Goal: Communication & Community: Answer question/provide support

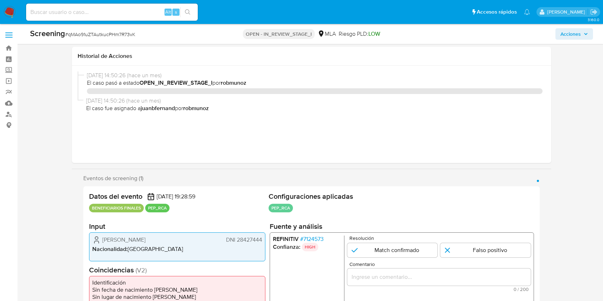
select select "10"
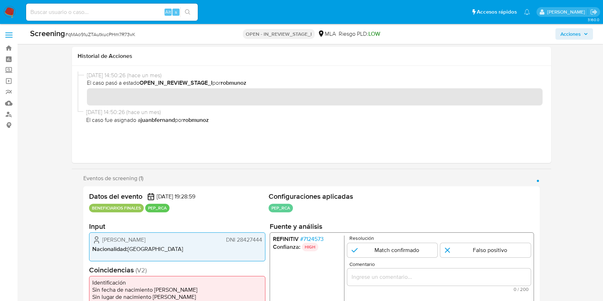
scroll to position [286, 0]
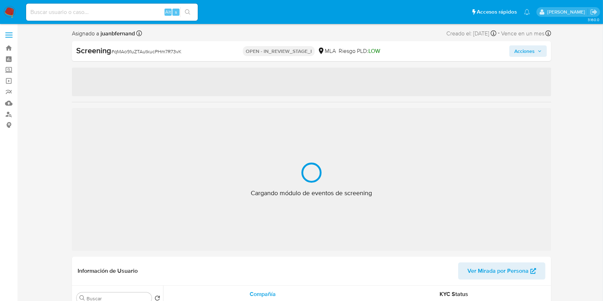
select select "10"
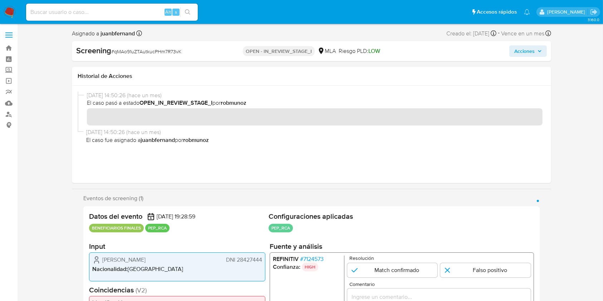
click at [152, 13] on input at bounding box center [112, 12] width 172 height 9
paste input "vw8RKJ895ZLJmjv864x7S4xj"
type input "vw8RKJ895ZLJmjv864x7S4xj"
click at [201, 11] on ul "Pausado Ver notificaciones vw8RKJ895ZLJmjv864x7S4xj Alt s Accesos rápidos Presi…" at bounding box center [278, 12] width 511 height 18
click at [192, 10] on button "search-icon" at bounding box center [187, 12] width 15 height 10
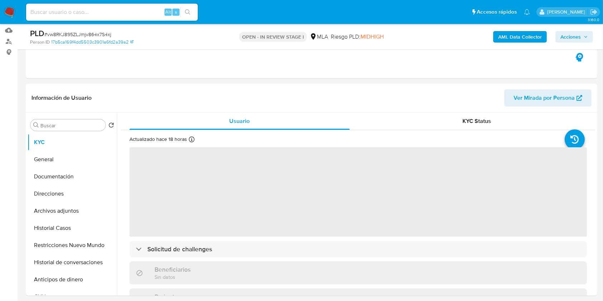
scroll to position [143, 0]
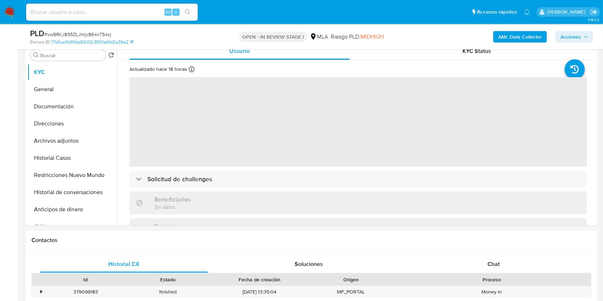
select select "10"
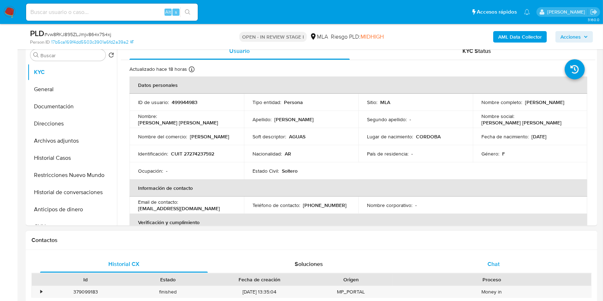
click at [497, 264] on span "Chat" at bounding box center [493, 264] width 12 height 8
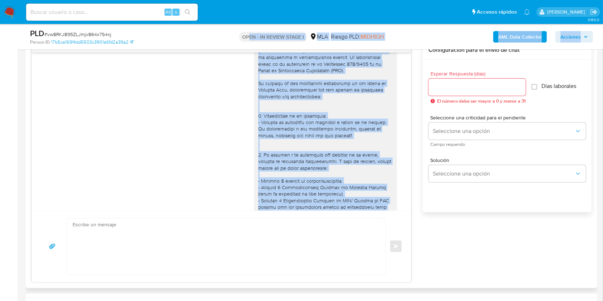
scroll to position [386, 0]
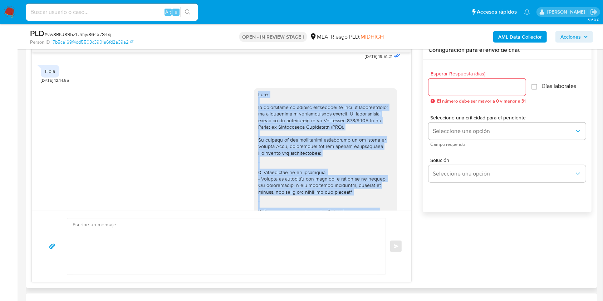
drag, startPoint x: 326, startPoint y: 162, endPoint x: 241, endPoint y: 103, distance: 103.3
click at [241, 103] on div "22/08/2025 20:54:06" at bounding box center [221, 292] width 361 height 418
copy div "Hola. Te consultamos si tuviste oportunidad de leer el requerimiento de informa…"
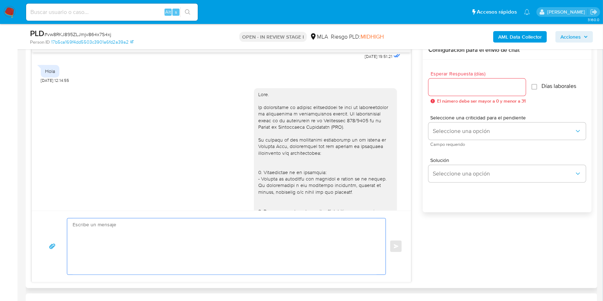
click at [124, 246] on textarea at bounding box center [225, 246] width 304 height 56
paste textarea "Hola. Te consultamos si tuviste oportunidad de leer el requerimiento de informa…"
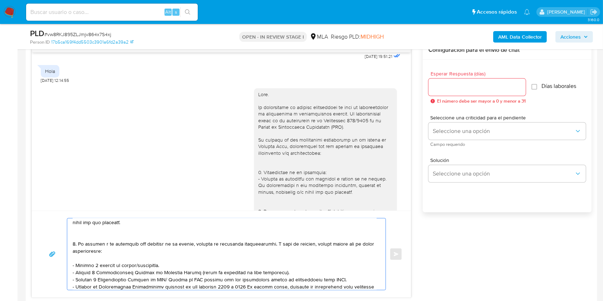
scroll to position [0, 0]
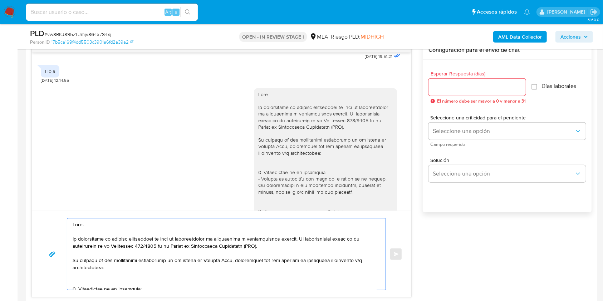
click at [143, 243] on textarea at bounding box center [225, 254] width 304 height 72
click at [223, 238] on textarea at bounding box center [225, 254] width 304 height 72
click at [303, 240] on textarea at bounding box center [225, 254] width 304 height 72
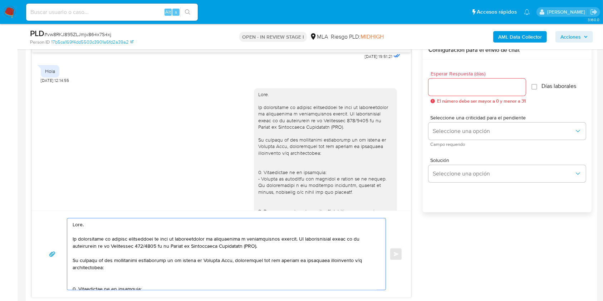
drag, startPoint x: 269, startPoint y: 248, endPoint x: 34, endPoint y: 236, distance: 235.2
click at [34, 236] on div "Enviar" at bounding box center [221, 254] width 379 height 87
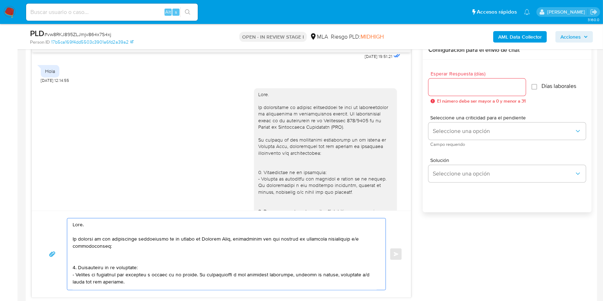
click at [104, 259] on textarea at bounding box center [225, 254] width 304 height 72
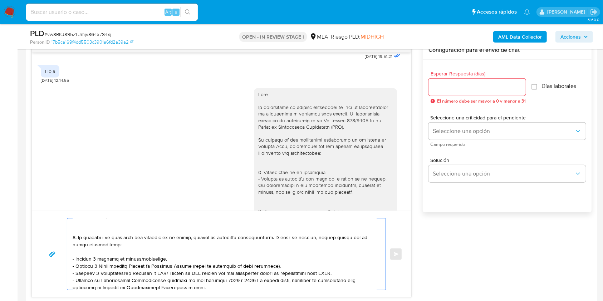
scroll to position [48, 0]
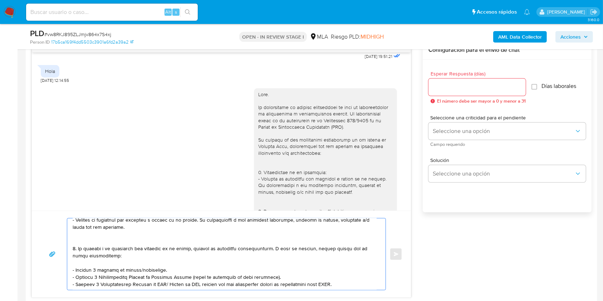
click at [103, 239] on textarea at bounding box center [225, 254] width 304 height 72
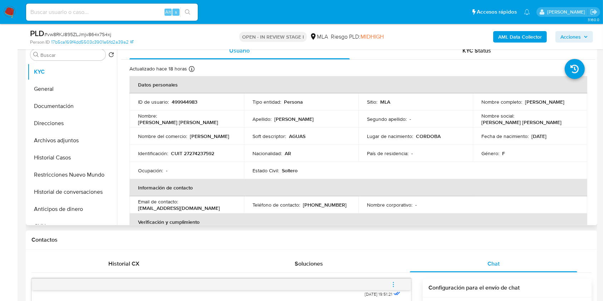
scroll to position [143, 0]
click at [202, 153] on p "CUIT 27274237592" at bounding box center [192, 154] width 43 height 6
copy p "27274237592"
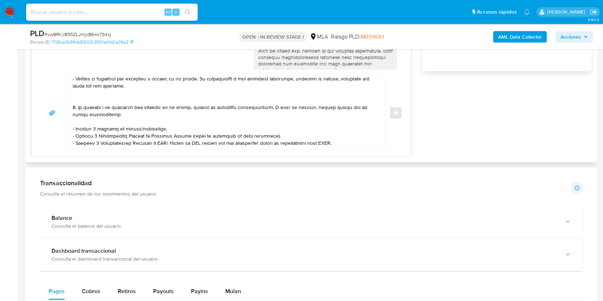
scroll to position [477, 0]
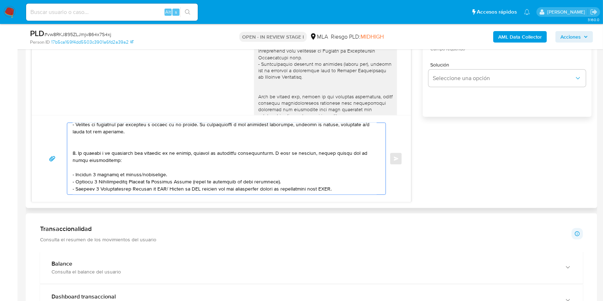
drag, startPoint x: 167, startPoint y: 176, endPoint x: 65, endPoint y: 176, distance: 102.3
click at [65, 176] on div "Enviar" at bounding box center [221, 159] width 362 height 72
drag, startPoint x: 342, startPoint y: 183, endPoint x: 38, endPoint y: 185, distance: 304.3
click at [38, 185] on div "Enviar" at bounding box center [221, 158] width 379 height 87
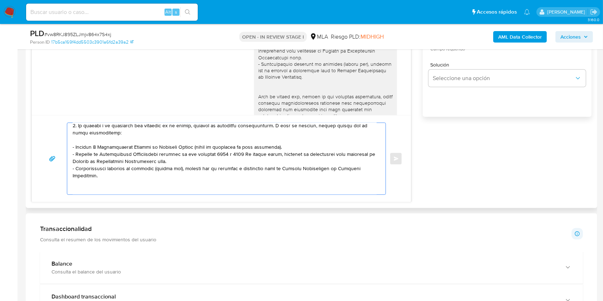
scroll to position [95, 0]
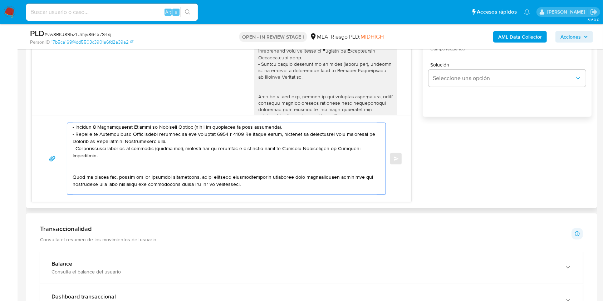
click at [194, 143] on textarea at bounding box center [225, 159] width 304 height 72
click at [189, 142] on textarea at bounding box center [225, 159] width 304 height 72
click at [137, 159] on textarea at bounding box center [225, 159] width 304 height 72
click at [133, 170] on textarea at bounding box center [225, 159] width 304 height 72
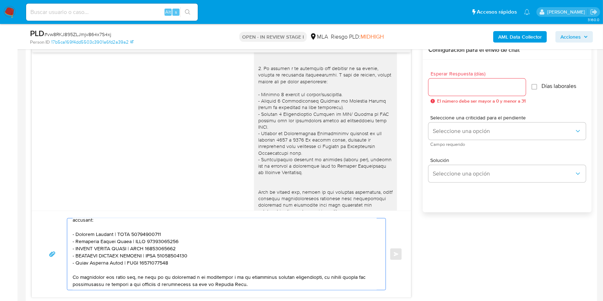
scroll to position [191, 0]
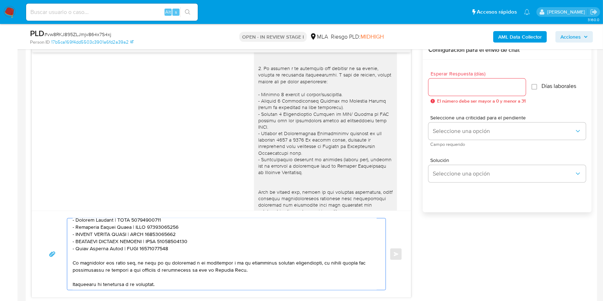
type textarea "Hola. En función de las operaciones registradas en tu cuenta de Mercado Pago, n…"
click at [451, 88] on input "Esperar Respuesta (días)" at bounding box center [476, 87] width 97 height 9
type input "1"
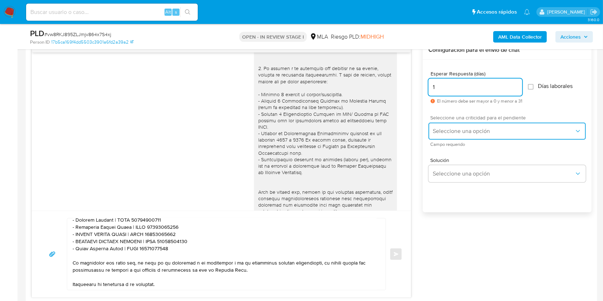
click at [452, 129] on span "Seleccione una opción" at bounding box center [504, 131] width 142 height 7
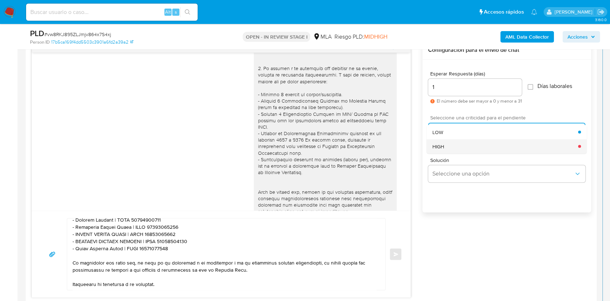
click at [452, 144] on div "HIGH" at bounding box center [506, 146] width 146 height 14
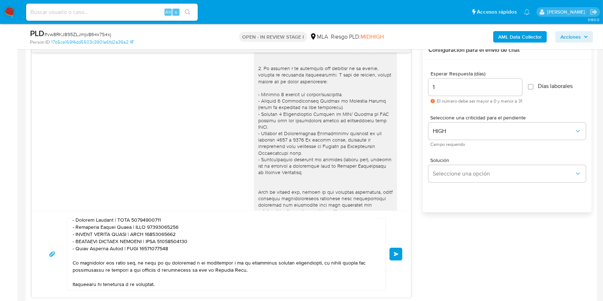
click at [395, 258] on button "Enviar" at bounding box center [395, 254] width 13 height 13
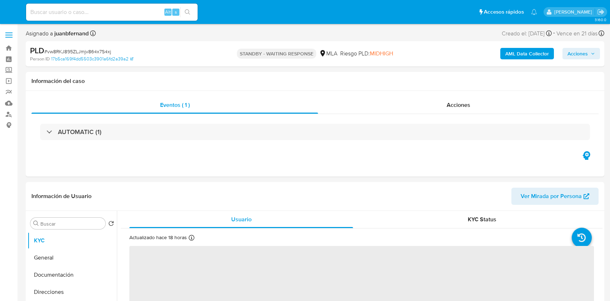
select select "10"
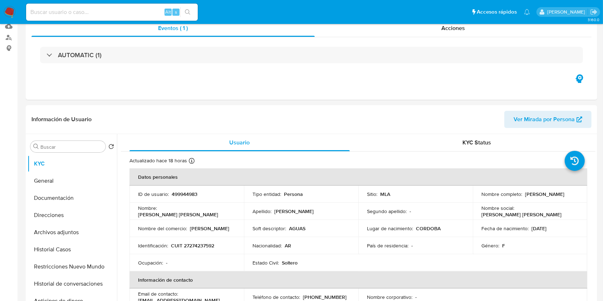
scroll to position [143, 0]
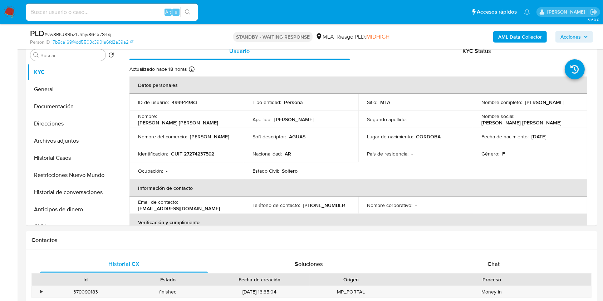
click at [141, 17] on div "Alt s" at bounding box center [112, 12] width 172 height 17
click at [143, 12] on input at bounding box center [112, 12] width 172 height 9
paste input "1Fwng5ryHUFQZOmNQSQEUbXR"
type input "1Fwng5ryHUFQZOmNQSQEUbXR"
click at [185, 11] on icon "search-icon" at bounding box center [187, 11] width 5 height 5
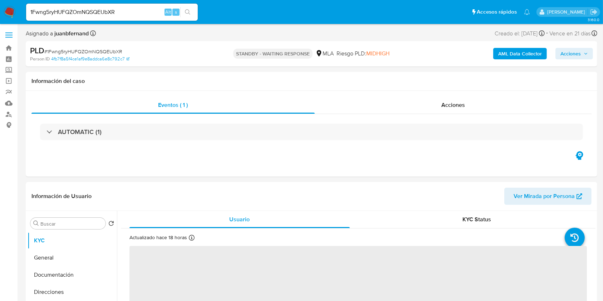
select select "10"
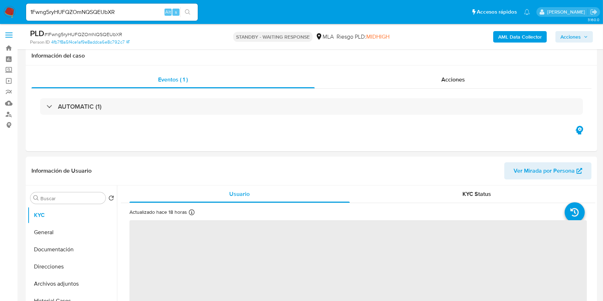
scroll to position [334, 0]
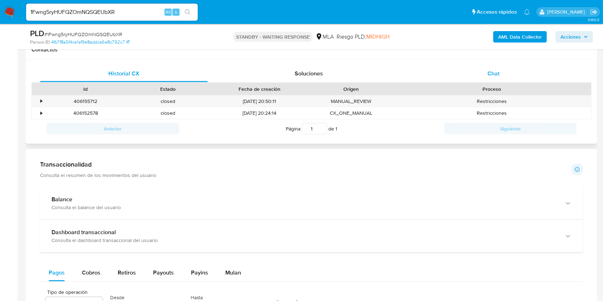
click at [503, 73] on div "Chat" at bounding box center [494, 73] width 168 height 17
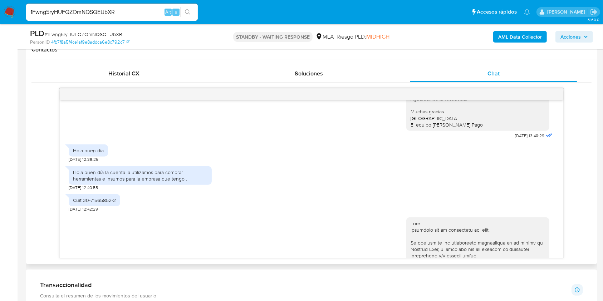
scroll to position [496, 0]
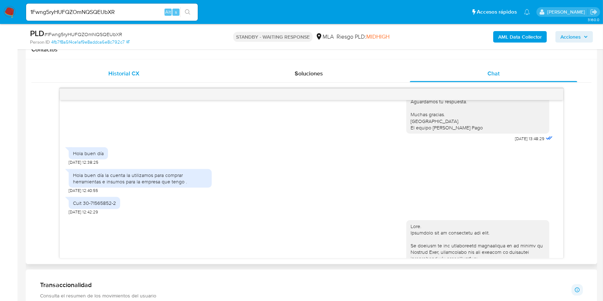
click at [125, 75] on span "Historial CX" at bounding box center [123, 73] width 31 height 8
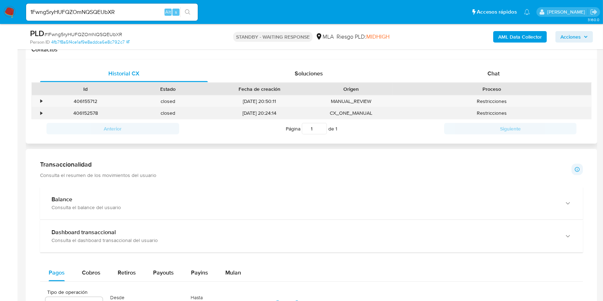
click at [87, 112] on div "406152578" at bounding box center [85, 113] width 83 height 12
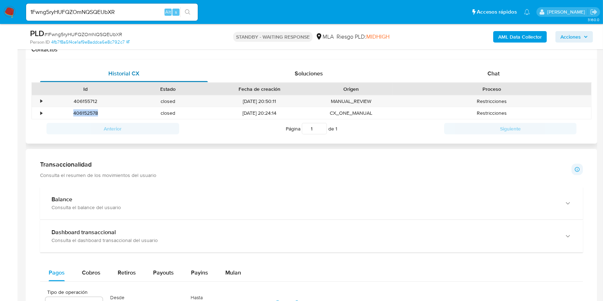
copy div "406152578"
click at [92, 103] on div "406155712" at bounding box center [85, 101] width 83 height 12
copy div "406155712"
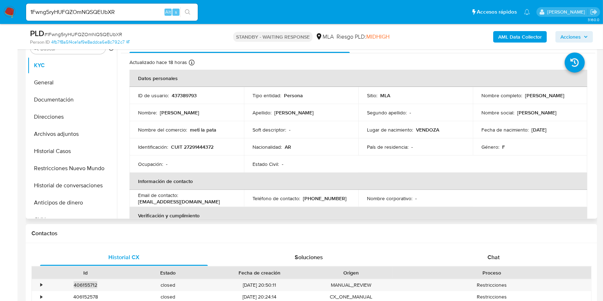
scroll to position [143, 0]
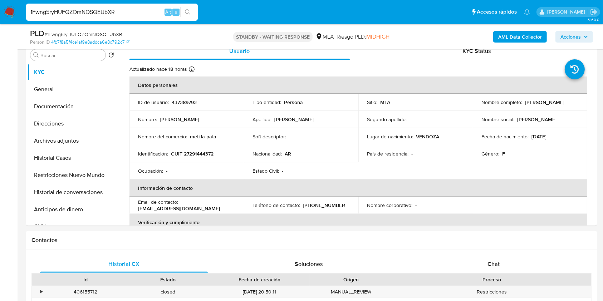
click at [143, 11] on input "1Fwng5ryHUFQZOmNQSQEUbXR" at bounding box center [112, 12] width 172 height 9
paste input "dBufnn9nq4Ky1VlqIbkT9FY9"
click at [180, 10] on input "dBufnn9nq4Ky1VlqIbkT9FY9" at bounding box center [112, 12] width 172 height 9
type input "dBufnn9nq4Ky1VlqIbkT9FY9"
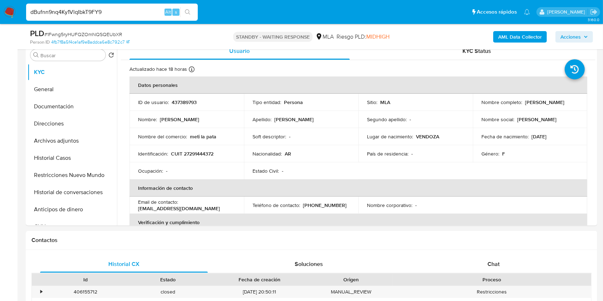
click at [184, 11] on button "search-icon" at bounding box center [187, 12] width 15 height 10
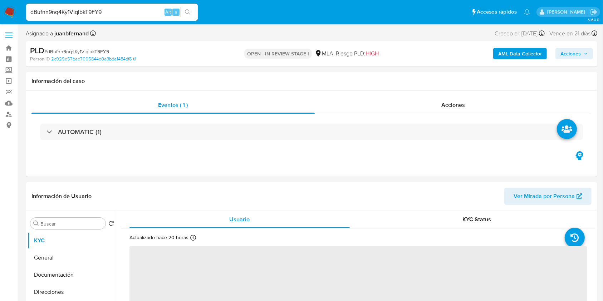
select select "10"
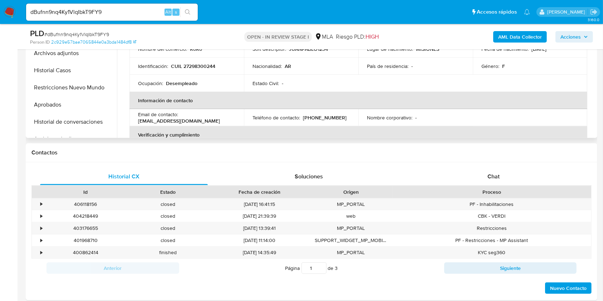
scroll to position [238, 0]
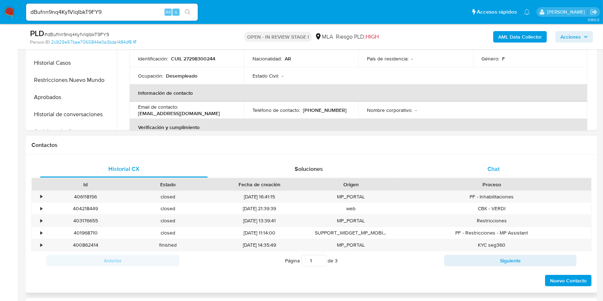
click at [514, 172] on div "Chat" at bounding box center [494, 169] width 168 height 17
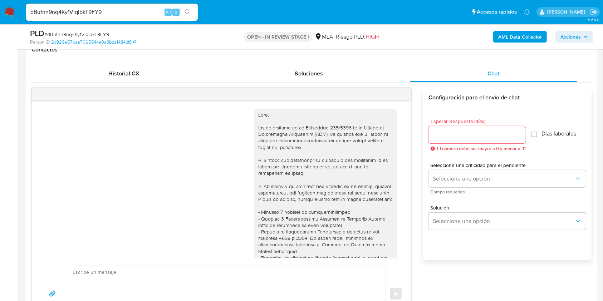
scroll to position [708, 0]
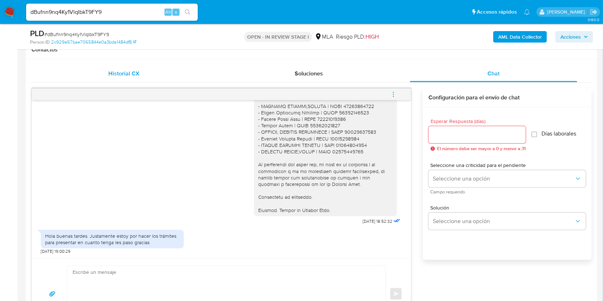
click at [93, 69] on div "Historial CX" at bounding box center [124, 73] width 168 height 17
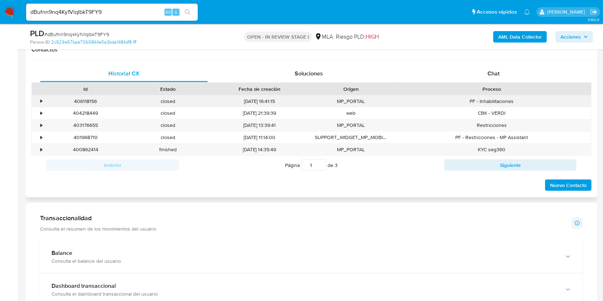
click at [80, 101] on div "406118156" at bounding box center [85, 101] width 83 height 12
copy div "406118156"
click at [112, 22] on nav "Pausado Ver notificaciones dBufnn9nq4Ky1VlqIbkT9FY9 Alt s Accesos rápidos Presi…" at bounding box center [301, 12] width 603 height 24
click at [117, 16] on input "dBufnn9nq4Ky1VlqIbkT9FY9" at bounding box center [112, 12] width 172 height 9
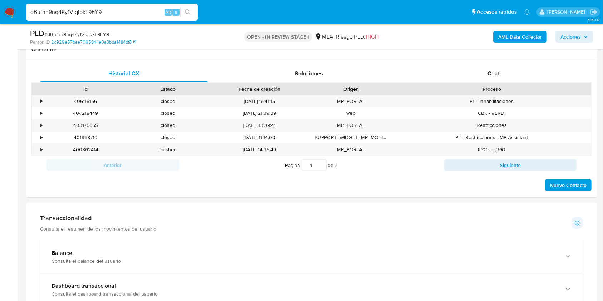
click at [117, 16] on input "dBufnn9nq4Ky1VlqIbkT9FY9" at bounding box center [112, 12] width 172 height 9
paste input "S8yCyDXOCNN0dGHOoq55WohB"
type input "S8yCyDXOCNN0dGHOoq55WohB"
click at [190, 13] on icon "search-icon" at bounding box center [188, 12] width 6 height 6
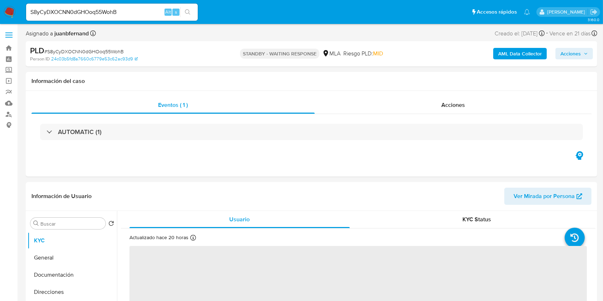
select select "10"
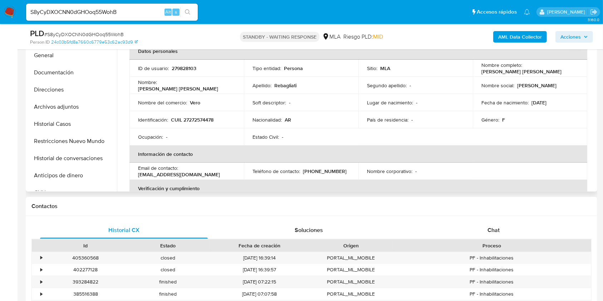
scroll to position [191, 0]
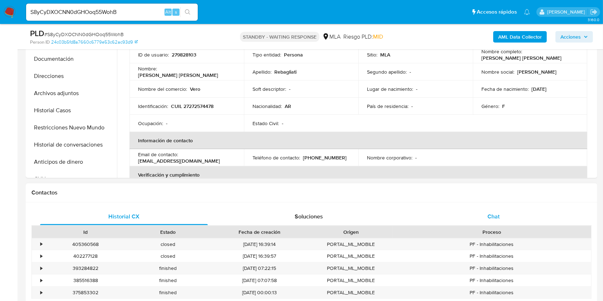
click at [496, 217] on span "Chat" at bounding box center [493, 216] width 12 height 8
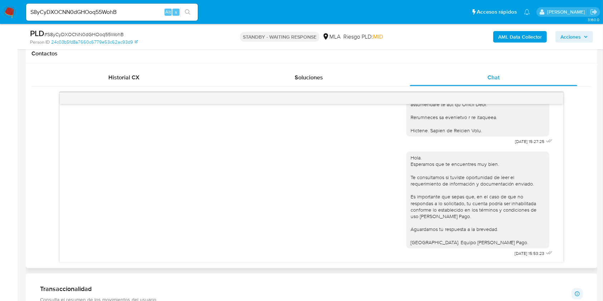
scroll to position [381, 0]
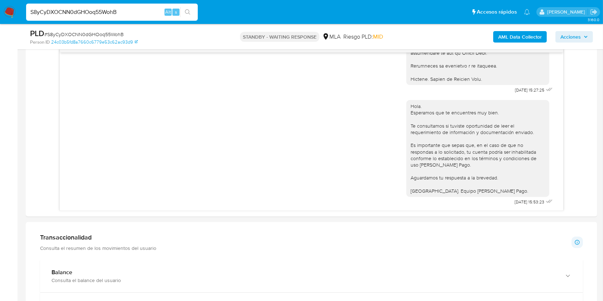
click at [133, 10] on input "S8yCyDXOCNN0dGHOoq55WohB" at bounding box center [112, 12] width 172 height 9
paste input "ExZY47psVThMX1TlXLC08ClS"
type input "ExZY47psVThMX1TlXLC08ClS"
click at [192, 10] on button "search-icon" at bounding box center [187, 12] width 15 height 10
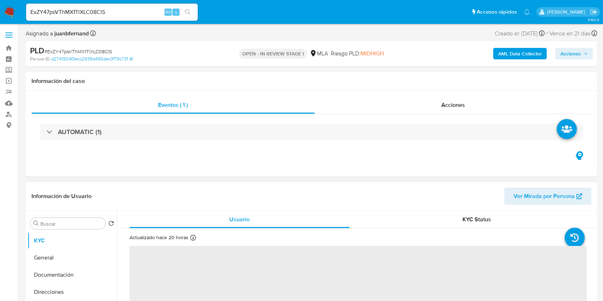
scroll to position [143, 0]
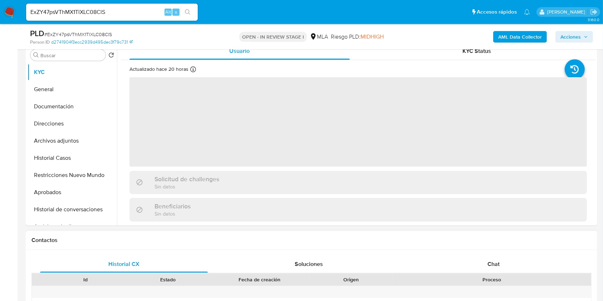
select select "10"
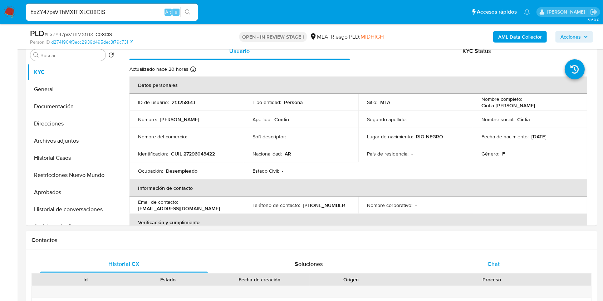
click at [501, 257] on div "Chat" at bounding box center [494, 264] width 168 height 17
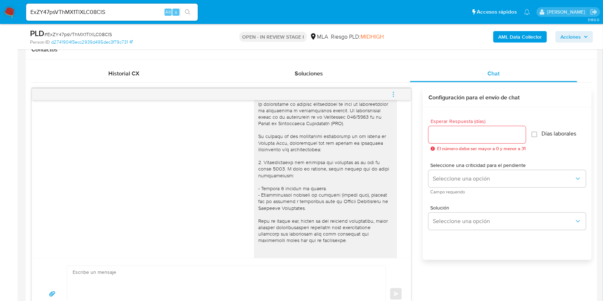
scroll to position [761, 0]
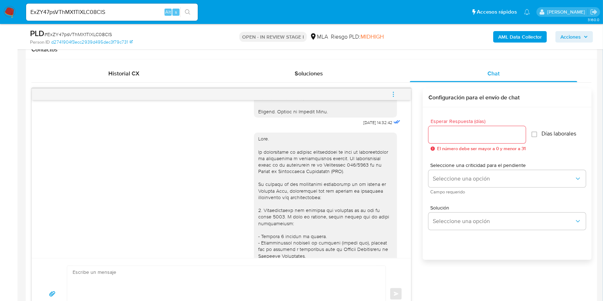
click at [258, 144] on div at bounding box center [325, 246] width 134 height 221
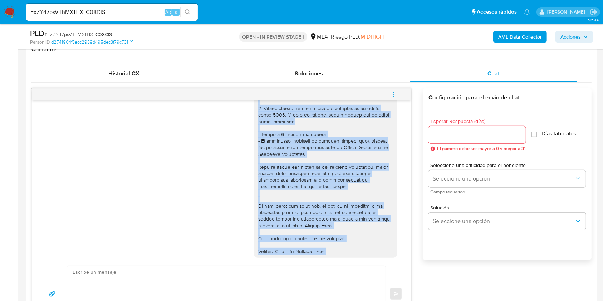
scroll to position [904, 0]
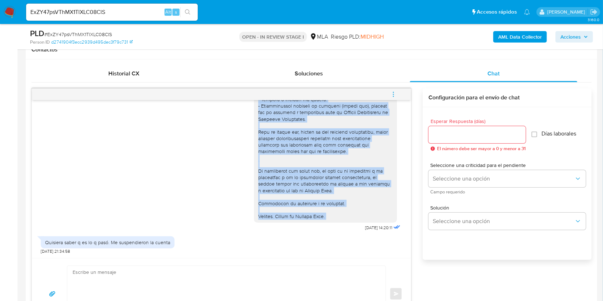
drag, startPoint x: 257, startPoint y: 144, endPoint x: 327, endPoint y: 225, distance: 106.4
click at [333, 219] on div at bounding box center [325, 109] width 134 height 221
copy div "Hola. Te consultamos si tuviste oportunidad de leer el requerimiento de informa…"
click at [187, 279] on textarea at bounding box center [225, 294] width 304 height 56
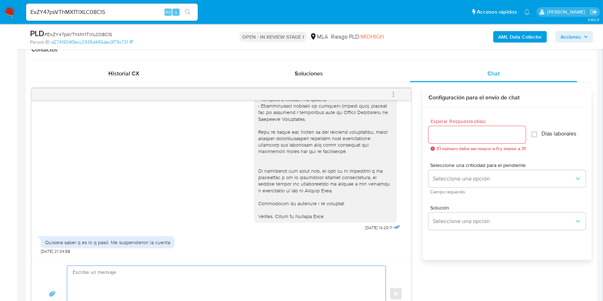
paste textarea "Hola. Te consultamos si tuviste oportunidad de leer el requerimiento de informa…"
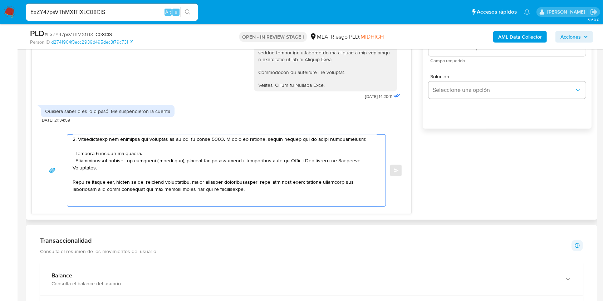
scroll to position [0, 0]
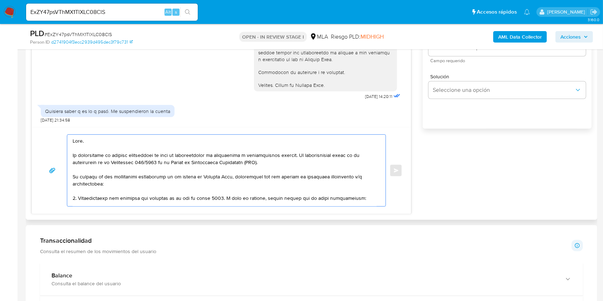
drag, startPoint x: 128, startPoint y: 162, endPoint x: 62, endPoint y: 156, distance: 66.8
click at [62, 156] on div "Enviar" at bounding box center [221, 170] width 362 height 72
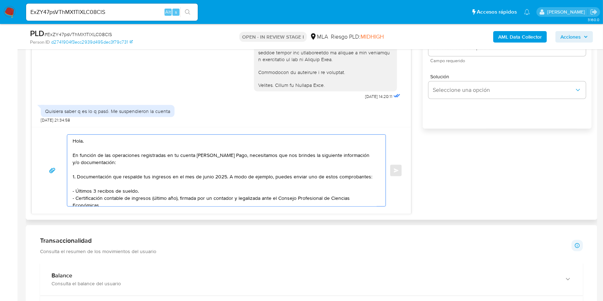
scroll to position [48, 0]
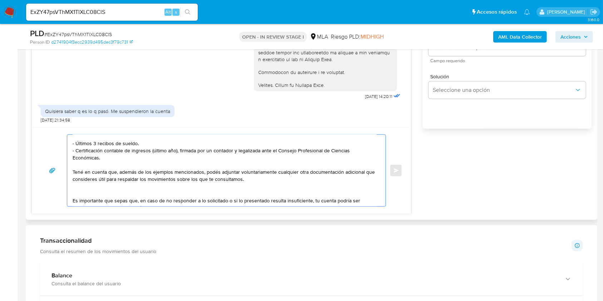
click at [136, 158] on textarea "Hola. En función de las operaciones registradas en tu cuenta de Mercado Pago, n…" at bounding box center [225, 171] width 304 height 72
click at [261, 182] on textarea "Hola. En función de las operaciones registradas en tu cuenta de Mercado Pago, n…" at bounding box center [225, 171] width 304 height 72
click at [129, 190] on textarea "Hola. En función de las operaciones registradas en tu cuenta de Mercado Pago, n…" at bounding box center [225, 171] width 304 height 72
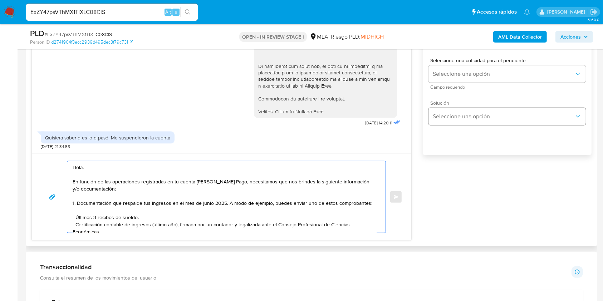
scroll to position [417, 0]
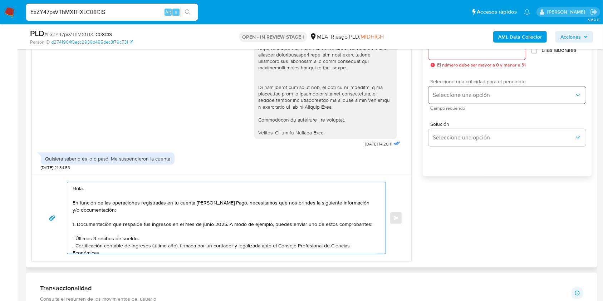
type textarea "Hola. En función de las operaciones registradas en tu cuenta de Mercado Pago, n…"
click at [458, 89] on button "Seleccione una opción" at bounding box center [506, 95] width 157 height 17
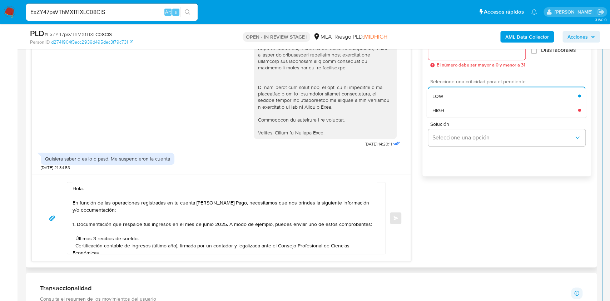
click at [454, 107] on div "HIGH" at bounding box center [506, 110] width 146 height 14
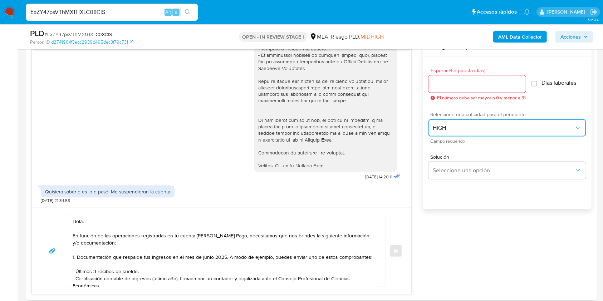
scroll to position [369, 0]
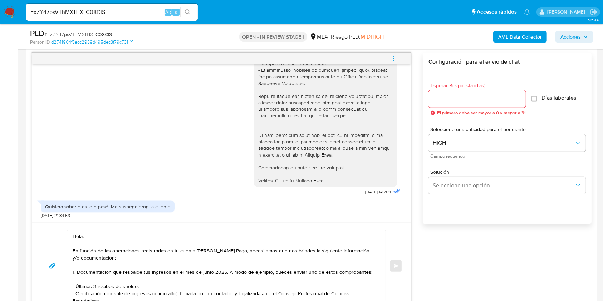
click at [452, 95] on input "Esperar Respuesta (días)" at bounding box center [476, 98] width 97 height 9
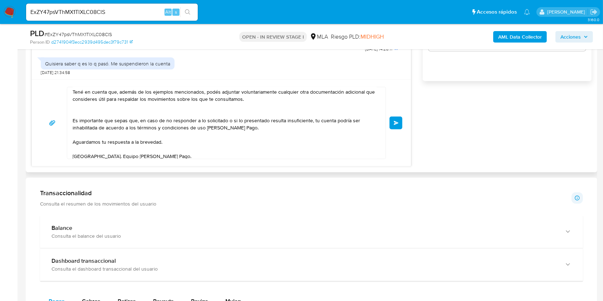
scroll to position [94, 0]
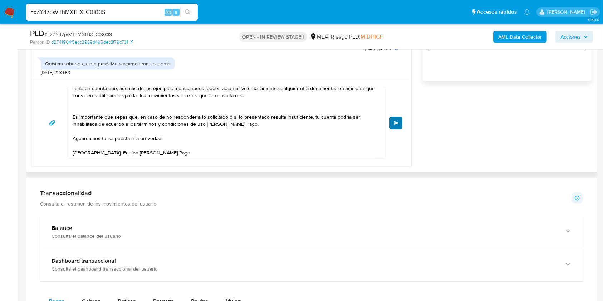
type input "1"
click at [392, 121] on button "Enviar" at bounding box center [395, 123] width 13 height 13
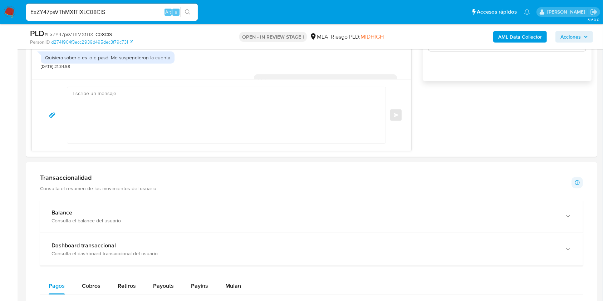
scroll to position [1113, 0]
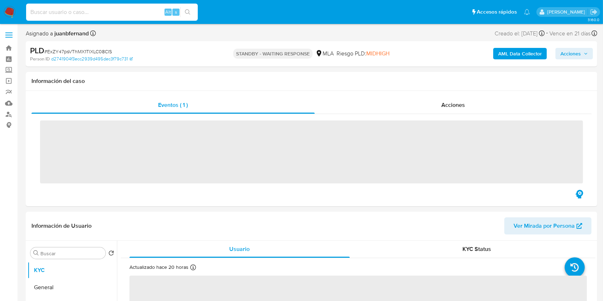
click at [100, 13] on input at bounding box center [112, 12] width 172 height 9
paste input "Ta8HsgPQ0JyNSfAffBpEpwPg"
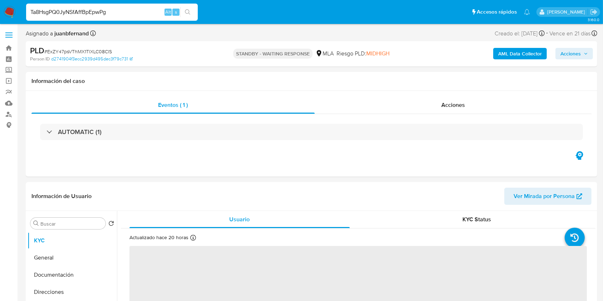
type input "Ta8HsgPQ0JyNSfAffBpEpwPg"
click at [179, 13] on div "s" at bounding box center [175, 12] width 7 height 7
select select "10"
click at [185, 13] on icon "search-icon" at bounding box center [188, 12] width 6 height 6
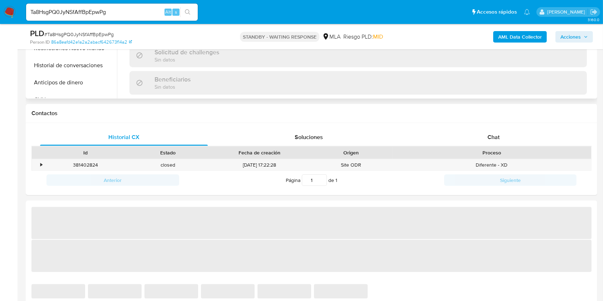
scroll to position [286, 0]
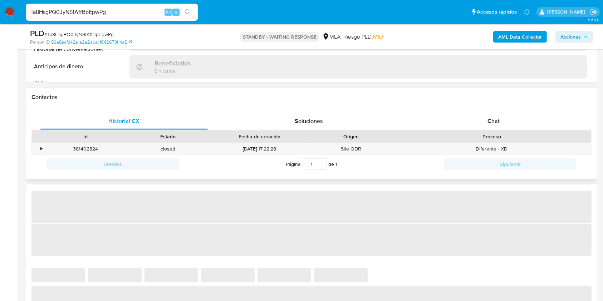
select select "10"
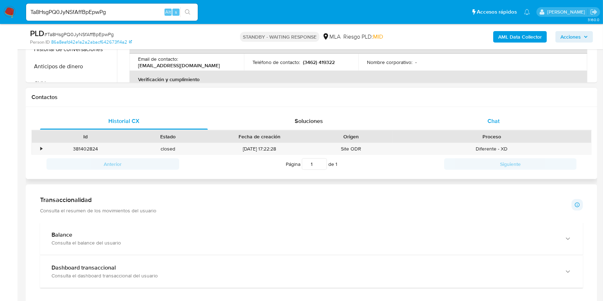
click at [506, 126] on div "Chat" at bounding box center [494, 121] width 168 height 17
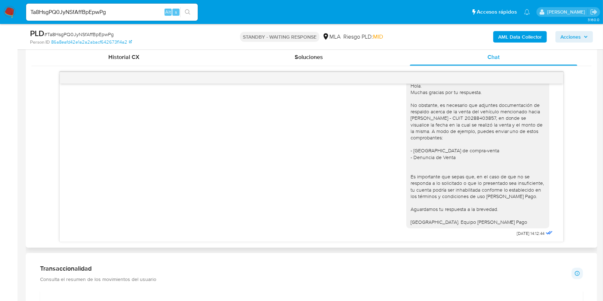
scroll to position [429, 0]
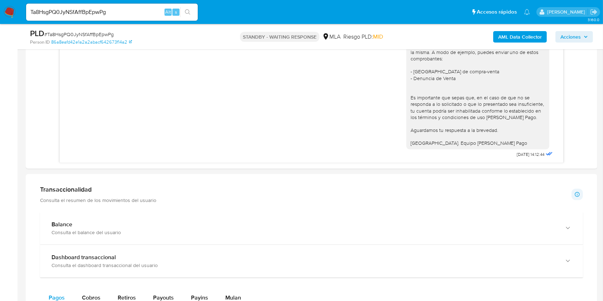
click at [129, 10] on input "Ta8HsgPQ0JyNSfAffBpEpwPg" at bounding box center [112, 12] width 172 height 9
paste input "bX6J8OToJd7xOssE1y5QbYpQ"
click at [196, 13] on input "bX6J8OToJd7xOssE1y5QbYpQ" at bounding box center [112, 12] width 172 height 9
type input "bX6J8OToJd7xOssE1y5QbYpQ"
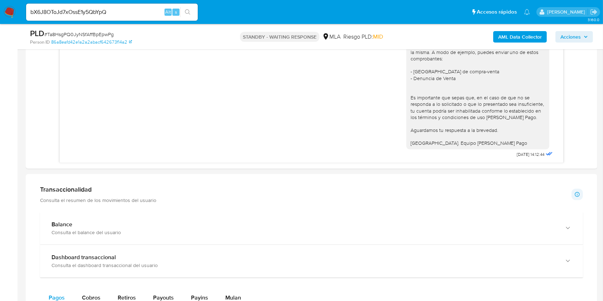
click at [188, 15] on button "search-icon" at bounding box center [187, 12] width 15 height 10
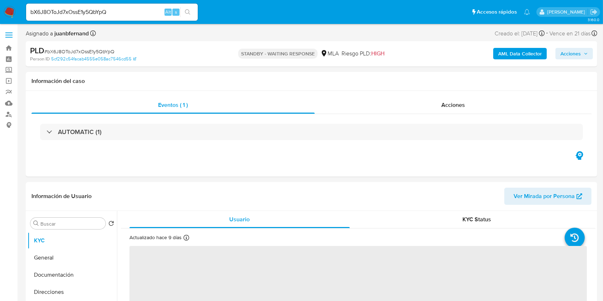
select select "10"
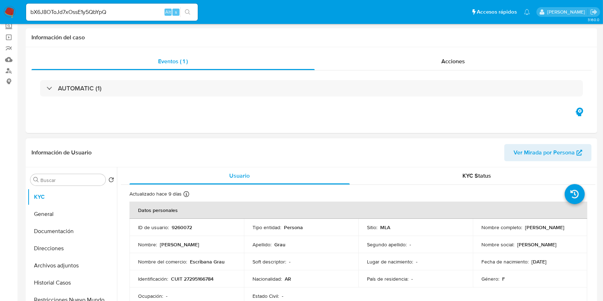
scroll to position [191, 0]
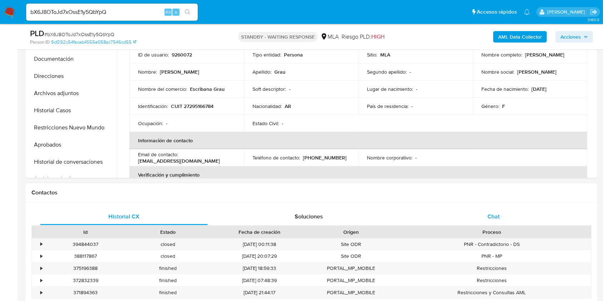
click at [511, 209] on div "Chat" at bounding box center [494, 216] width 168 height 17
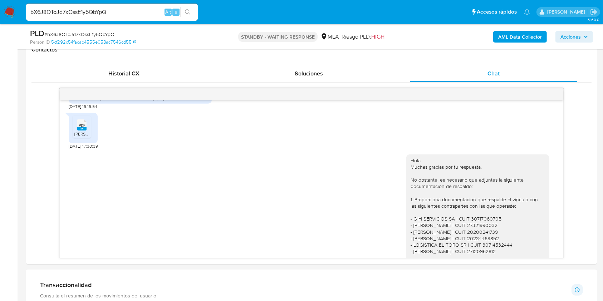
scroll to position [613, 0]
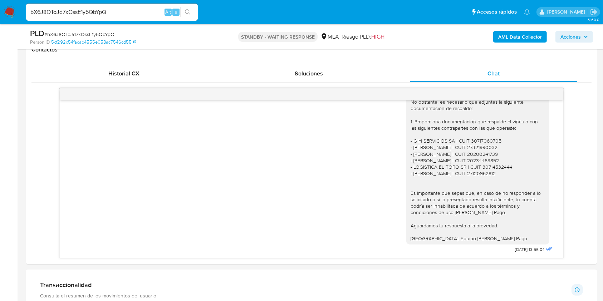
click at [130, 9] on input "bX6J8OToJd7xOssE1y5QbYpQ" at bounding box center [112, 12] width 172 height 9
paste input "lzgDuNR8QPhpiKYODE8orIo8"
type input "lzgDuNR8QPhpiKYODE8orIo8"
click at [187, 13] on icon "search-icon" at bounding box center [188, 12] width 6 height 6
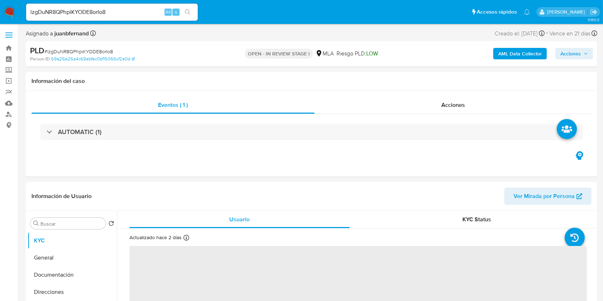
select select "10"
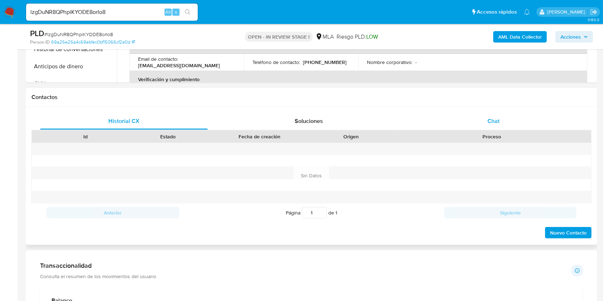
click at [504, 123] on div "Chat" at bounding box center [494, 121] width 168 height 17
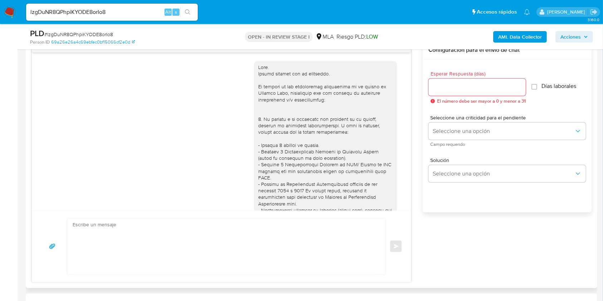
scroll to position [983, 0]
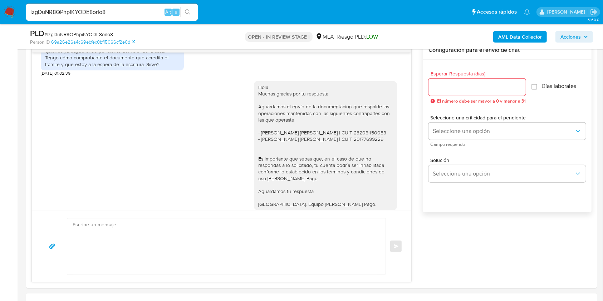
click at [138, 6] on div "lzgDuNR8QPhpiKYODE8orIo8 Alt s" at bounding box center [112, 12] width 172 height 17
click at [137, 7] on div "lzgDuNR8QPhpiKYODE8orIo8 Alt s" at bounding box center [112, 12] width 172 height 17
click at [136, 9] on input "lzgDuNR8QPhpiKYODE8orIo8" at bounding box center [112, 12] width 172 height 9
paste input "0lHRX4TgMuXaQKQB2Cl4bW1P"
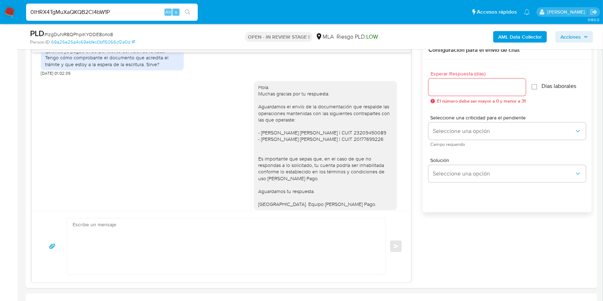
type input "0lHRX4TgMuXaQKQB2Cl4bW1P"
click at [191, 12] on button "search-icon" at bounding box center [187, 12] width 15 height 10
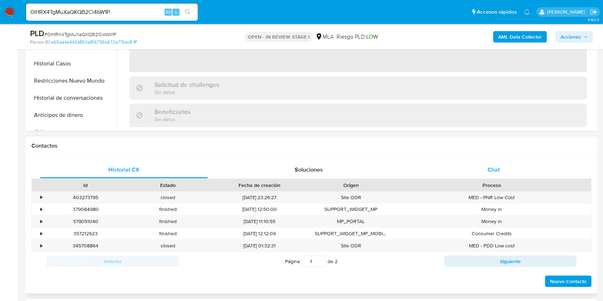
scroll to position [238, 0]
select select "10"
click at [501, 170] on div "Chat" at bounding box center [494, 169] width 168 height 17
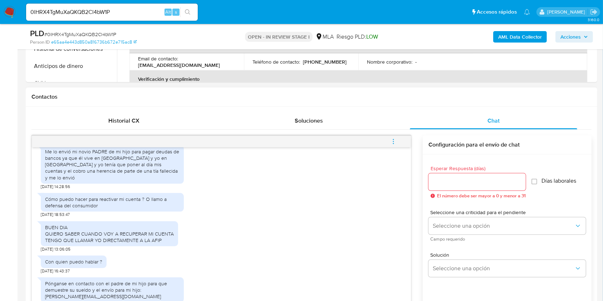
scroll to position [334, 0]
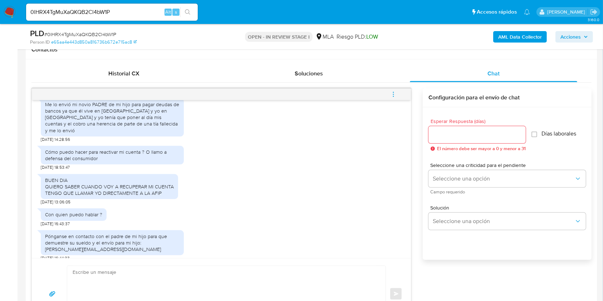
click at [140, 13] on input "0lHRX4TgMuXaQKQB2Cl4bW1P" at bounding box center [112, 12] width 172 height 9
paste input "8GE4yxG7rZ2ej2DxvAjOom8z"
type input "8GE4yxG7rZ2ej2DxvAjOom8z"
click at [189, 13] on icon "search-icon" at bounding box center [187, 11] width 5 height 5
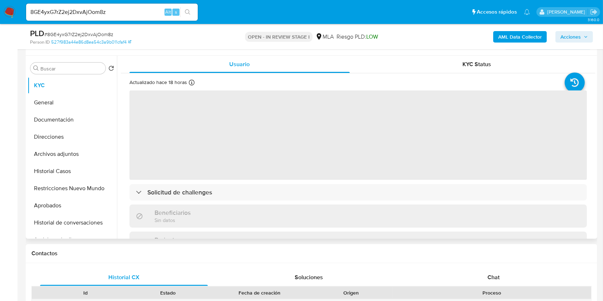
scroll to position [191, 0]
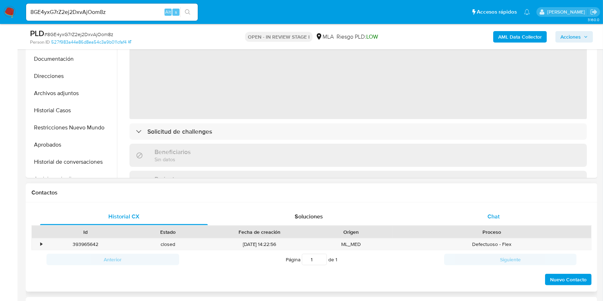
click at [495, 217] on span "Chat" at bounding box center [493, 216] width 12 height 8
select select "10"
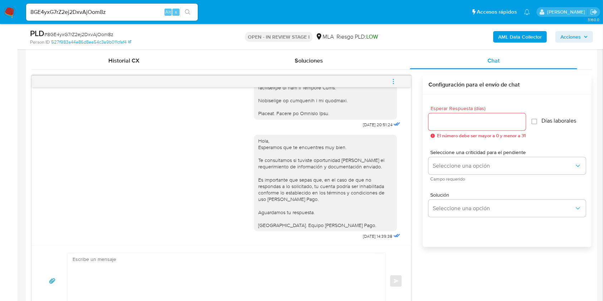
scroll to position [381, 0]
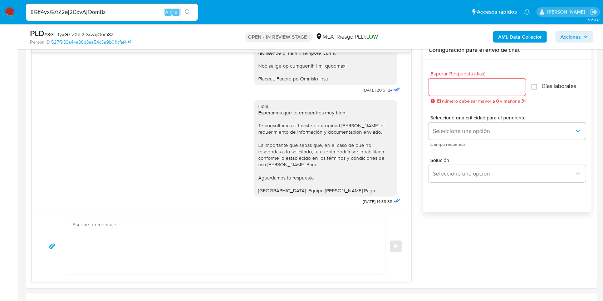
click at [131, 16] on input "8GE4yxG7rZ2ej2DxvAjOom8z" at bounding box center [112, 12] width 172 height 9
paste input "XeainaWNbM6bgkzy3or7SEiD"
type input "XeainaWNbM6bgkzy3or7SEiD"
drag, startPoint x: 186, startPoint y: 9, endPoint x: 206, endPoint y: 33, distance: 31.3
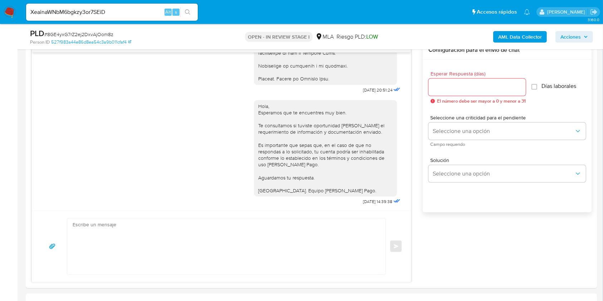
click at [186, 9] on icon "search-icon" at bounding box center [188, 12] width 6 height 6
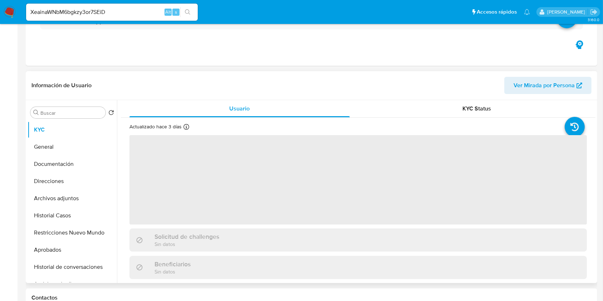
select select "10"
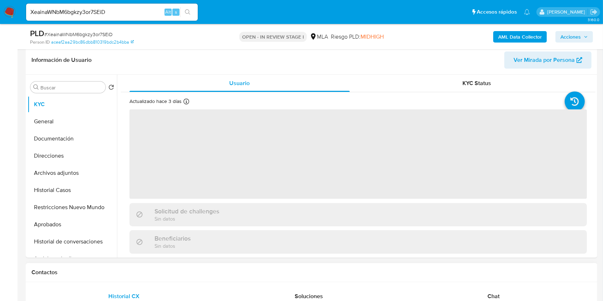
scroll to position [286, 0]
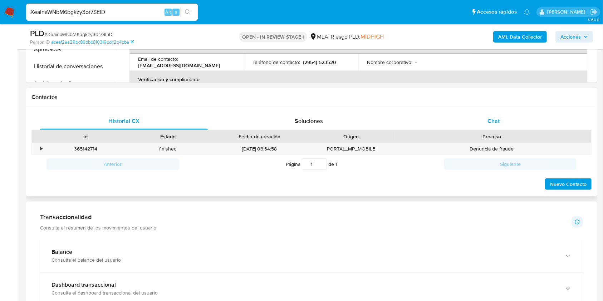
click at [494, 117] on span "Chat" at bounding box center [493, 121] width 12 height 8
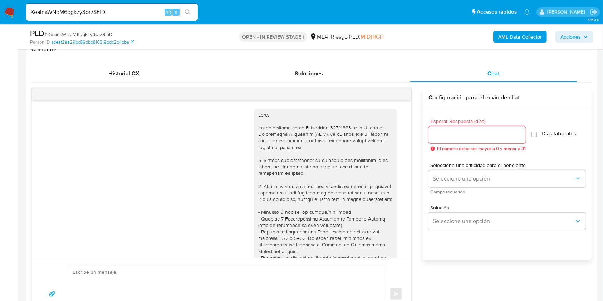
scroll to position [1081, 0]
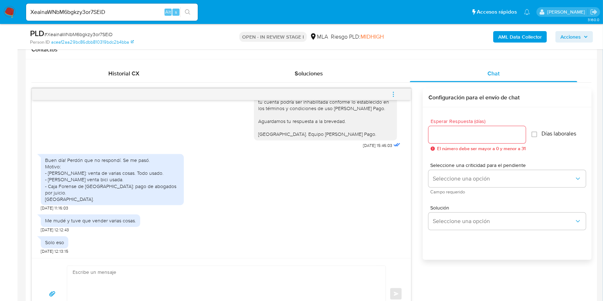
click at [154, 16] on input "XeainaWNbM6bgkzy3or7SEiD" at bounding box center [112, 12] width 172 height 9
paste input "YKLnaT5c4YRBq92E5vKx4iKO"
type input "YKLnaT5c4YRBq92E5vKx4iKO"
click at [186, 13] on icon "search-icon" at bounding box center [188, 12] width 6 height 6
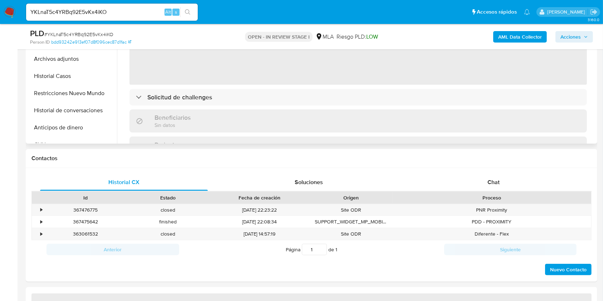
scroll to position [238, 0]
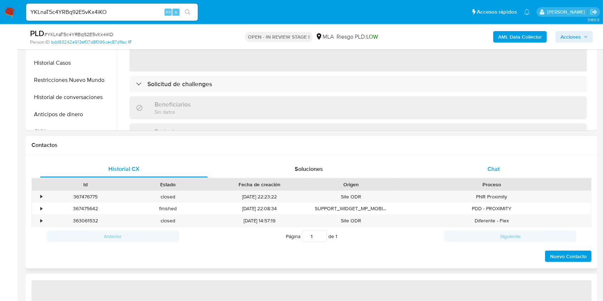
select select "10"
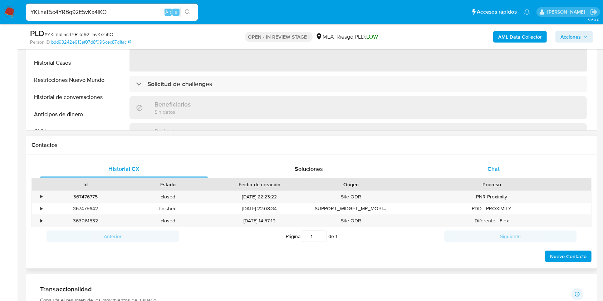
click at [506, 176] on div "Chat" at bounding box center [494, 169] width 168 height 17
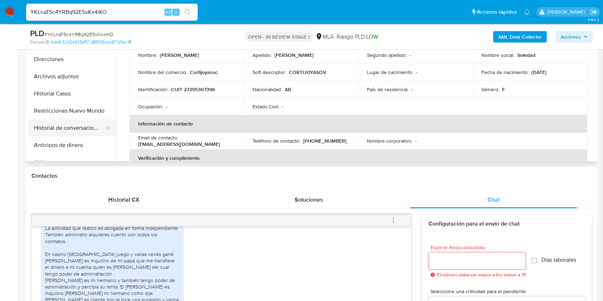
scroll to position [191, 0]
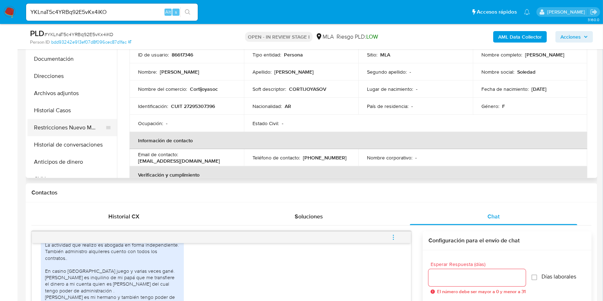
click at [56, 127] on button "Restricciones Nuevo Mundo" at bounding box center [70, 127] width 84 height 17
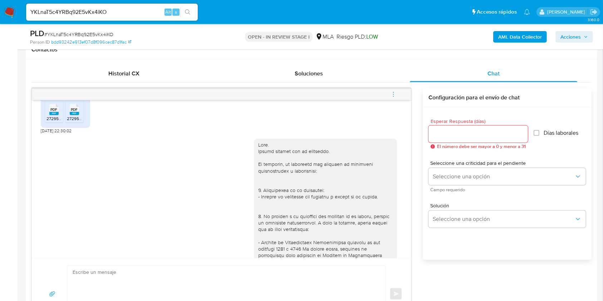
scroll to position [335, 0]
click at [258, 144] on div at bounding box center [325, 301] width 134 height 319
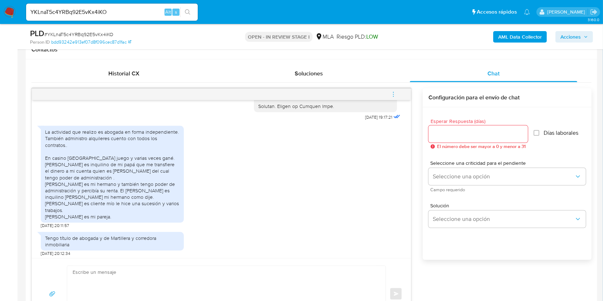
scroll to position [630, 0]
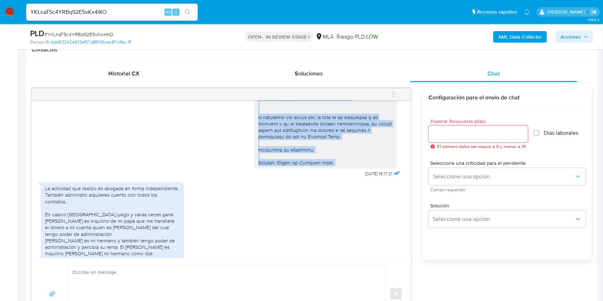
drag, startPoint x: 255, startPoint y: 144, endPoint x: 330, endPoint y: 164, distance: 77.9
click at [330, 164] on div at bounding box center [325, 6] width 134 height 319
copy div "Hola. Muchas gracias por tu respuesta. No obstante, es necesario que adjuntes l…"
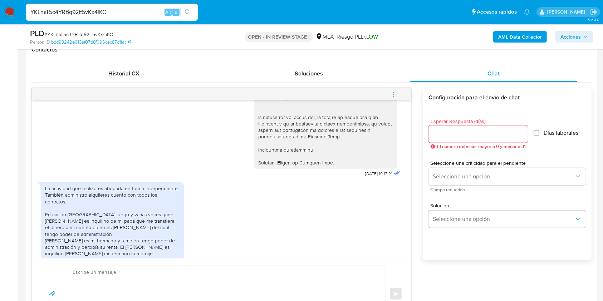
click at [234, 285] on textarea at bounding box center [225, 294] width 304 height 56
paste textarea "Hola. Muchas gracias por tu respuesta. No obstante, es necesario que adjuntes l…"
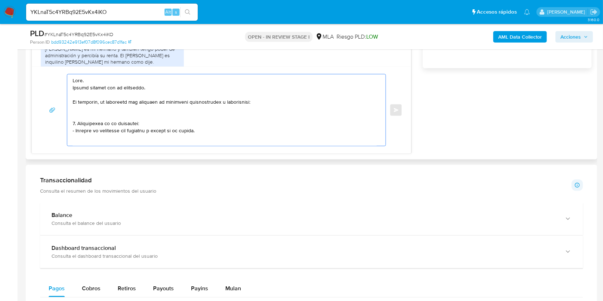
scroll to position [512, 0]
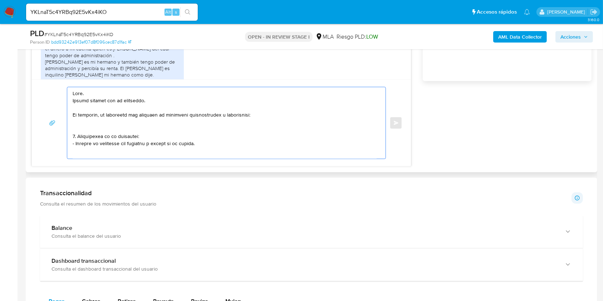
click at [242, 116] on textarea at bounding box center [225, 123] width 304 height 72
drag, startPoint x: 209, startPoint y: 147, endPoint x: 60, endPoint y: 134, distance: 149.6
click at [60, 134] on div "Enviar" at bounding box center [221, 123] width 362 height 72
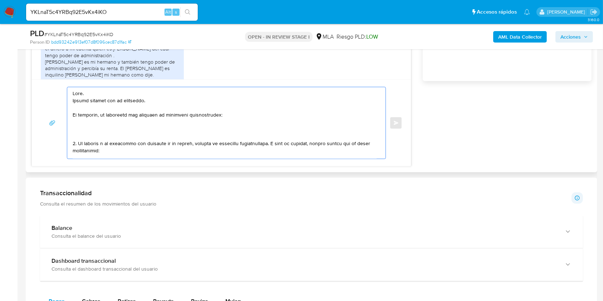
click at [90, 133] on textarea at bounding box center [225, 123] width 304 height 72
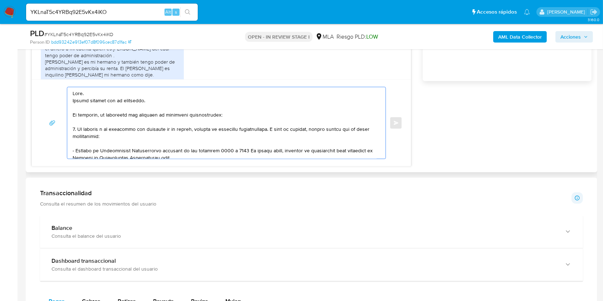
click at [75, 130] on textarea at bounding box center [225, 123] width 304 height 72
drag, startPoint x: 80, startPoint y: 129, endPoint x: 239, endPoint y: 131, distance: 158.4
click at [238, 129] on textarea at bounding box center [225, 123] width 304 height 72
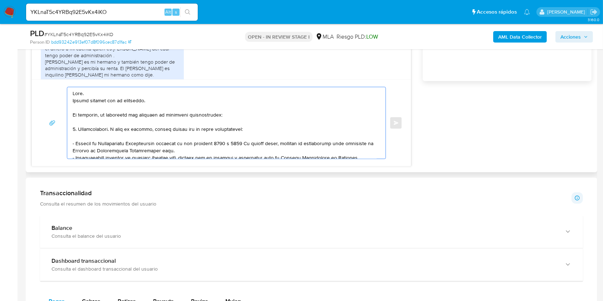
click at [110, 129] on textarea at bounding box center [225, 123] width 304 height 72
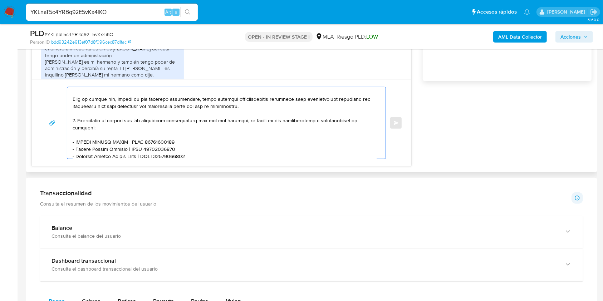
scroll to position [95, 0]
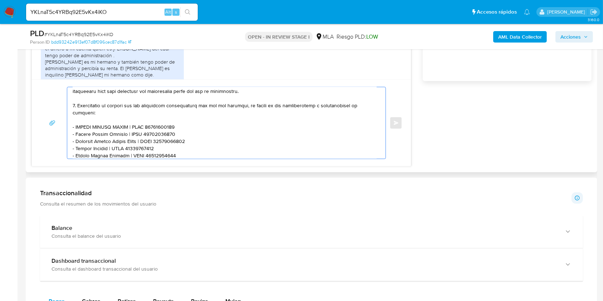
click at [75, 112] on textarea at bounding box center [225, 123] width 304 height 72
click at [105, 116] on textarea at bounding box center [225, 123] width 304 height 72
drag, startPoint x: 308, startPoint y: 115, endPoint x: 167, endPoint y: 123, distance: 141.1
click at [167, 123] on textarea at bounding box center [225, 123] width 304 height 72
click at [127, 116] on textarea at bounding box center [225, 123] width 304 height 72
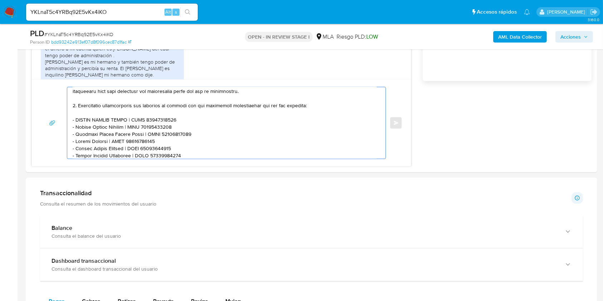
click at [0, 0] on lt-span "documentaci ó n" at bounding box center [0, 0] width 0 height 0
click at [320, 113] on textarea at bounding box center [225, 123] width 304 height 72
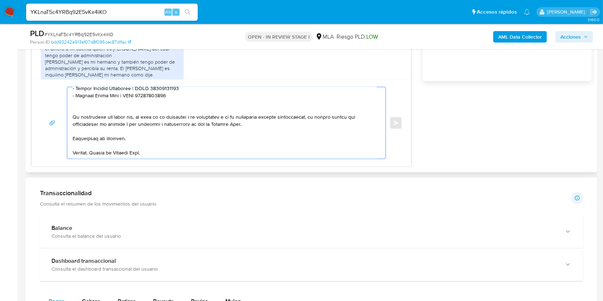
scroll to position [182, 0]
click at [146, 129] on textarea at bounding box center [225, 123] width 304 height 72
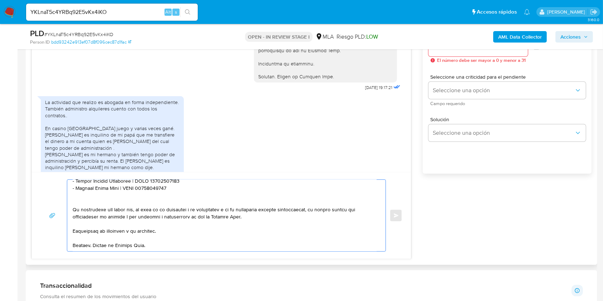
scroll to position [417, 0]
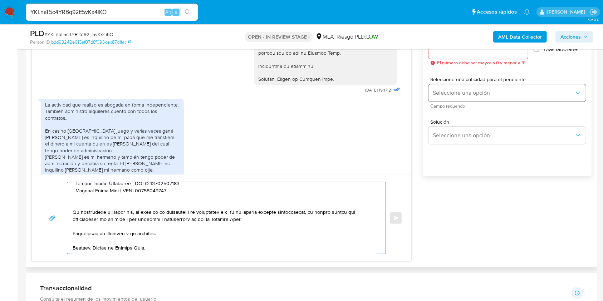
type textarea "Hola. Muchas gracias por tu respuesta. No obstante, es necesario que adjuntes l…"
click at [442, 91] on span "Seleccione una opción" at bounding box center [504, 92] width 142 height 7
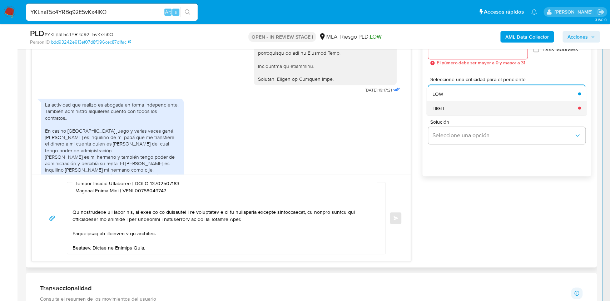
click at [457, 107] on div "HIGH" at bounding box center [504, 108] width 142 height 14
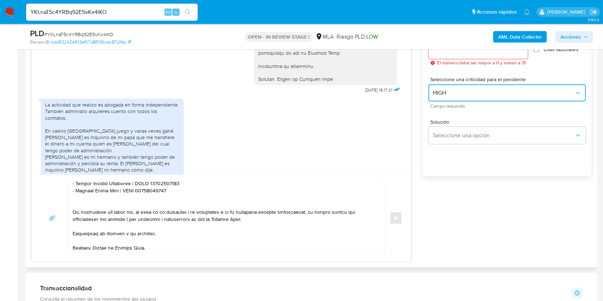
scroll to position [369, 0]
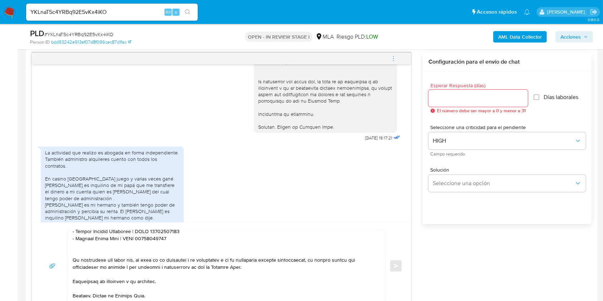
click at [453, 96] on input "Esperar Respuesta (días)" at bounding box center [477, 98] width 99 height 9
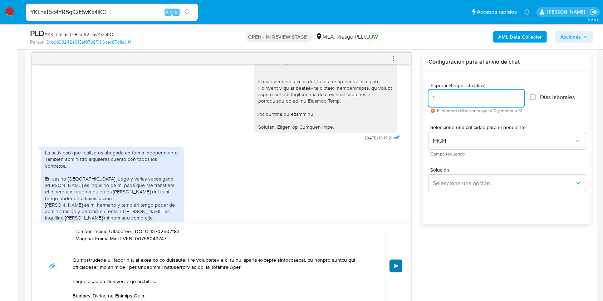
type input "1"
click at [398, 266] on span "Enviar" at bounding box center [396, 266] width 5 height 4
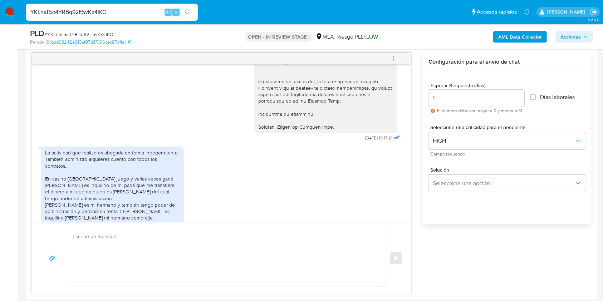
scroll to position [1017, 0]
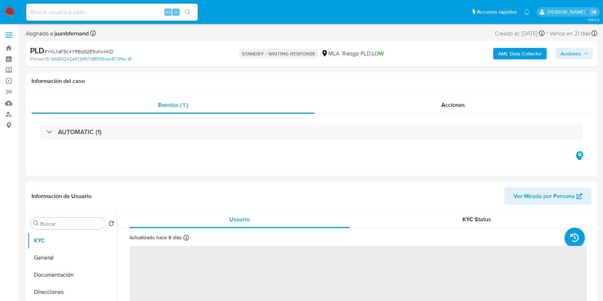
select select "10"
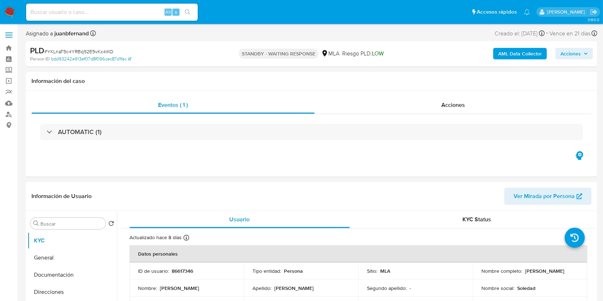
click at [116, 13] on input at bounding box center [112, 12] width 172 height 9
paste input "h4IBdtQAGXBgldjkF4l4jlCW"
type input "h4IBdtQAGXBgldjkF4l4jlCW"
click at [186, 16] on button "search-icon" at bounding box center [187, 12] width 15 height 10
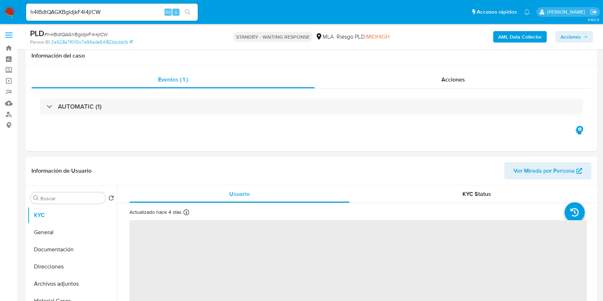
scroll to position [191, 0]
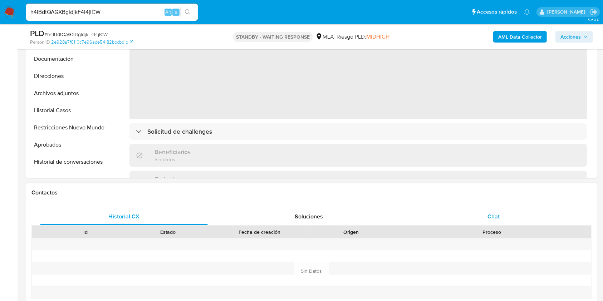
click at [541, 210] on div "Chat" at bounding box center [494, 216] width 168 height 17
select select "10"
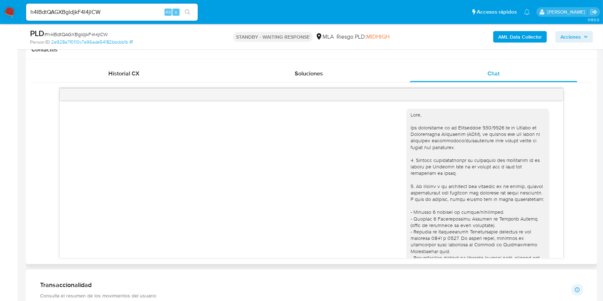
scroll to position [899, 0]
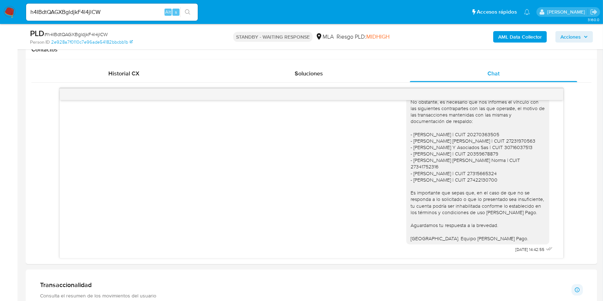
click at [147, 11] on input "h4IBdtQAGXBgldjkF4l4jlCW" at bounding box center [112, 12] width 172 height 9
paste input "WYPamzg3GtkWKkbgzrnlVgev"
type input "WYPamzg3GtkWKkbgzrnlVgev"
click at [191, 12] on button "search-icon" at bounding box center [187, 12] width 15 height 10
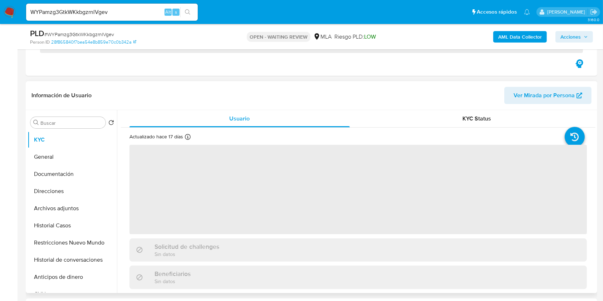
scroll to position [238, 0]
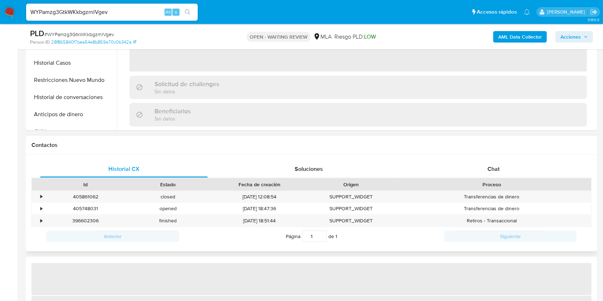
select select "10"
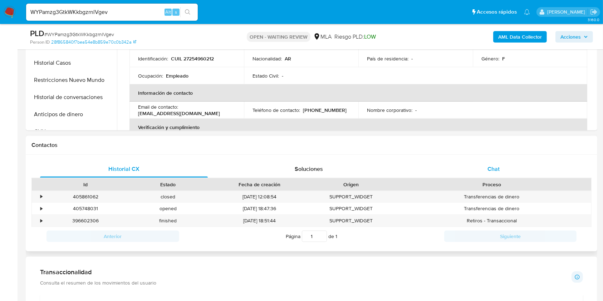
click at [519, 162] on div "Chat" at bounding box center [494, 169] width 168 height 17
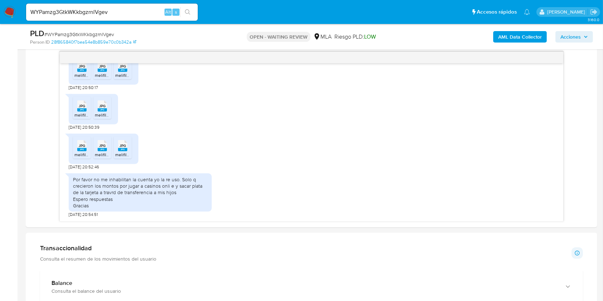
scroll to position [381, 0]
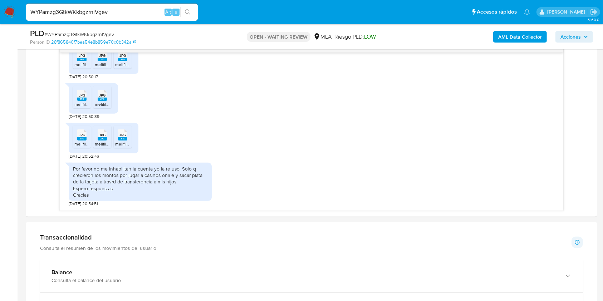
click at [136, 16] on input "WYPamzg3GtkWKkbgzrnlVgev" at bounding box center [112, 12] width 172 height 9
paste input "Os5AXOVikFW3hp5Du2SCqzBn"
type input "Os5AXOVikFW3hp5Du2SCqzBn"
click at [186, 13] on icon "search-icon" at bounding box center [187, 11] width 5 height 5
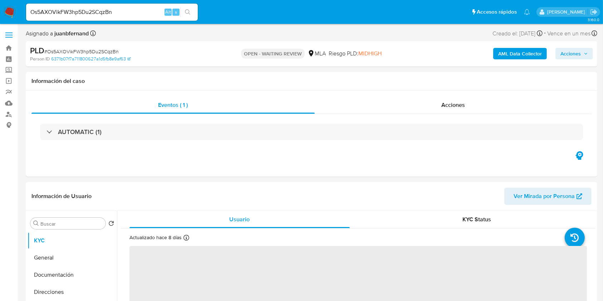
select select "10"
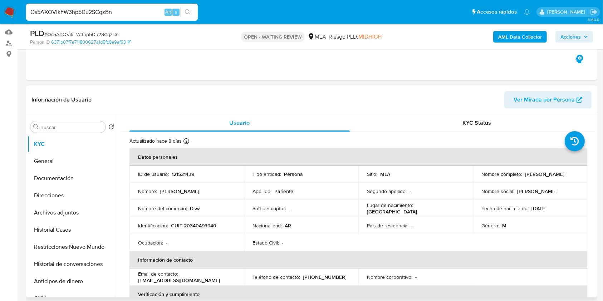
scroll to position [191, 0]
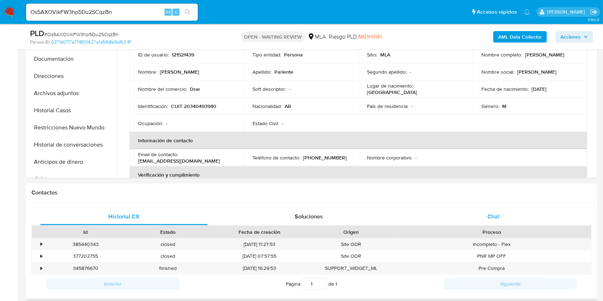
click at [492, 210] on div "Chat" at bounding box center [494, 216] width 168 height 17
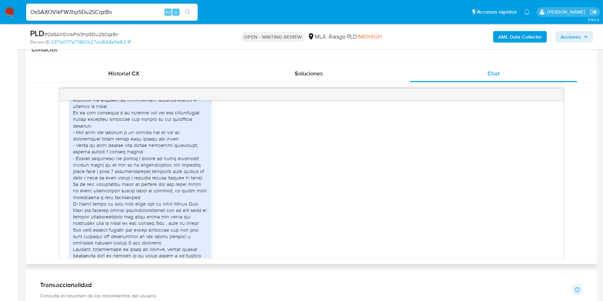
scroll to position [500, 0]
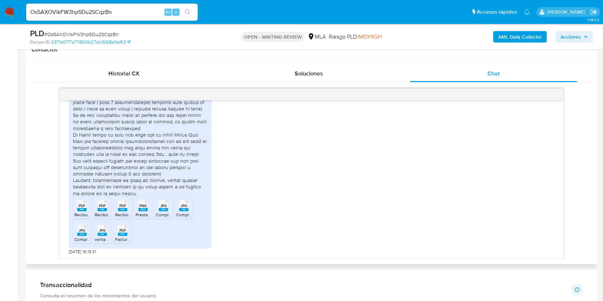
click at [82, 204] on span "PDF" at bounding box center [82, 205] width 7 height 5
click at [109, 207] on div "PDF PDF" at bounding box center [102, 205] width 15 height 14
click at [123, 208] on rect at bounding box center [122, 209] width 9 height 3
click at [138, 212] on span "Prestamo Auto.png" at bounding box center [154, 215] width 37 height 6
drag, startPoint x: 161, startPoint y: 216, endPoint x: 164, endPoint y: 220, distance: 5.0
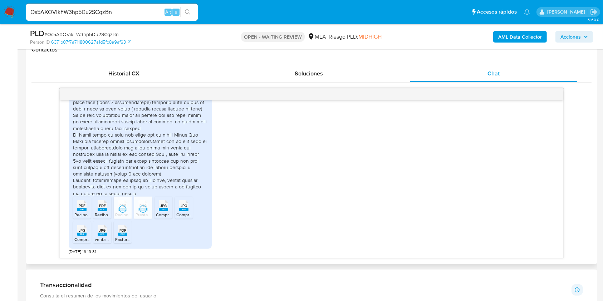
click at [161, 216] on span "Compra auto a.jpg" at bounding box center [173, 215] width 35 height 6
drag, startPoint x: 176, startPoint y: 213, endPoint x: 170, endPoint y: 222, distance: 10.8
click at [176, 213] on span "Compra auto c.jpg" at bounding box center [193, 215] width 35 height 6
click at [80, 233] on rect at bounding box center [81, 234] width 9 height 3
click at [95, 237] on span "venta Auto.jpg" at bounding box center [109, 239] width 28 height 6
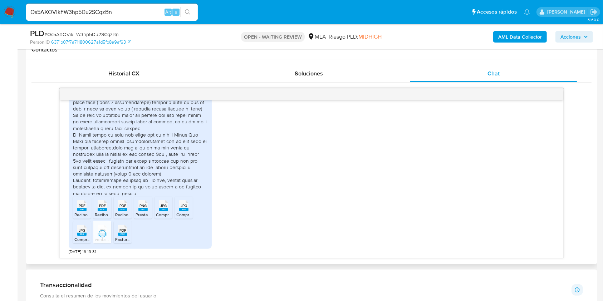
click at [118, 239] on span "FacturaAySAFactura0110B74266508.pdf" at bounding box center [153, 239] width 77 height 6
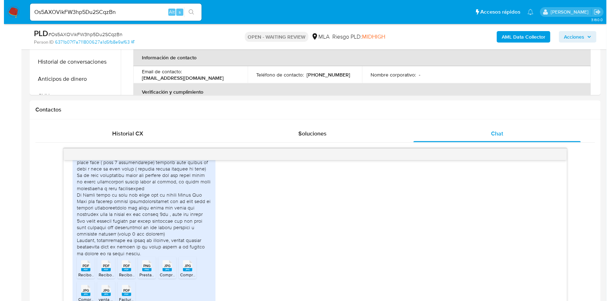
scroll to position [286, 0]
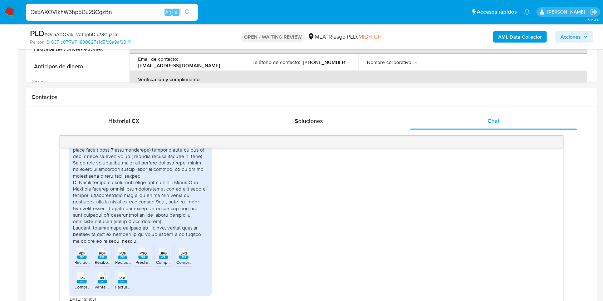
click at [513, 35] on b "AML Data Collector" at bounding box center [520, 36] width 44 height 11
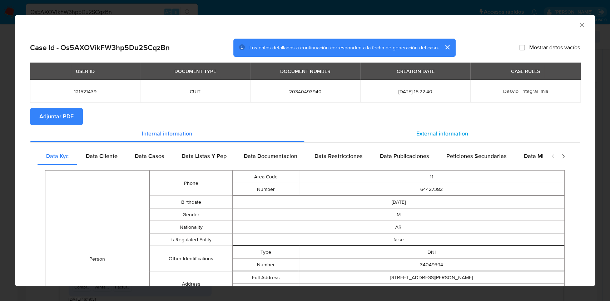
click at [449, 138] on span "External information" at bounding box center [443, 133] width 52 height 8
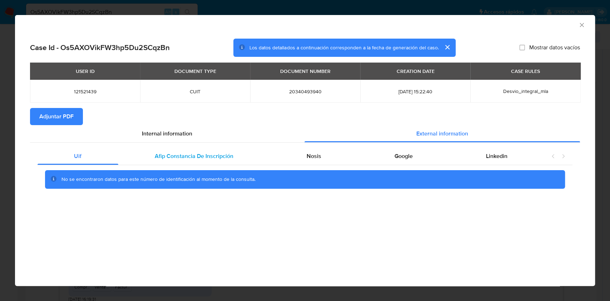
click at [192, 157] on span "Afip Constancia De Inscripción" at bounding box center [194, 156] width 79 height 8
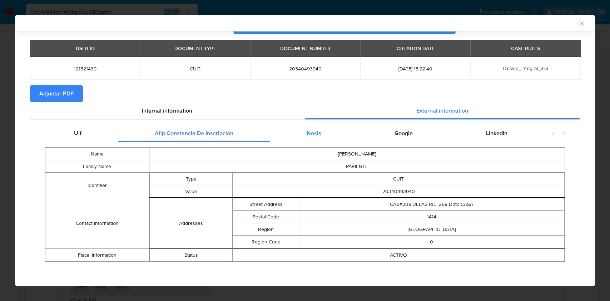
click at [292, 134] on div "Nosis" at bounding box center [314, 133] width 88 height 17
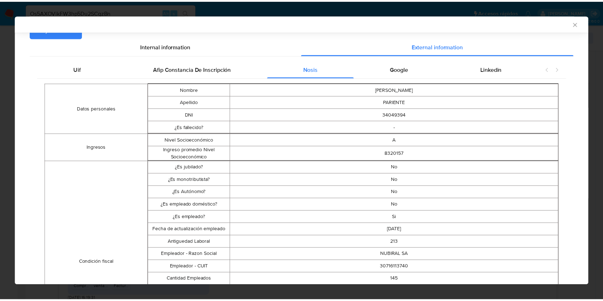
scroll to position [164, 0]
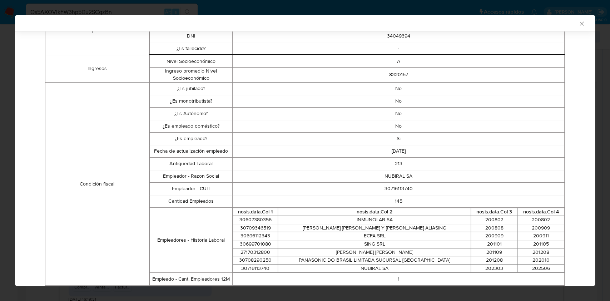
click at [574, 27] on div "AML Data Collector" at bounding box center [305, 23] width 580 height 16
click at [580, 25] on icon "Cerrar ventana" at bounding box center [582, 23] width 4 height 4
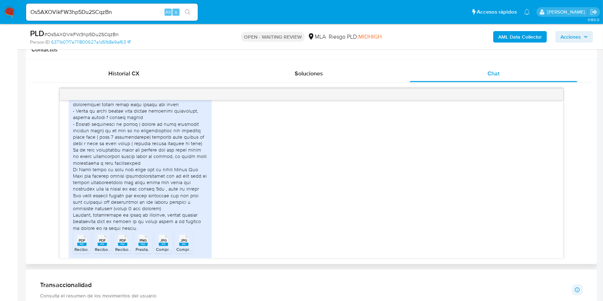
scroll to position [500, 0]
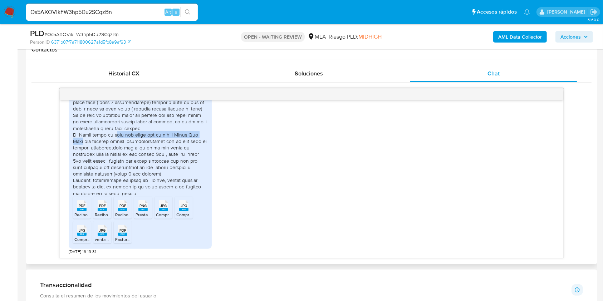
drag, startPoint x: 113, startPoint y: 134, endPoint x: 206, endPoint y: 134, distance: 92.6
click at [206, 134] on div at bounding box center [140, 105] width 134 height 182
click at [134, 174] on div at bounding box center [140, 105] width 134 height 182
click at [142, 13] on input "Os5AXOVikFW3hp5Du2SCqzBn" at bounding box center [112, 12] width 172 height 9
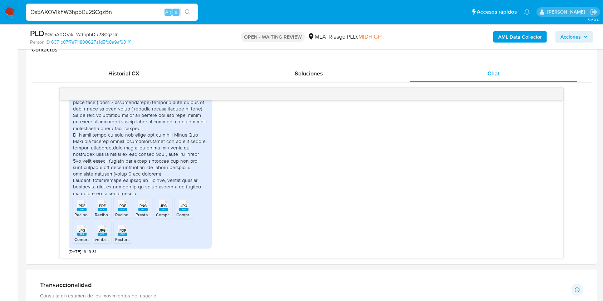
paste input "b6iWnfntJKM6pFAU2ZeIR70Y"
type input "b6iWnfntJKM6pFAU2ZeIR70Y"
click at [191, 12] on button "search-icon" at bounding box center [187, 12] width 15 height 10
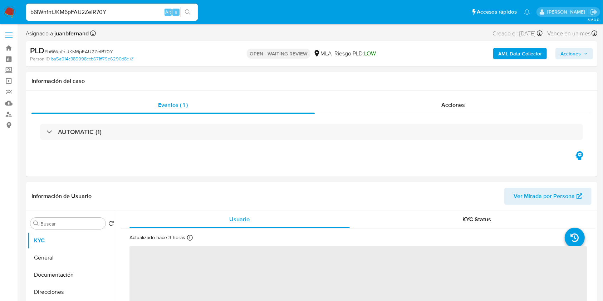
select select "10"
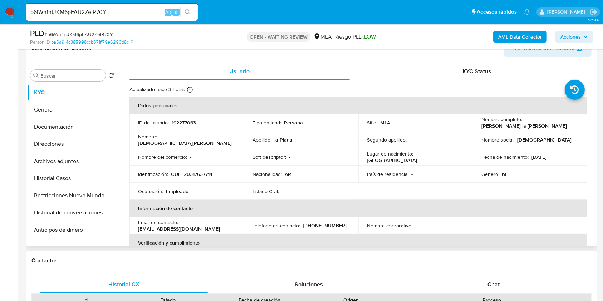
scroll to position [238, 0]
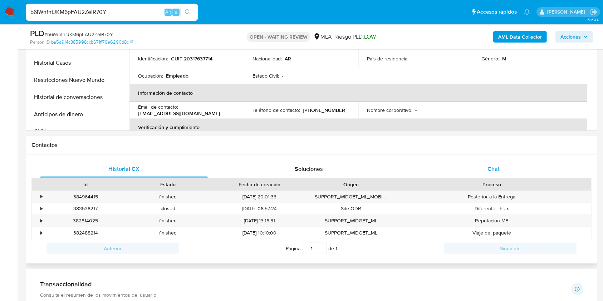
click at [518, 177] on div "Chat" at bounding box center [494, 169] width 168 height 17
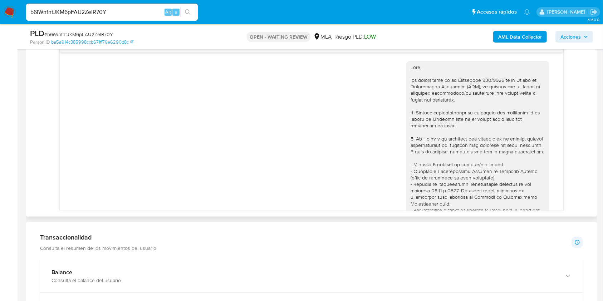
scroll to position [343, 0]
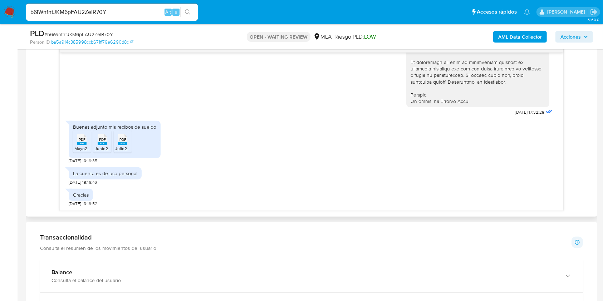
click at [84, 146] on span "Mayo25.pdf" at bounding box center [85, 149] width 23 height 6
click at [103, 144] on rect at bounding box center [102, 143] width 9 height 3
click at [124, 143] on rect at bounding box center [122, 143] width 9 height 3
click at [37, 164] on div "18/08/2025 17:32:28 Buenas adjunto mis recibos de sueldo PDF PDF Mayo25.pdf PDF…" at bounding box center [311, 126] width 560 height 170
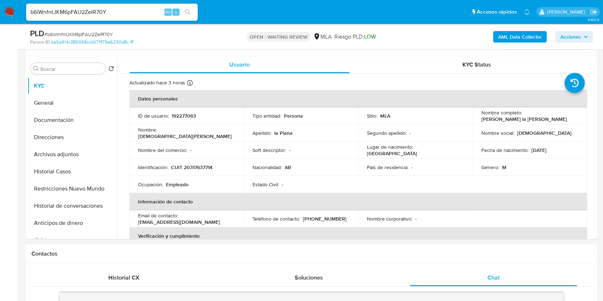
scroll to position [95, 0]
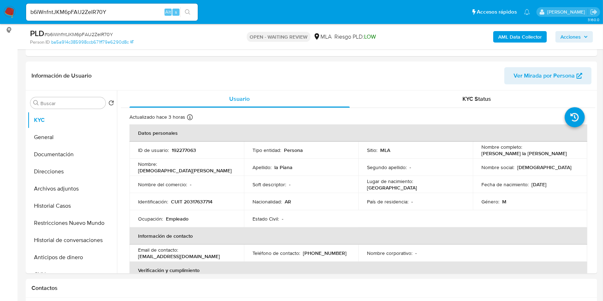
click at [134, 8] on input "b6iWnfntJKM6pFAU2ZeIR70Y" at bounding box center [112, 12] width 172 height 9
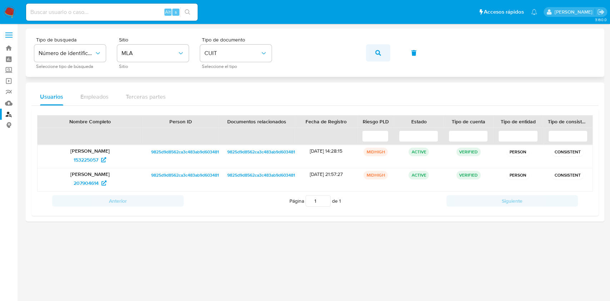
click at [381, 50] on button "button" at bounding box center [378, 52] width 24 height 17
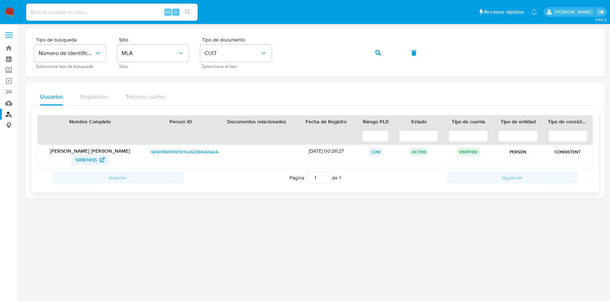
click at [94, 157] on span "54187455" at bounding box center [85, 159] width 21 height 11
click at [383, 54] on button "button" at bounding box center [378, 52] width 24 height 17
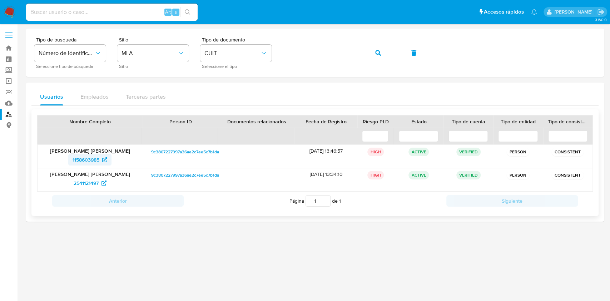
click at [86, 159] on span "1158603985" at bounding box center [86, 159] width 27 height 11
click at [368, 50] on button "button" at bounding box center [378, 52] width 24 height 17
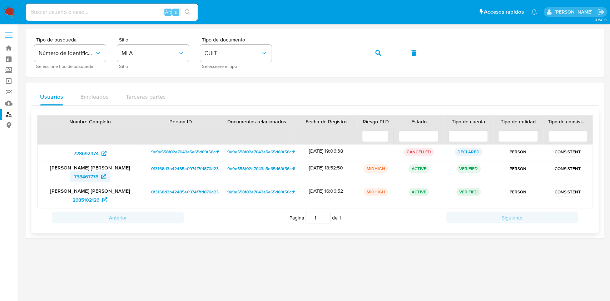
click at [96, 175] on span "738467778" at bounding box center [86, 176] width 24 height 11
click at [364, 55] on div "Tipo de busqueda Número de identificación Seleccione tipo de búsqueda Sitio MLA…" at bounding box center [315, 52] width 562 height 31
click at [371, 55] on button "button" at bounding box center [378, 52] width 24 height 17
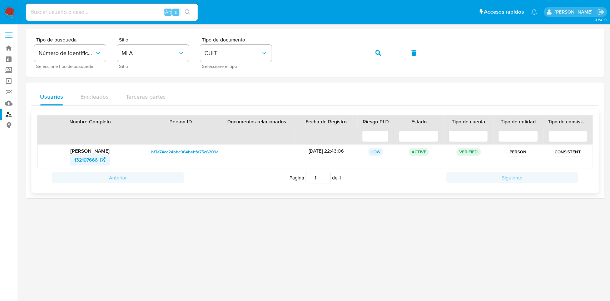
click at [91, 162] on span "132197666" at bounding box center [85, 159] width 23 height 11
click at [373, 53] on button "button" at bounding box center [378, 52] width 24 height 17
click at [97, 162] on span "136941996" at bounding box center [86, 159] width 24 height 11
click at [377, 57] on span "button" at bounding box center [378, 53] width 6 height 16
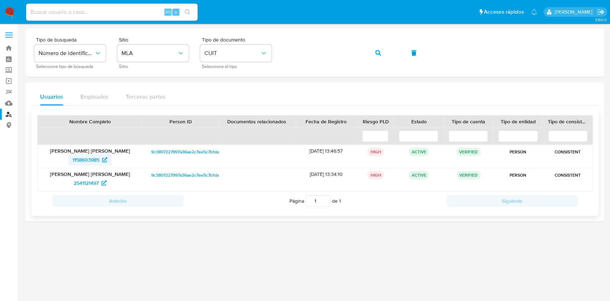
click at [101, 158] on span "1158603985" at bounding box center [90, 159] width 35 height 11
click at [379, 53] on icon "button" at bounding box center [378, 53] width 6 height 6
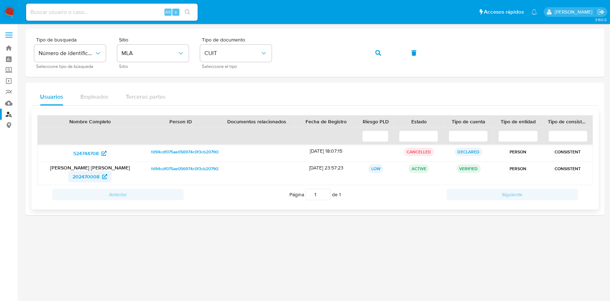
click at [98, 174] on span "202470008" at bounding box center [86, 176] width 27 height 11
click at [375, 60] on span "button" at bounding box center [378, 53] width 6 height 16
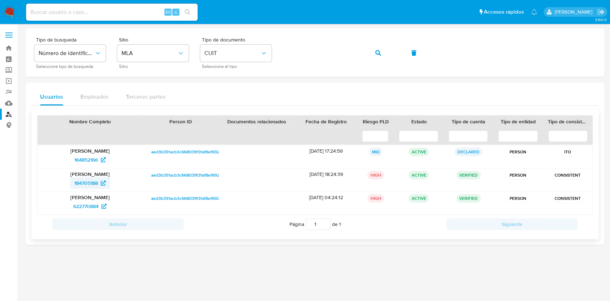
click at [104, 181] on icon at bounding box center [103, 183] width 5 height 5
click at [340, 32] on div "Tipo de busqueda Número de identificación Seleccione tipo de búsqueda Sitio MLA…" at bounding box center [315, 53] width 579 height 48
click at [374, 55] on button "button" at bounding box center [378, 52] width 24 height 17
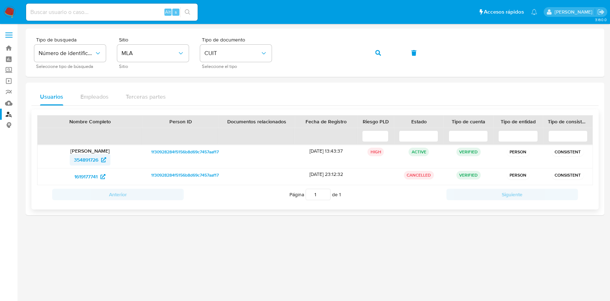
click at [86, 157] on span "354891726" at bounding box center [86, 159] width 24 height 11
click at [384, 59] on button "button" at bounding box center [378, 52] width 24 height 17
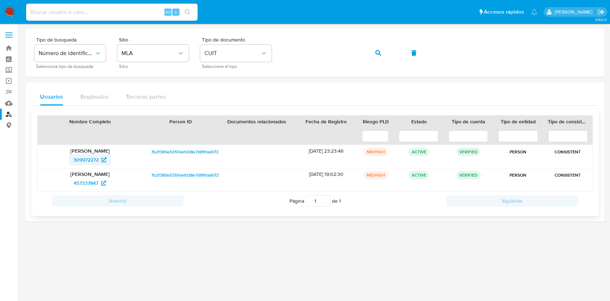
click at [87, 161] on span "309972272" at bounding box center [85, 159] width 25 height 11
click at [374, 52] on button "button" at bounding box center [378, 52] width 24 height 17
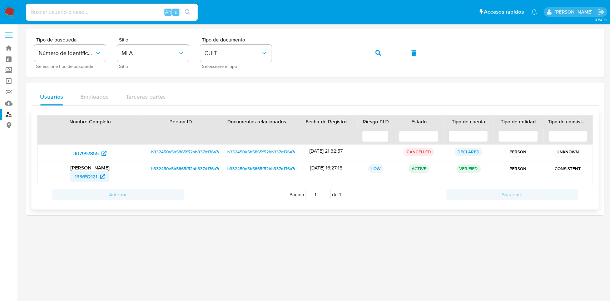
click at [92, 176] on span "133652121" at bounding box center [86, 176] width 23 height 11
click at [383, 53] on button "button" at bounding box center [378, 52] width 24 height 17
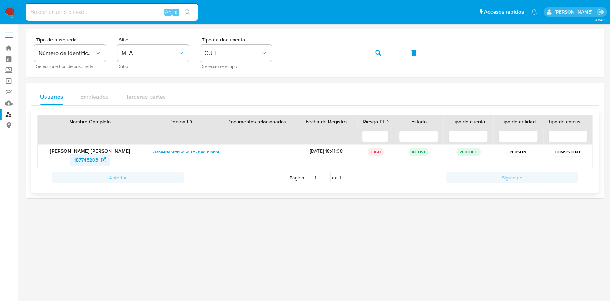
click at [104, 159] on icon at bounding box center [103, 159] width 5 height 5
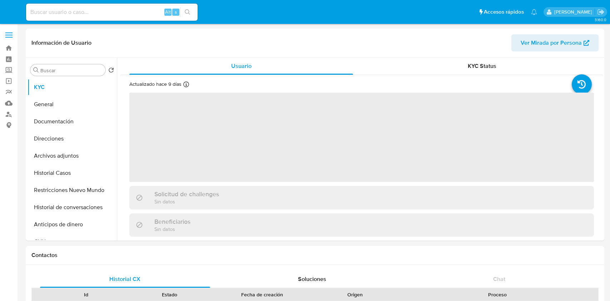
select select "10"
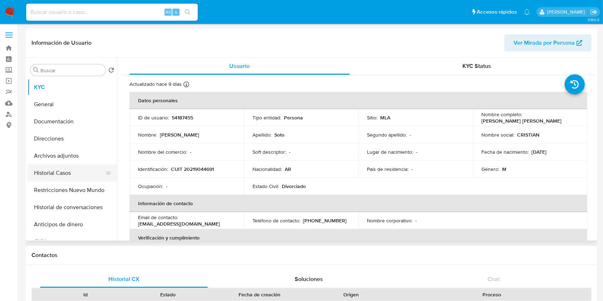
click at [69, 168] on button "Historial Casos" at bounding box center [70, 172] width 84 height 17
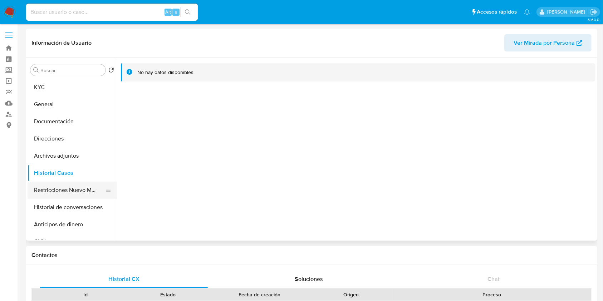
click at [85, 191] on button "Restricciones Nuevo Mundo" at bounding box center [70, 190] width 84 height 17
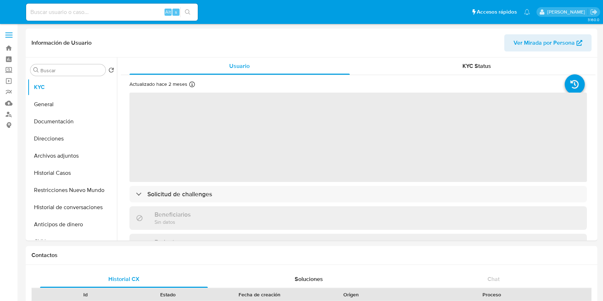
select select "10"
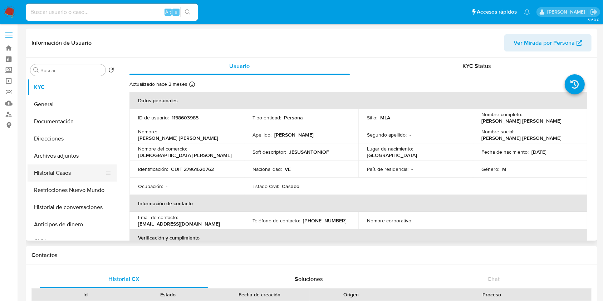
click at [58, 178] on button "Historial Casos" at bounding box center [70, 172] width 84 height 17
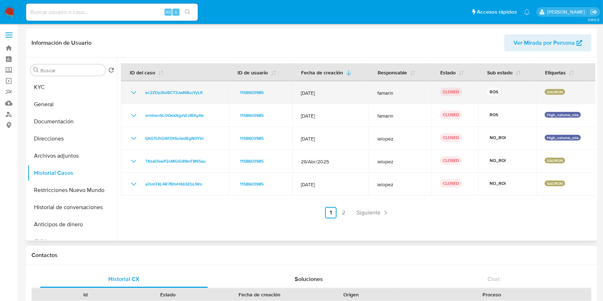
click at [135, 95] on icon "Mostrar/Ocultar" at bounding box center [133, 92] width 9 height 9
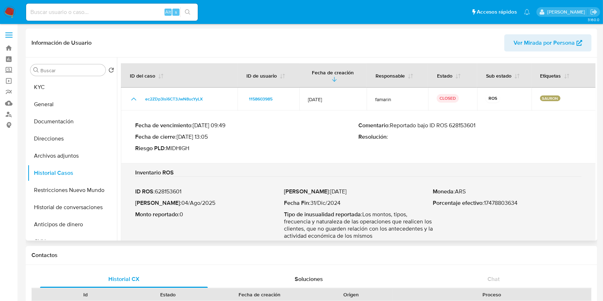
click at [469, 126] on p "Comentario : Reportado bajo ID ROS 628153601" at bounding box center [469, 125] width 223 height 7
click at [191, 202] on p "Fecha ROS : 04/Ago/2025" at bounding box center [209, 203] width 149 height 7
drag, startPoint x: 191, startPoint y: 202, endPoint x: 172, endPoint y: 204, distance: 19.0
click at [172, 204] on p "Fecha ROS : 04/Ago/2025" at bounding box center [209, 203] width 149 height 7
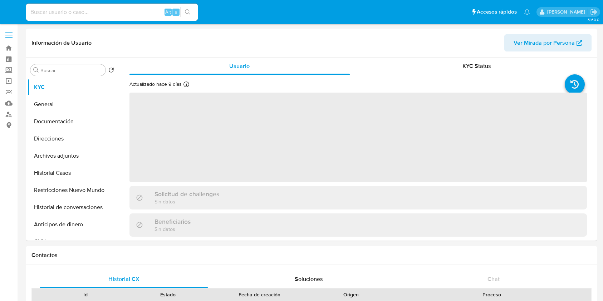
select select "10"
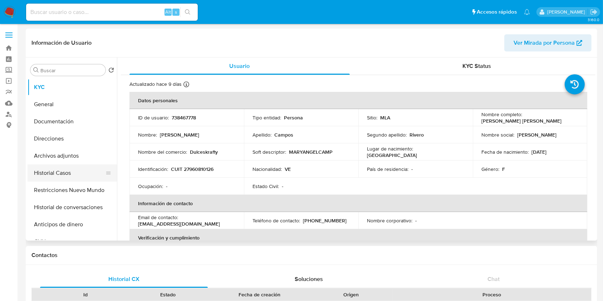
click at [68, 172] on button "Historial Casos" at bounding box center [70, 172] width 84 height 17
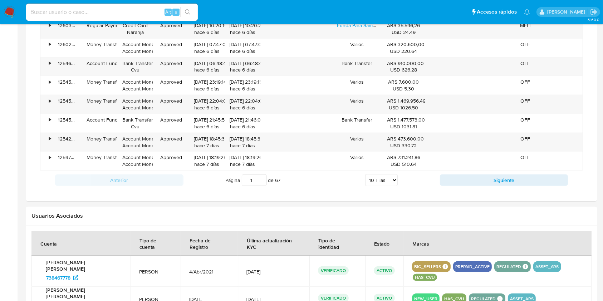
scroll to position [652, 0]
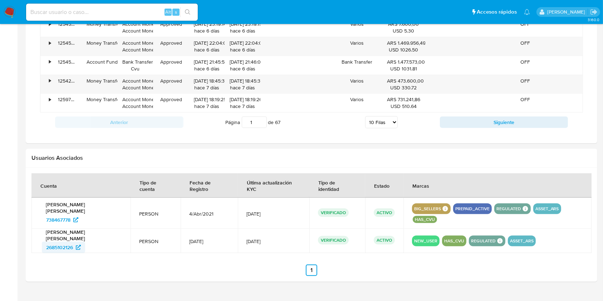
click at [60, 242] on span "2685102126" at bounding box center [59, 247] width 27 height 11
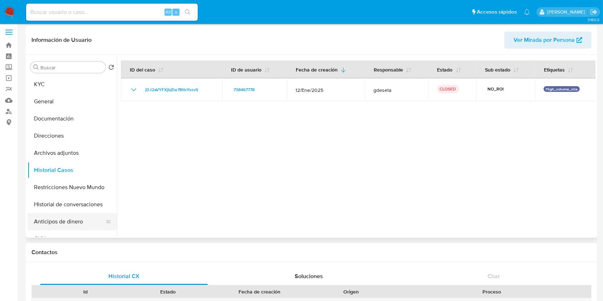
scroll to position [0, 0]
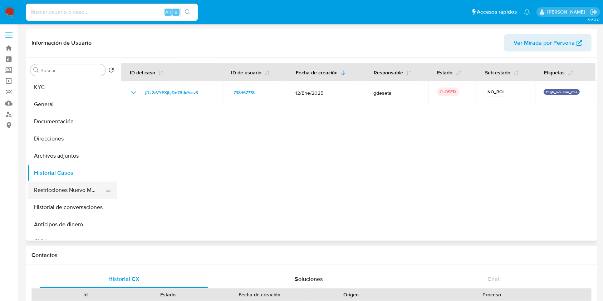
click at [61, 191] on button "Restricciones Nuevo Mundo" at bounding box center [70, 190] width 84 height 17
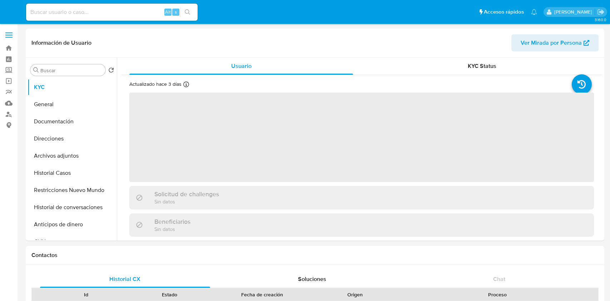
select select "10"
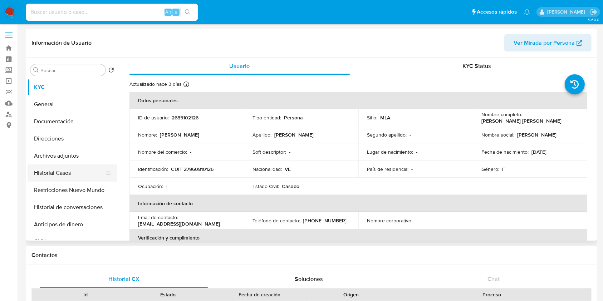
click at [79, 173] on button "Historial Casos" at bounding box center [70, 172] width 84 height 17
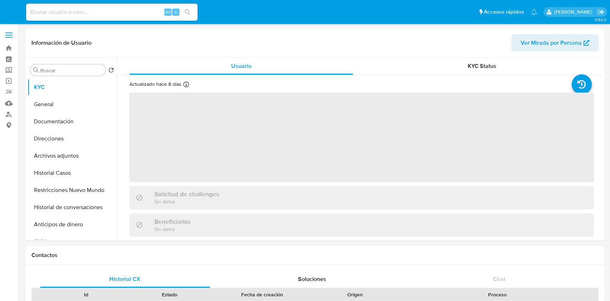
select select "10"
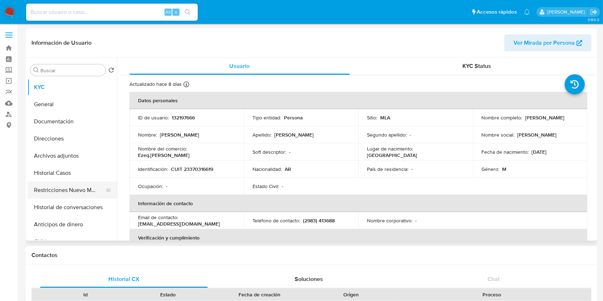
click at [48, 189] on button "Restricciones Nuevo Mundo" at bounding box center [70, 190] width 84 height 17
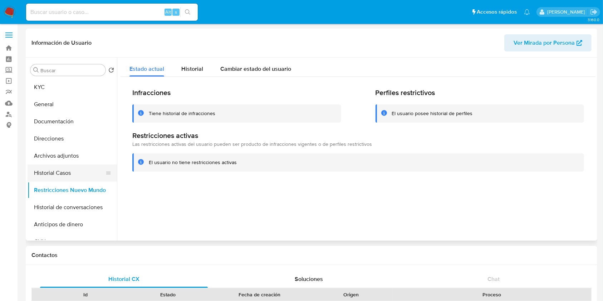
click at [65, 171] on button "Historial Casos" at bounding box center [70, 172] width 84 height 17
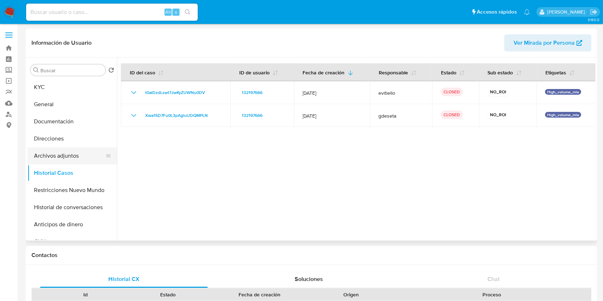
click at [74, 161] on button "Archivos adjuntos" at bounding box center [70, 155] width 84 height 17
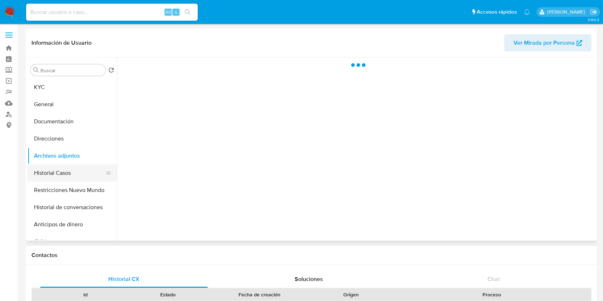
click at [65, 170] on button "Historial Casos" at bounding box center [70, 172] width 84 height 17
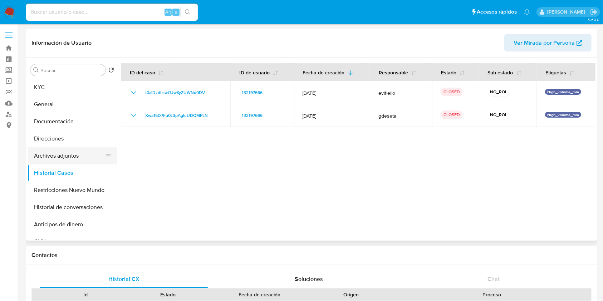
click at [70, 160] on button "Archivos adjuntos" at bounding box center [70, 155] width 84 height 17
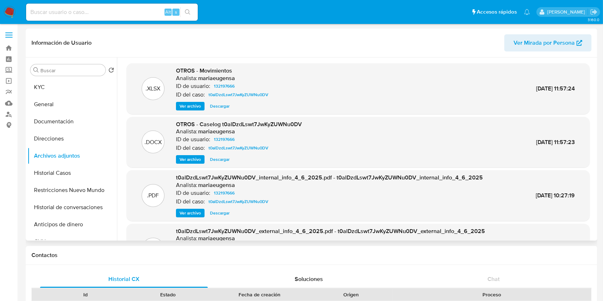
click at [194, 158] on span "Ver archivo" at bounding box center [190, 159] width 21 height 7
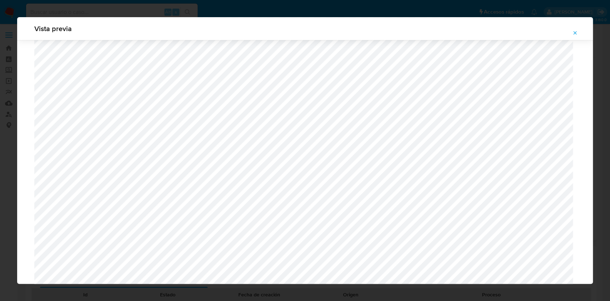
scroll to position [558, 0]
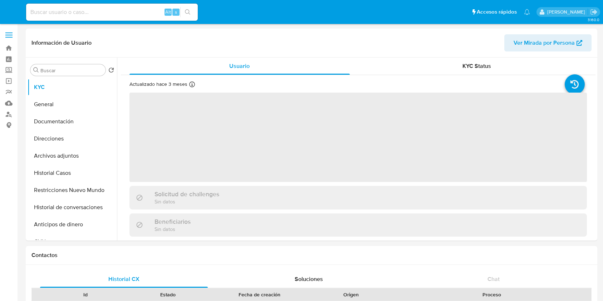
select select "10"
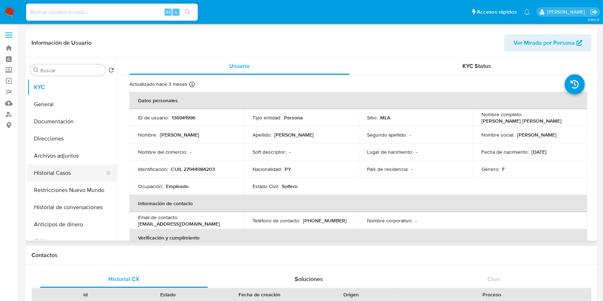
click at [64, 176] on button "Historial Casos" at bounding box center [70, 172] width 84 height 17
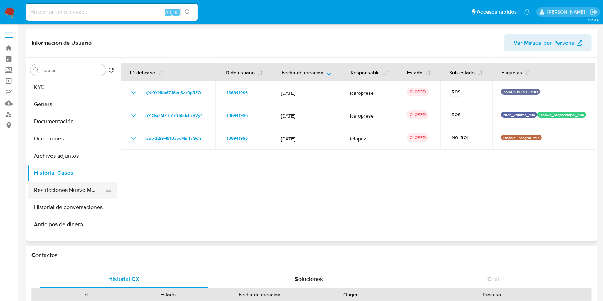
click at [83, 194] on button "Restricciones Nuevo Mundo" at bounding box center [70, 190] width 84 height 17
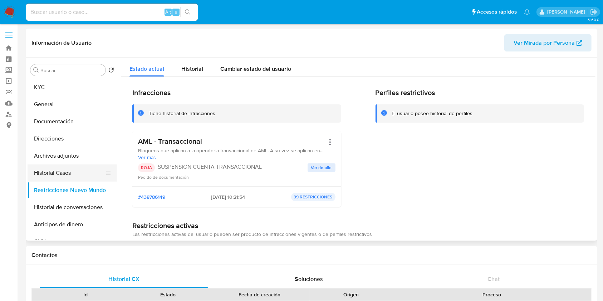
click at [51, 172] on button "Historial Casos" at bounding box center [70, 172] width 84 height 17
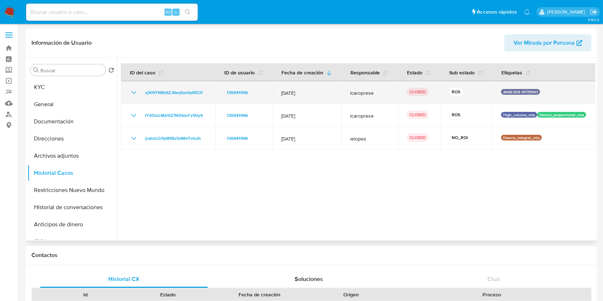
click at [134, 96] on icon "Mostrar/Ocultar" at bounding box center [133, 92] width 9 height 9
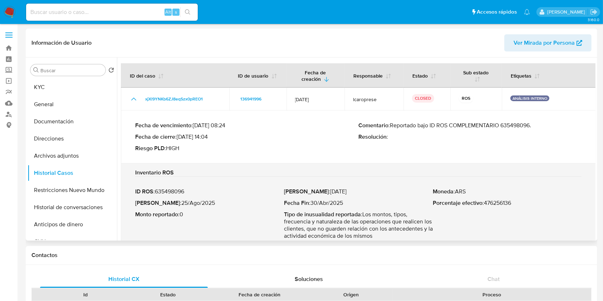
click at [526, 124] on p "Comentario : Reportado bajo ID ROS COMPLEMENTARIO 635498096." at bounding box center [469, 125] width 223 height 7
click at [194, 201] on p "Fecha ROS : 25/Ago/2025" at bounding box center [209, 203] width 149 height 7
drag, startPoint x: 194, startPoint y: 201, endPoint x: 171, endPoint y: 202, distance: 22.6
click at [171, 202] on p "Fecha ROS : 25/Ago/2025" at bounding box center [209, 203] width 149 height 7
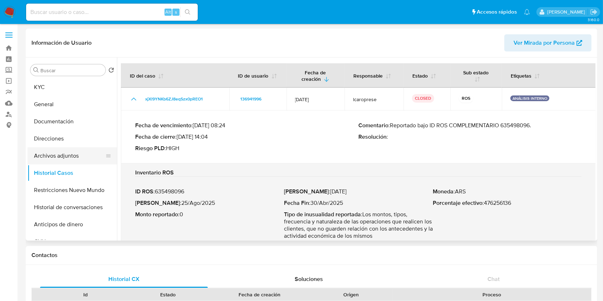
click at [67, 156] on button "Archivos adjuntos" at bounding box center [70, 155] width 84 height 17
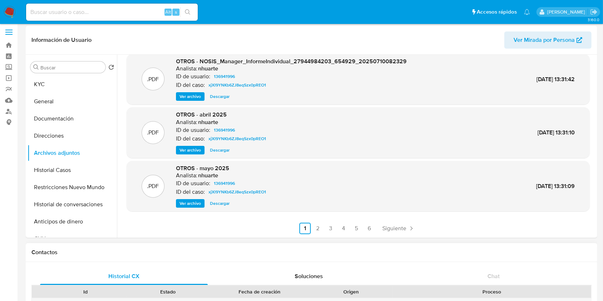
scroll to position [48, 0]
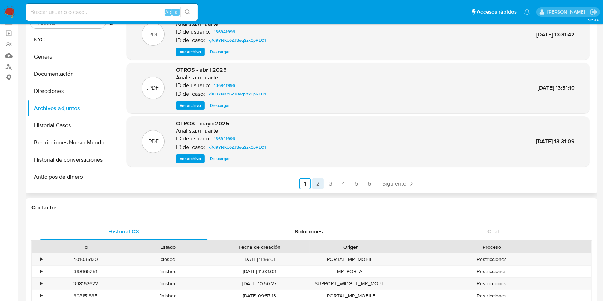
click at [318, 184] on link "2" at bounding box center [317, 183] width 11 height 11
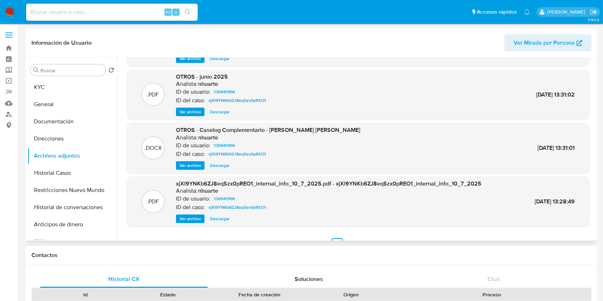
click at [194, 164] on span "Ver archivo" at bounding box center [190, 165] width 21 height 7
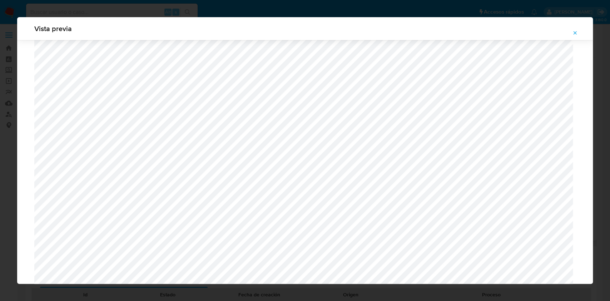
scroll to position [415, 0]
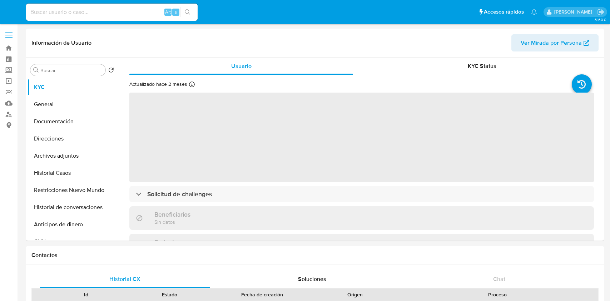
select select "10"
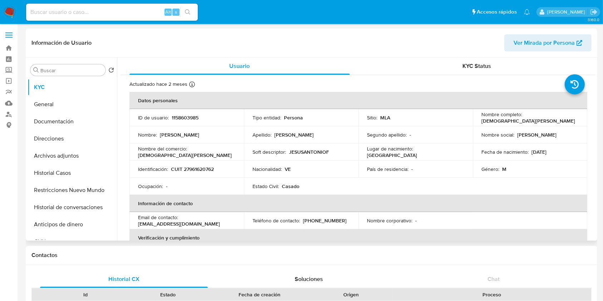
click at [205, 168] on p "CUIT 27961620762" at bounding box center [192, 169] width 43 height 6
copy p "27961620762"
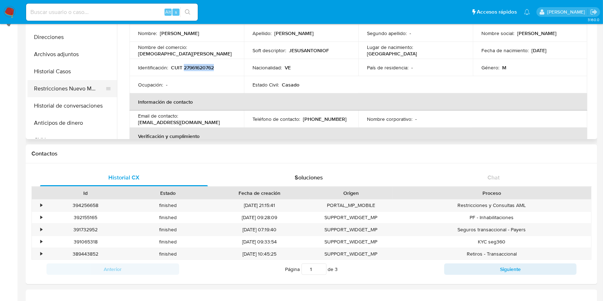
scroll to position [48, 0]
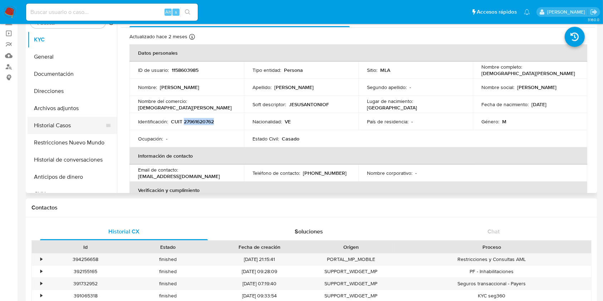
click at [64, 126] on button "Historial Casos" at bounding box center [70, 125] width 84 height 17
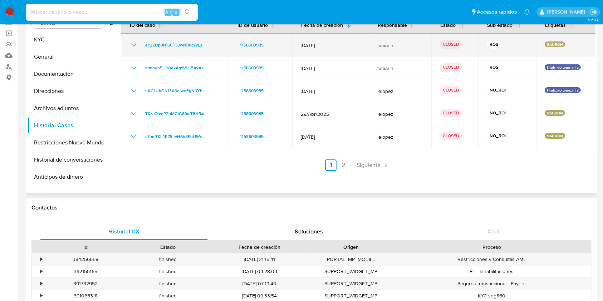
click at [136, 47] on icon "Mostrar/Ocultar" at bounding box center [133, 45] width 9 height 9
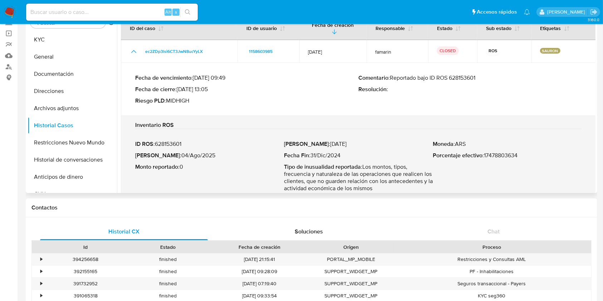
click at [470, 77] on p "Comentario : Reportado bajo ID ROS 628153601" at bounding box center [469, 77] width 223 height 7
click at [196, 153] on p "Fecha ROS : 04/Ago/2025" at bounding box center [209, 155] width 149 height 7
drag, startPoint x: 196, startPoint y: 153, endPoint x: 171, endPoint y: 155, distance: 24.4
click at [171, 155] on p "Fecha ROS : 04/Ago/2025" at bounding box center [209, 155] width 149 height 7
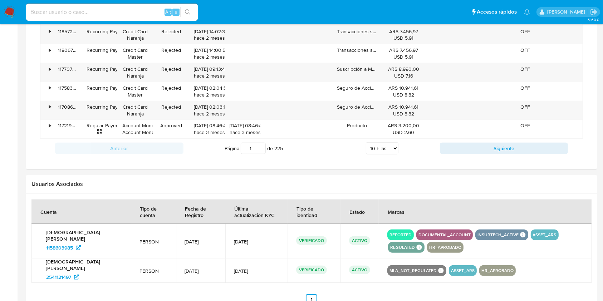
scroll to position [667, 0]
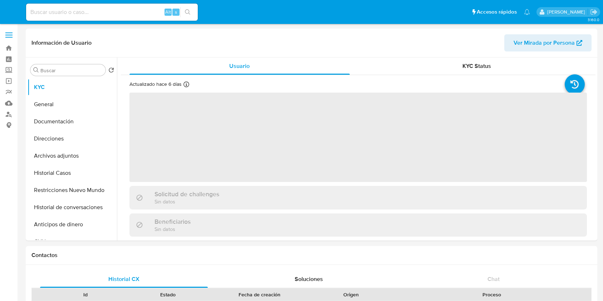
select select "10"
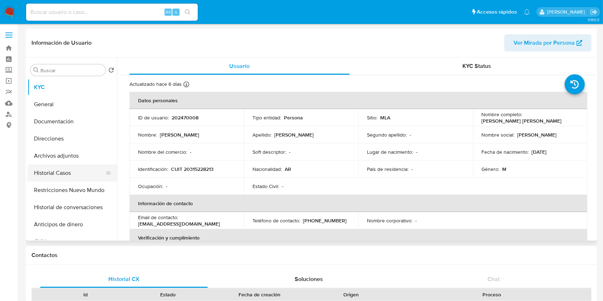
click at [53, 175] on button "Historial Casos" at bounding box center [70, 172] width 84 height 17
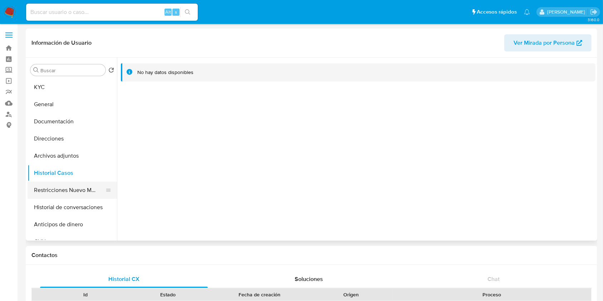
click at [70, 189] on button "Restricciones Nuevo Mundo" at bounding box center [70, 190] width 84 height 17
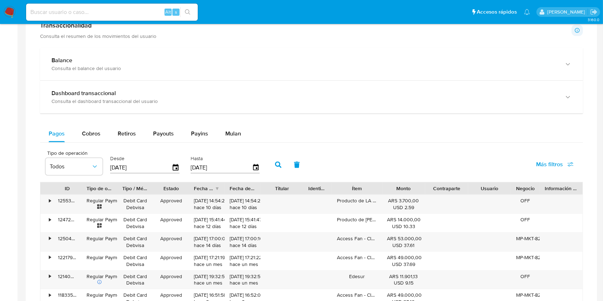
scroll to position [595, 0]
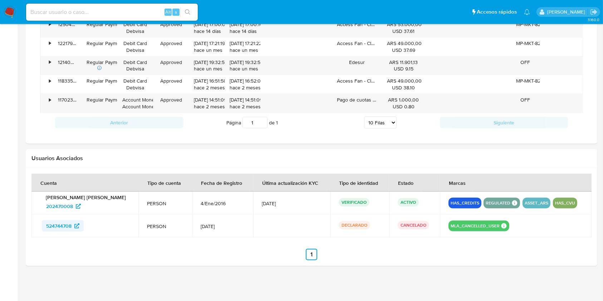
click at [56, 226] on span "524744708" at bounding box center [58, 225] width 25 height 11
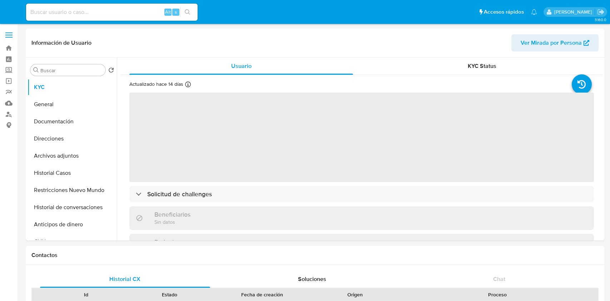
select select "10"
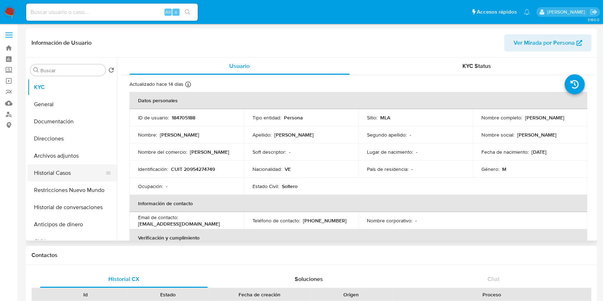
click at [71, 173] on button "Historial Casos" at bounding box center [70, 172] width 84 height 17
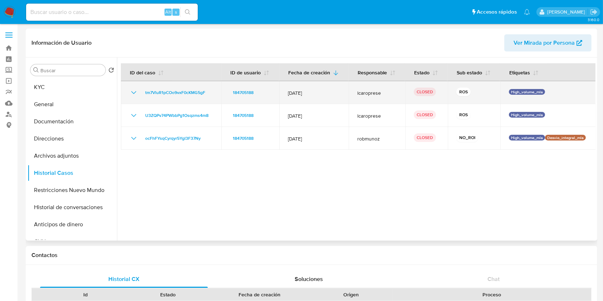
click at [133, 93] on icon "Mostrar/Ocultar" at bounding box center [133, 92] width 9 height 9
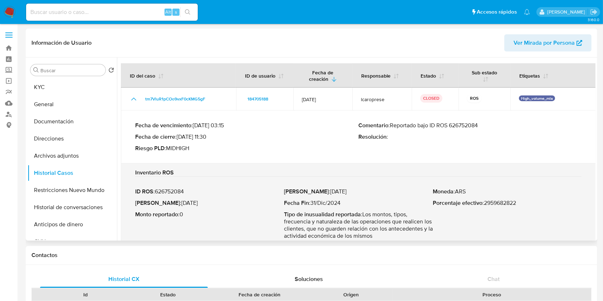
click at [477, 126] on p "Comentario : Reportado bajo ID ROS 626752084" at bounding box center [469, 125] width 223 height 7
click at [193, 203] on p "Fecha ROS : [DATE]" at bounding box center [209, 203] width 149 height 7
drag, startPoint x: 193, startPoint y: 203, endPoint x: 172, endPoint y: 204, distance: 21.5
click at [172, 204] on p "Fecha ROS : 28/Jul/2025" at bounding box center [209, 203] width 149 height 7
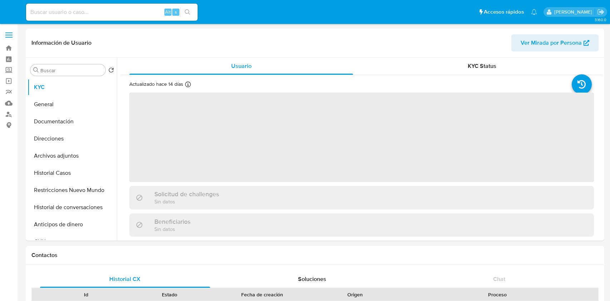
select select "10"
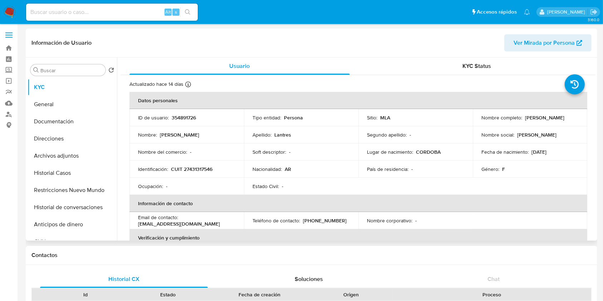
click at [200, 168] on p "CUIT 27431317546" at bounding box center [191, 169] width 41 height 6
click at [72, 185] on button "Restricciones Nuevo Mundo" at bounding box center [70, 190] width 84 height 17
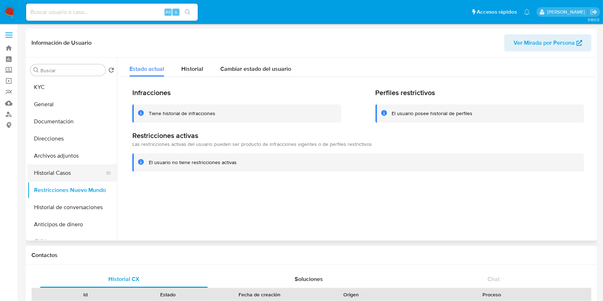
click at [49, 172] on button "Historial Casos" at bounding box center [70, 172] width 84 height 17
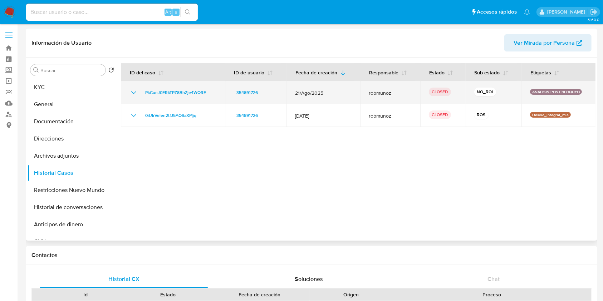
click at [132, 93] on icon "Mostrar/Ocultar" at bounding box center [133, 92] width 9 height 9
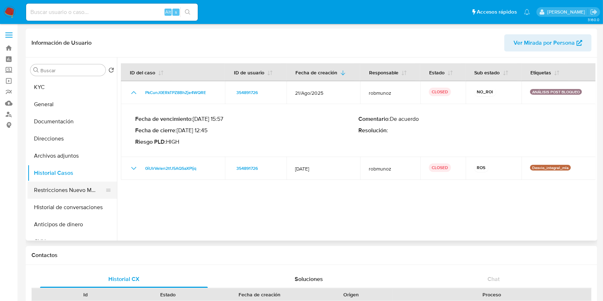
click at [67, 185] on button "Restricciones Nuevo Mundo" at bounding box center [70, 190] width 84 height 17
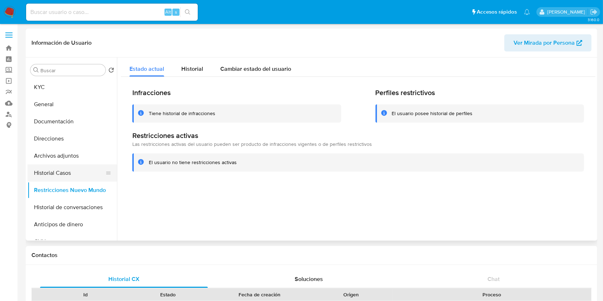
click at [64, 173] on button "Historial Casos" at bounding box center [70, 172] width 84 height 17
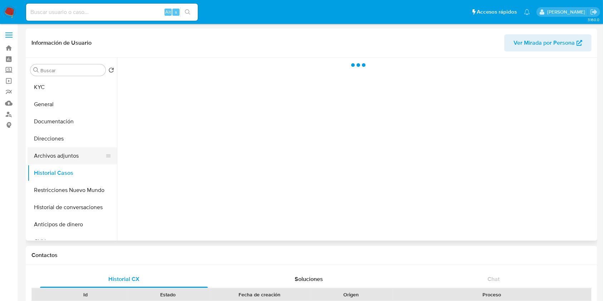
click at [74, 150] on button "Archivos adjuntos" at bounding box center [70, 155] width 84 height 17
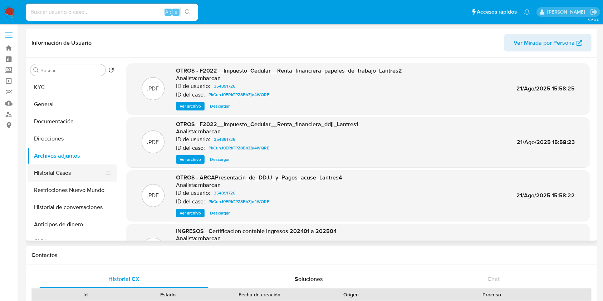
click at [72, 168] on button "Historial Casos" at bounding box center [70, 172] width 84 height 17
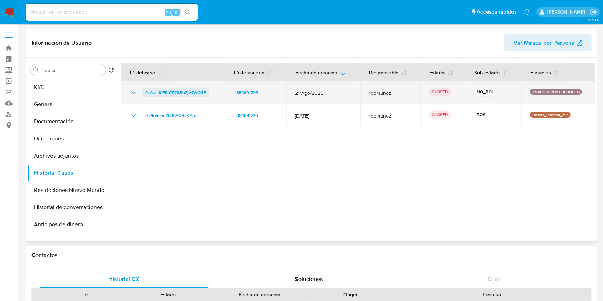
click at [177, 94] on span "PkCunJ0ERkTPZ8BhZje4WQRE" at bounding box center [175, 92] width 61 height 9
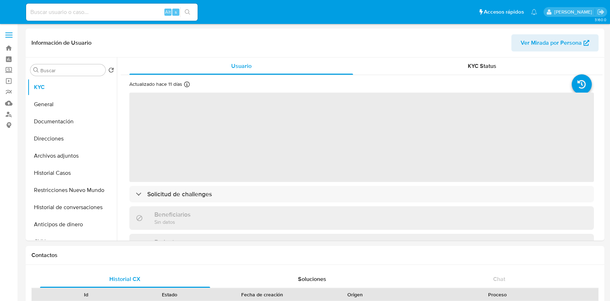
select select "10"
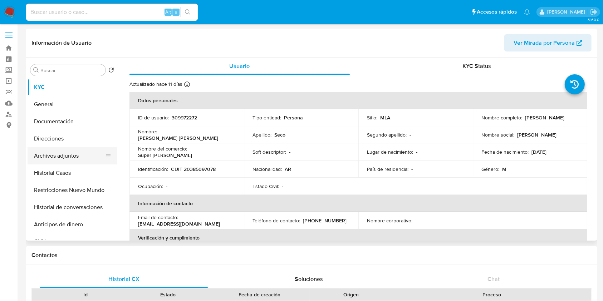
click at [71, 163] on button "Archivos adjuntos" at bounding box center [70, 155] width 84 height 17
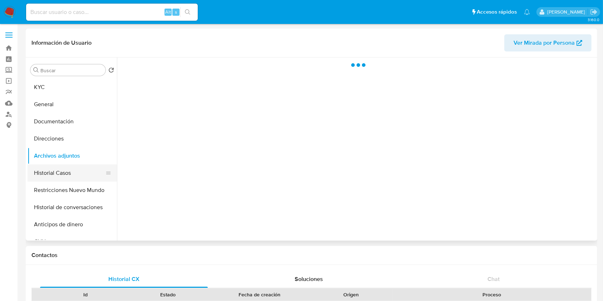
click at [78, 175] on button "Historial Casos" at bounding box center [70, 172] width 84 height 17
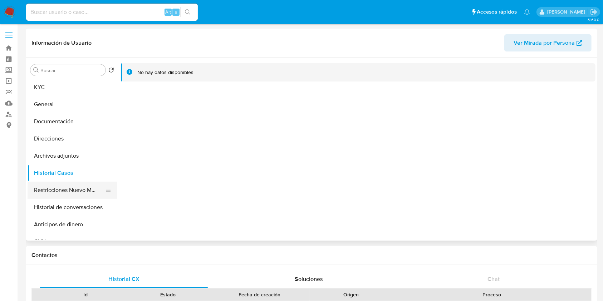
drag, startPoint x: 62, startPoint y: 198, endPoint x: 64, endPoint y: 189, distance: 9.5
click at [64, 190] on button "Restricciones Nuevo Mundo" at bounding box center [70, 190] width 84 height 17
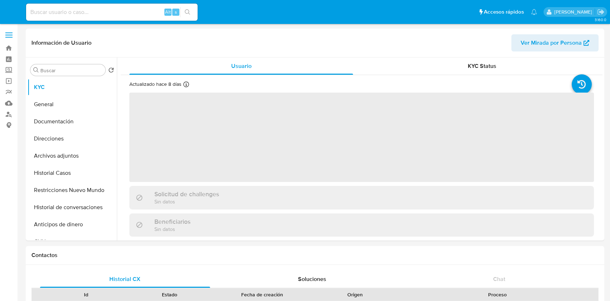
select select "10"
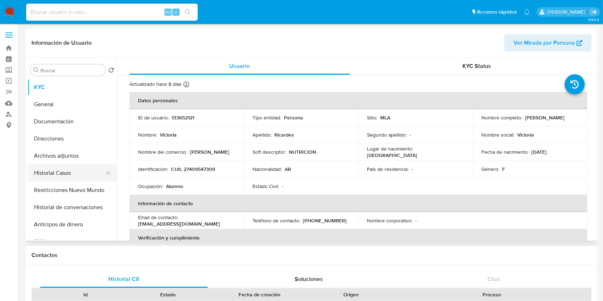
click at [64, 173] on button "Historial Casos" at bounding box center [70, 172] width 84 height 17
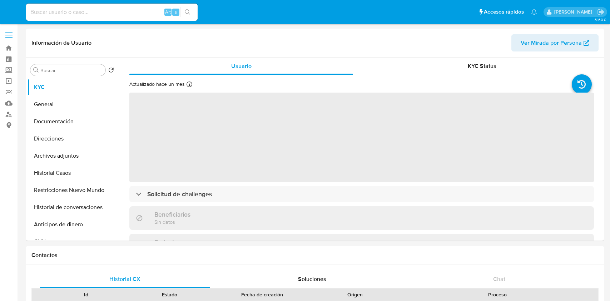
select select "10"
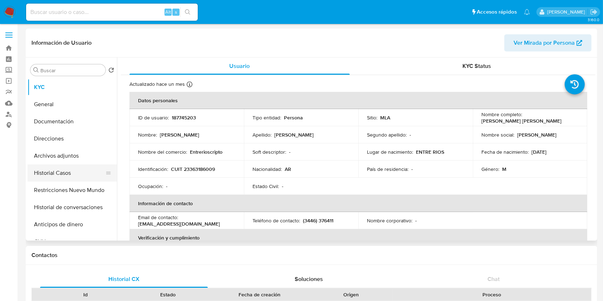
click at [72, 173] on button "Historial Casos" at bounding box center [70, 172] width 84 height 17
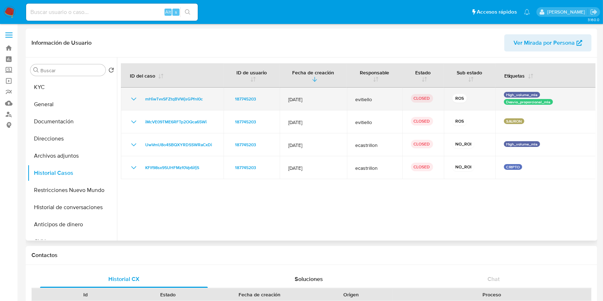
drag, startPoint x: 137, startPoint y: 99, endPoint x: 137, endPoint y: 104, distance: 5.1
click at [137, 99] on icon "Mostrar/Ocultar" at bounding box center [133, 99] width 9 height 9
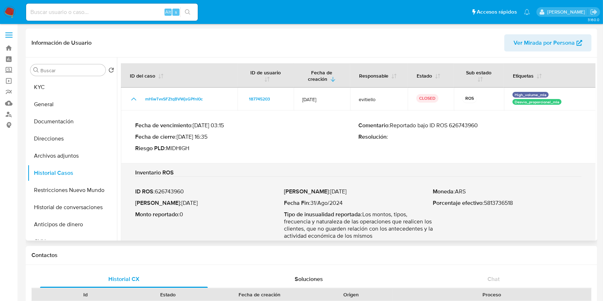
click at [475, 122] on p "Comentario : Reportado bajo ID ROS 626743960" at bounding box center [469, 125] width 223 height 7
click at [471, 125] on p "Comentario : Reportado bajo ID ROS 626743960" at bounding box center [469, 125] width 223 height 7
click at [190, 205] on p "Fecha ROS : 27/Jul/2025" at bounding box center [209, 203] width 149 height 7
drag, startPoint x: 190, startPoint y: 205, endPoint x: 172, endPoint y: 203, distance: 18.0
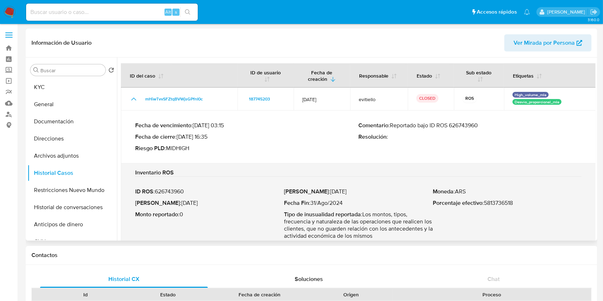
click at [172, 203] on p "Fecha ROS : 27/Jul/2025" at bounding box center [209, 203] width 149 height 7
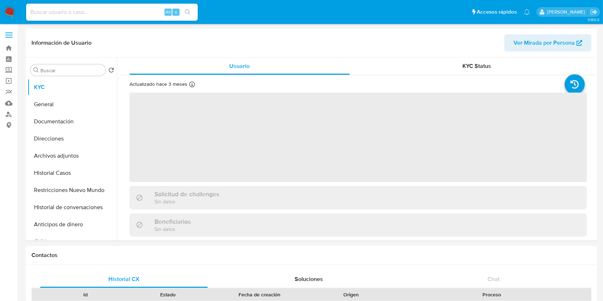
select select "10"
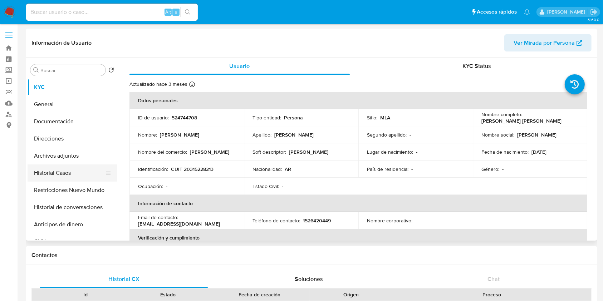
click at [60, 172] on button "Historial Casos" at bounding box center [70, 172] width 84 height 17
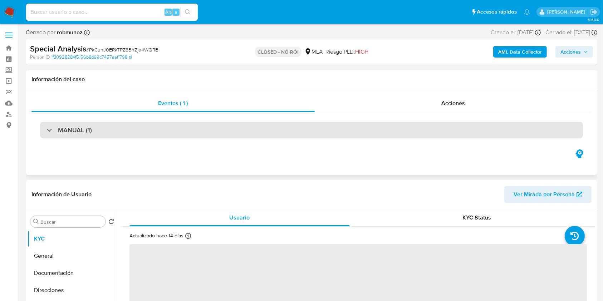
select select "10"
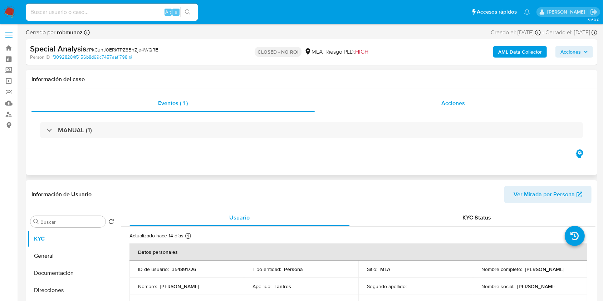
click at [486, 104] on div "Acciones" at bounding box center [453, 103] width 277 height 17
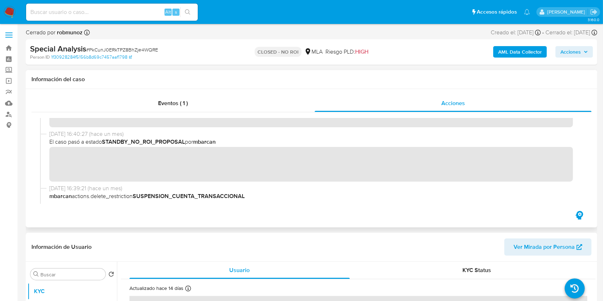
scroll to position [95, 0]
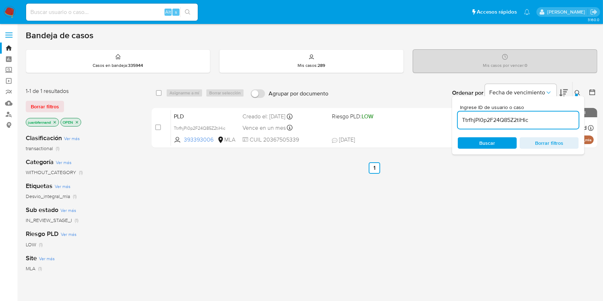
click at [535, 118] on input "TtrfhjPi0p2F24Q85Z2tiHic" at bounding box center [518, 120] width 121 height 9
paste input "b6iWnfntJKM6pFAU2ZeIR70Y"
type input "b6iWnfntJKM6pFAU2ZeIR70Y"
click at [159, 93] on input "checkbox" at bounding box center [159, 93] width 6 height 6
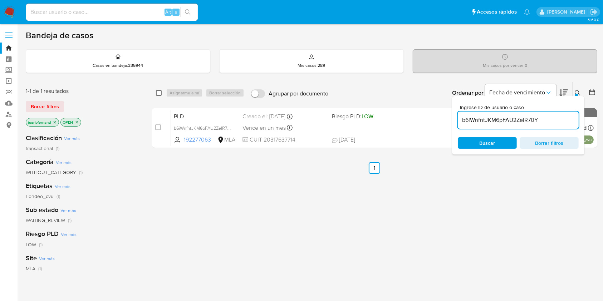
checkbox input "true"
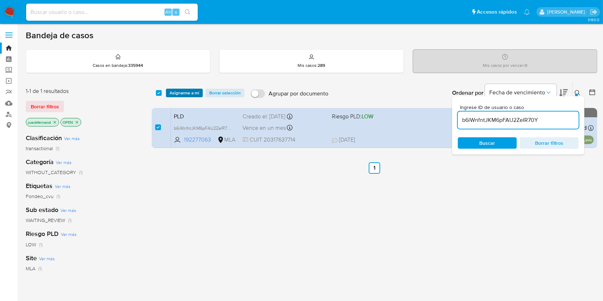
click at [181, 92] on span "Asignarme a mí" at bounding box center [184, 92] width 30 height 7
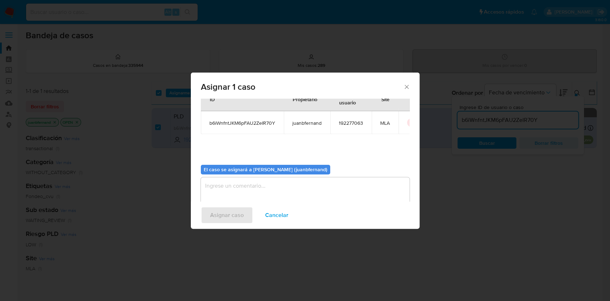
scroll to position [36, 0]
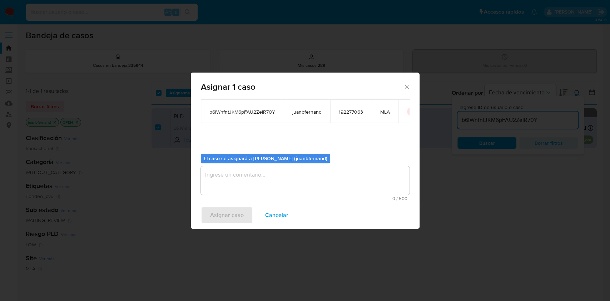
click at [251, 172] on textarea "assign-modal" at bounding box center [305, 180] width 209 height 29
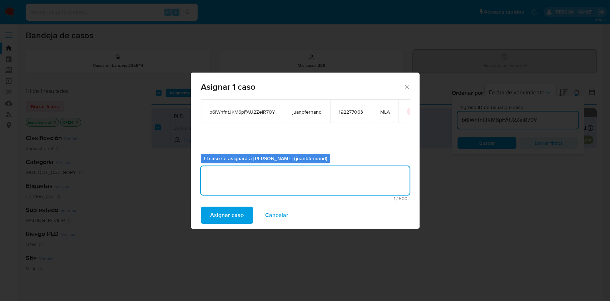
click at [235, 216] on span "Asignar caso" at bounding box center [227, 215] width 34 height 16
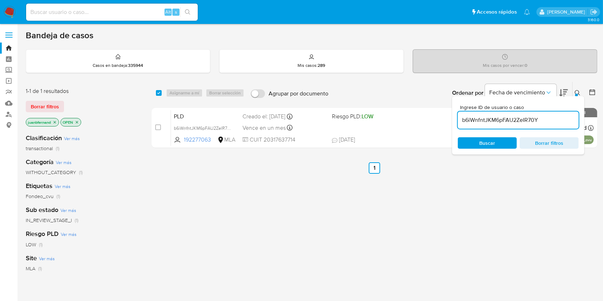
click at [562, 121] on input "b6iWnfntJKM6pFAU2ZeIR70Y" at bounding box center [518, 120] width 121 height 9
paste input "WI0XW3duLZyTPxKGxuoNToOT"
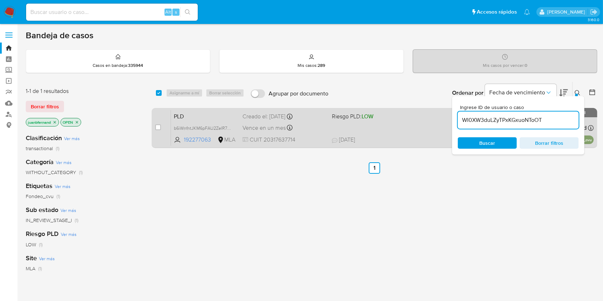
type input "WI0XW3duLZyTPxKGxuoNToOT"
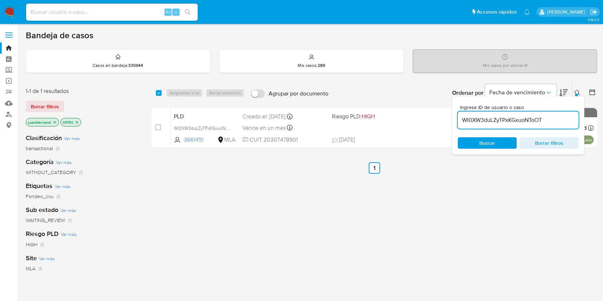
click at [160, 90] on input "checkbox" at bounding box center [159, 93] width 6 height 6
checkbox input "true"
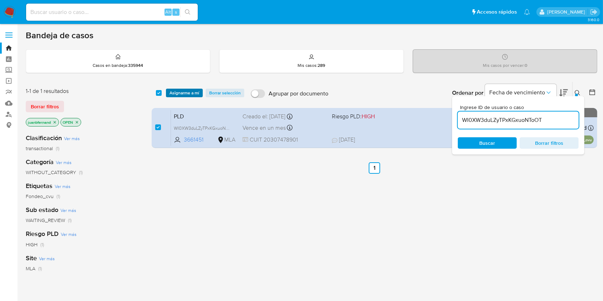
click at [170, 89] on span "Asignarme a mí" at bounding box center [184, 92] width 30 height 7
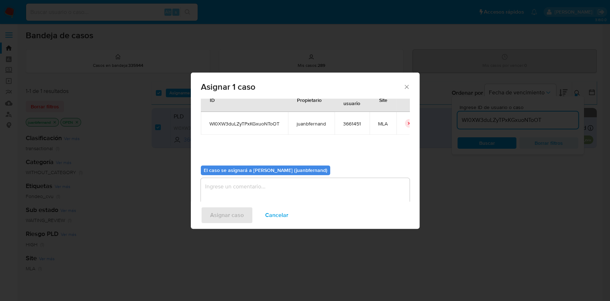
scroll to position [36, 0]
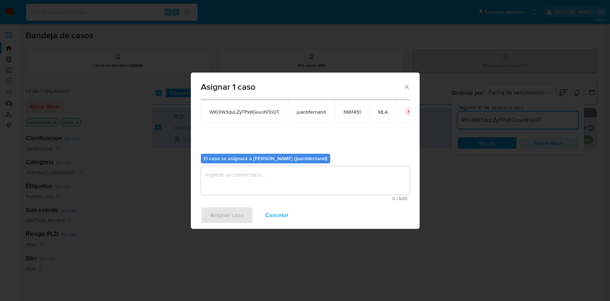
click at [264, 171] on textarea "assign-modal" at bounding box center [305, 180] width 209 height 29
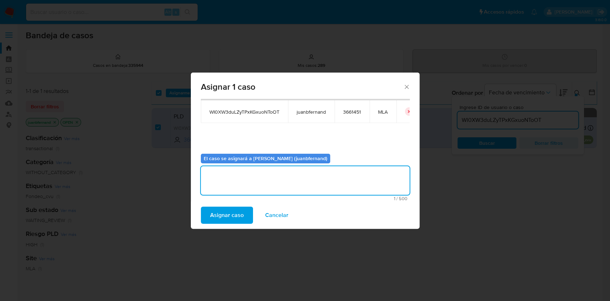
click at [243, 211] on span "Asignar caso" at bounding box center [227, 215] width 34 height 16
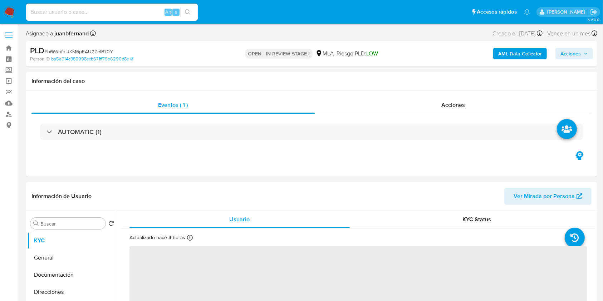
select select "10"
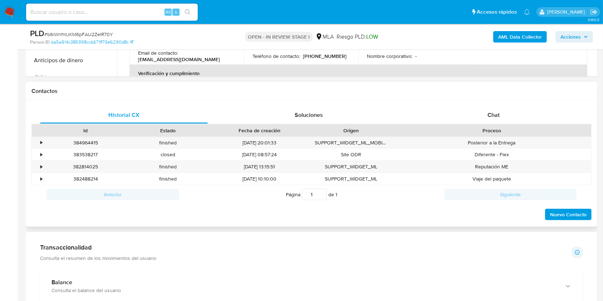
scroll to position [334, 0]
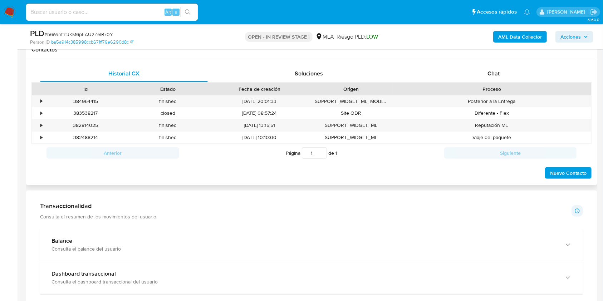
click at [509, 62] on div "Historial CX Soluciones Chat Id Estado Fecha de creación Origen Proceso • 38496…" at bounding box center [311, 122] width 571 height 126
click at [496, 70] on span "Chat" at bounding box center [493, 73] width 12 height 8
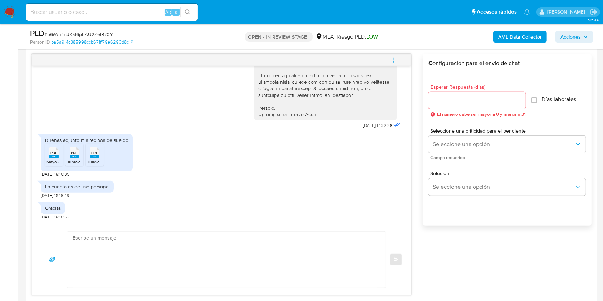
scroll to position [429, 0]
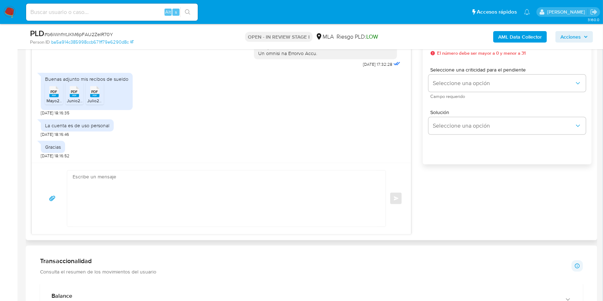
click at [150, 194] on textarea at bounding box center [225, 199] width 304 height 56
paste textarea "Hola, esperamos que te encuentres muy bien. Muchas gracias por tu respuesta. Co…"
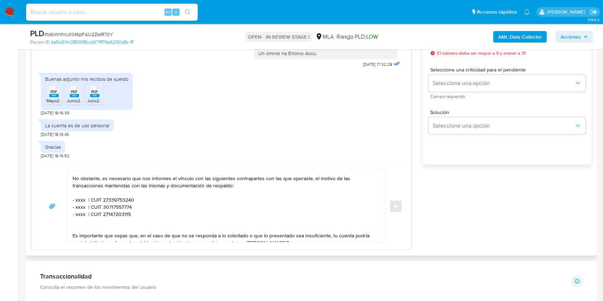
scroll to position [48, 0]
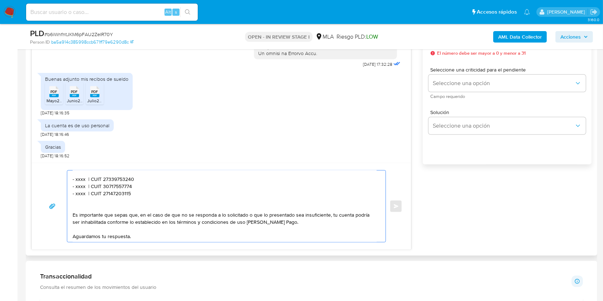
drag, startPoint x: 135, startPoint y: 194, endPoint x: 59, endPoint y: 181, distance: 77.3
click at [59, 181] on div "Hola, esperamos que te encuentres muy bien. Muchas gracias por tu respuesta. Co…" at bounding box center [221, 206] width 362 height 72
drag, startPoint x: 106, startPoint y: 202, endPoint x: 110, endPoint y: 202, distance: 4.7
click at [109, 202] on textarea "Hola, esperamos que te encuentres muy bien. Muchas gracias por tu respuesta. Co…" at bounding box center [225, 207] width 304 height 72
paste textarea "- xxxx | CUIT 27339753240 - xxxx | CUIT 30717557774 - xxxx | CUIT 27147203115"
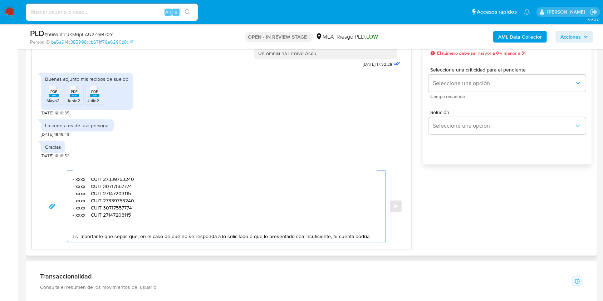
click at [78, 180] on textarea "Hola, esperamos que te encuentres muy bien. Muchas gracias por tu respuesta. Co…" at bounding box center [225, 207] width 304 height 72
paste textarea "Ezequiel Rossi"
click at [145, 182] on textarea "Hola, esperamos que te encuentres muy bien. Muchas gracias por tu respuesta. Co…" at bounding box center [225, 207] width 304 height 72
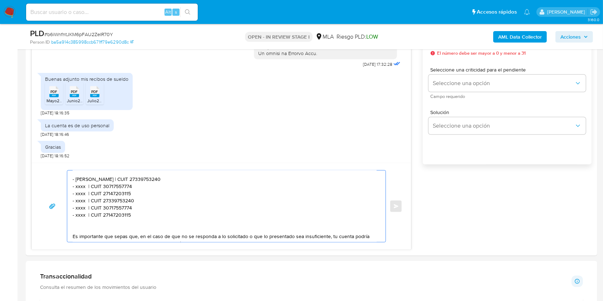
paste textarea "3370316619"
click at [80, 188] on textarea "Hola, esperamos que te encuentres muy bien. Muchas gracias por tu respuesta. Co…" at bounding box center [225, 207] width 304 height 72
paste textarea "Lilian Mercedes Gonzalez Romero"
click at [187, 190] on textarea "Hola, esperamos que te encuentres muy bien. Muchas gracias por tu respuesta. Co…" at bounding box center [225, 207] width 304 height 72
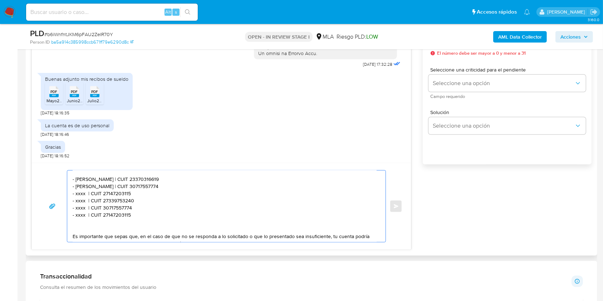
click at [187, 190] on textarea "Hola, esperamos que te encuentres muy bien. Muchas gracias por tu respuesta. Co…" at bounding box center [225, 207] width 304 height 72
paste textarea "27944984203"
click at [80, 194] on textarea "Hola, esperamos que te encuentres muy bien. Muchas gracias por tu respuesta. Co…" at bounding box center [225, 207] width 304 height 72
paste textarea "Jesus Antonio Freites Mejias"
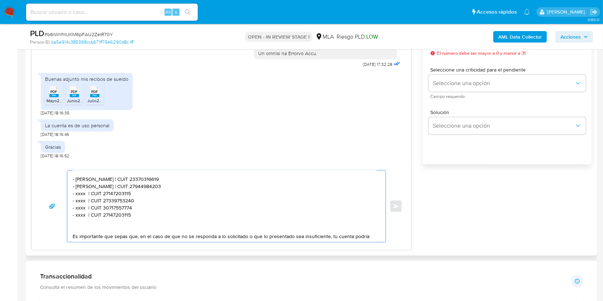
click at [82, 193] on textarea "Hola, esperamos que te encuentres muy bien. Muchas gracias por tu respuesta. Co…" at bounding box center [225, 207] width 304 height 72
paste textarea "Jesus Antonio Freites Mejias"
click at [172, 196] on textarea "Hola, esperamos que te encuentres muy bien. Muchas gracias por tu respuesta. Co…" at bounding box center [225, 207] width 304 height 72
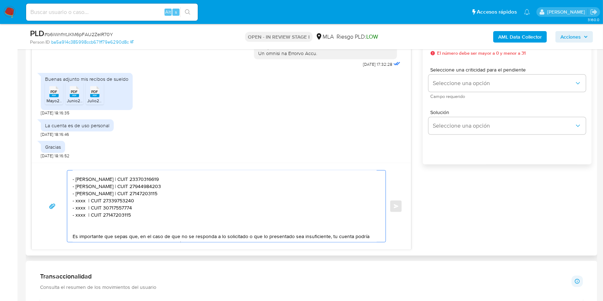
paste textarea "961620762"
click at [80, 203] on textarea "Hola, esperamos que te encuentres muy bien. Muchas gracias por tu respuesta. Co…" at bounding box center [225, 207] width 304 height 72
paste textarea "Michel Alejo Enrique"
click at [158, 200] on textarea "Hola, esperamos que te encuentres muy bien. Muchas gracias por tu respuesta. Co…" at bounding box center [225, 207] width 304 height 72
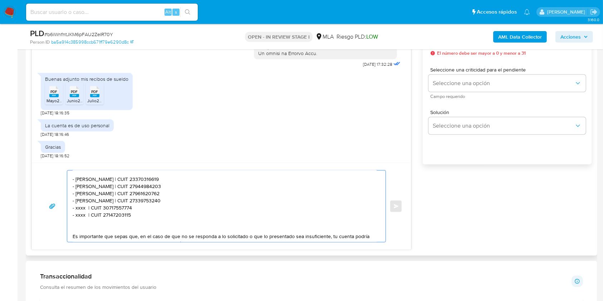
click at [158, 200] on textarea "Hola, esperamos que te encuentres muy bien. Muchas gracias por tu respuesta. Co…" at bounding box center [225, 207] width 304 height 72
paste textarea "0315228213"
click at [80, 210] on textarea "Hola, esperamos que te encuentres muy bien. Muchas gracias por tu respuesta. Co…" at bounding box center [225, 207] width 304 height 72
paste textarea "Gustavo Armando Leon Aliendres"
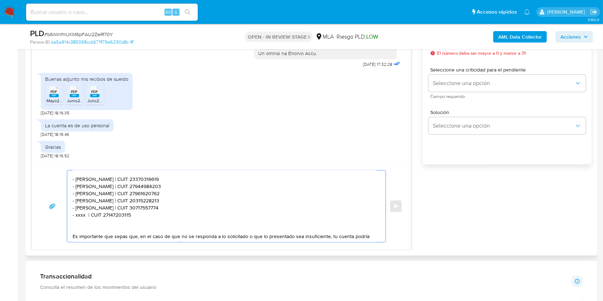
click at [175, 210] on textarea "Hola, esperamos que te encuentres muy bien. Muchas gracias por tu respuesta. Co…" at bounding box center [225, 207] width 304 height 72
paste textarea "20954274749"
click at [79, 217] on textarea "Hola, esperamos que te encuentres muy bien. Muchas gracias por tu respuesta. Co…" at bounding box center [225, 207] width 304 height 72
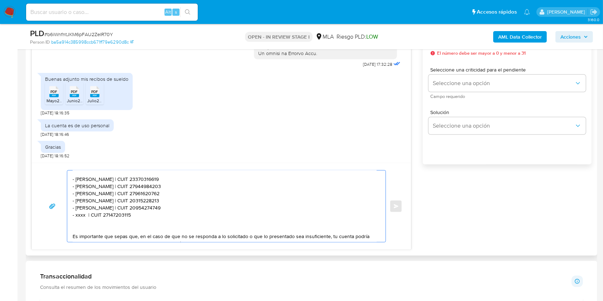
paste textarea "GIULIANA SOLEDAD LANTRES"
click at [172, 216] on textarea "Hola, esperamos que te encuentres muy bien. Muchas gracias por tu respuesta. Co…" at bounding box center [225, 207] width 304 height 72
paste textarea "431317546"
click at [195, 216] on textarea "Hola, esperamos que te encuentres muy bien. Muchas gracias por tu respuesta. Co…" at bounding box center [225, 207] width 304 height 72
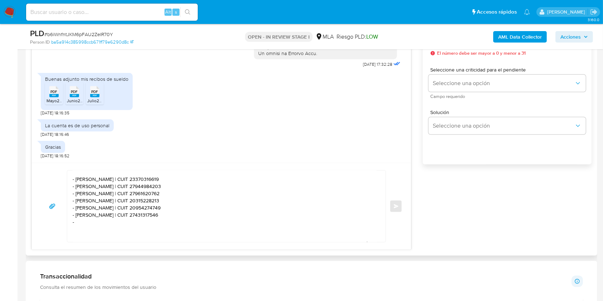
click at [90, 227] on textarea "Hola, esperamos que te encuentres muy bien. Muchas gracias por tu respuesta. Co…" at bounding box center [225, 207] width 304 height 72
click at [92, 225] on textarea "Hola, esperamos que te encuentres muy bien. Muchas gracias por tu respuesta. Co…" at bounding box center [225, 207] width 304 height 72
paste textarea "Ivan Alfredo Seco"
click at [170, 225] on textarea "Hola, esperamos que te encuentres muy bien. Muchas gracias por tu respuesta. Co…" at bounding box center [225, 207] width 304 height 72
paste textarea "20385097078"
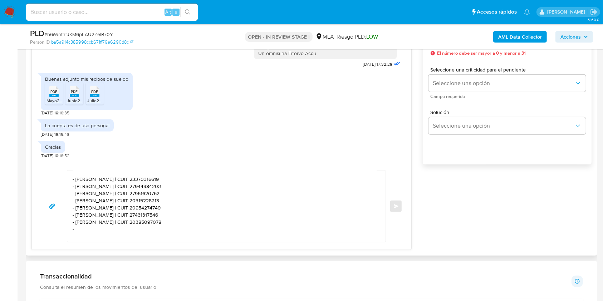
click at [112, 232] on textarea "Hola, esperamos que te encuentres muy bien. Muchas gracias por tu respuesta. Co…" at bounding box center [225, 207] width 304 height 72
paste textarea "Victoria Ricardes"
click at [161, 229] on textarea "Hola, esperamos que te encuentres muy bien. Muchas gracias por tu respuesta. Co…" at bounding box center [225, 207] width 304 height 72
paste textarea "27409547309"
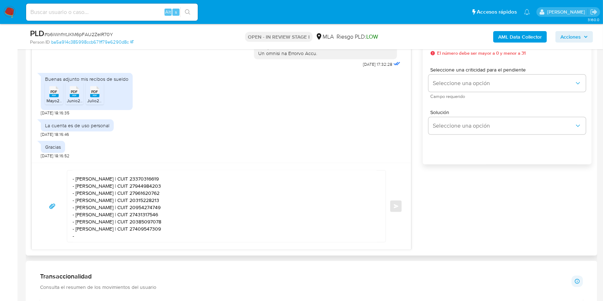
click at [111, 237] on textarea "Hola, esperamos que te encuentres muy bien. Muchas gracias por tu respuesta. Co…" at bounding box center [225, 207] width 304 height 72
paste textarea "Gonzalo Nahuel Saleme"
click at [158, 238] on textarea "Hola, esperamos que te encuentres muy bien. Muchas gracias por tu respuesta. Co…" at bounding box center [225, 207] width 304 height 72
paste textarea "23363186009"
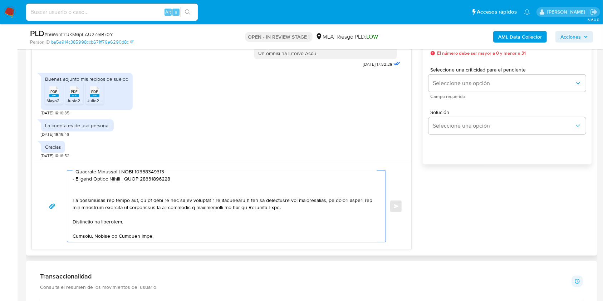
scroll to position [116, 0]
click at [139, 212] on textarea at bounding box center [225, 207] width 304 height 72
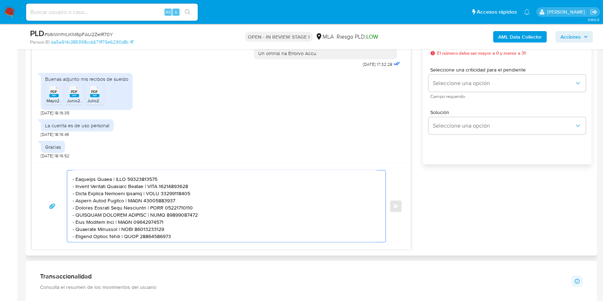
scroll to position [95, 0]
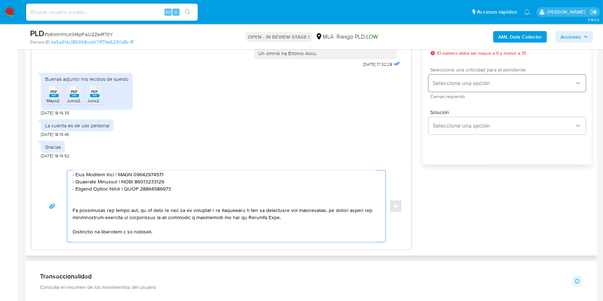
type textarea "Hola, esperamos que te encuentres muy bien. Muchas gracias por tu respuesta. Co…"
click at [486, 84] on span "Seleccione una opción" at bounding box center [504, 83] width 142 height 7
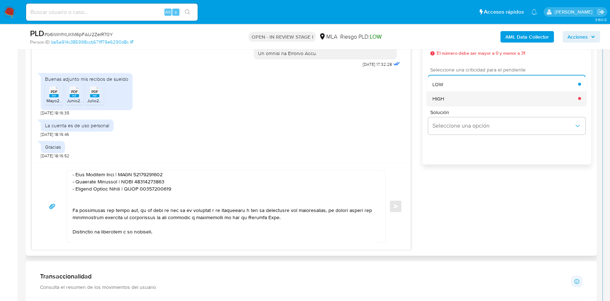
click div "HIGH"
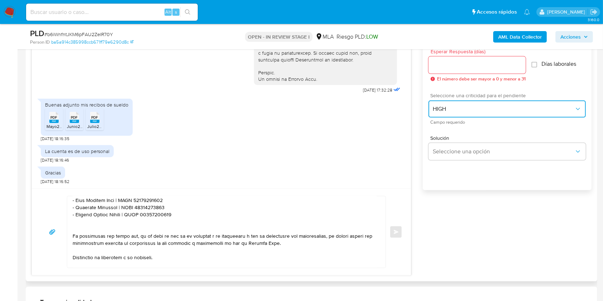
scroll to position [381, 0]
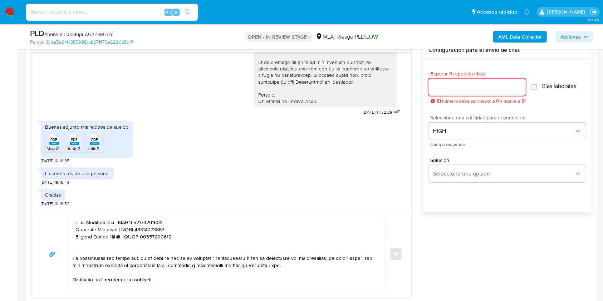
click input "Esperar Respuesta (días)"
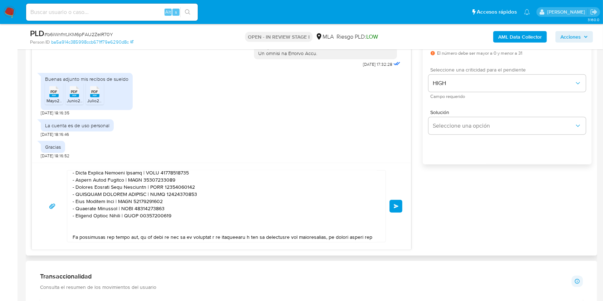
scroll to position [116, 0]
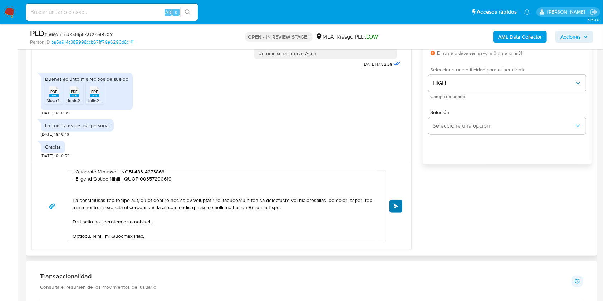
type input "1"
click button "Enviar"
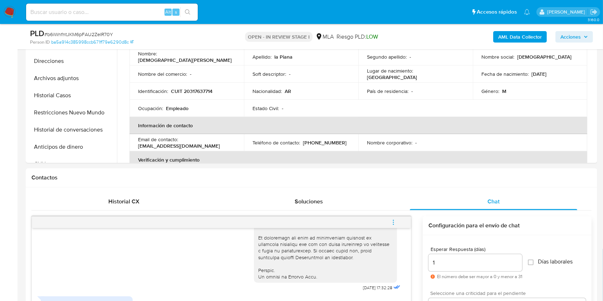
scroll to position [191, 0]
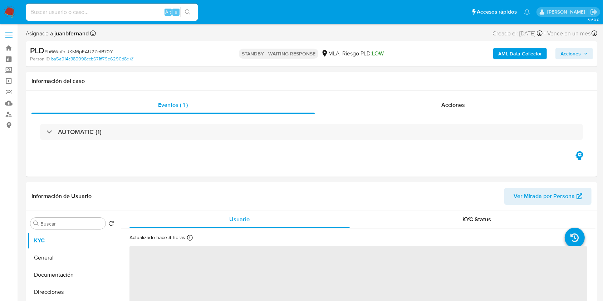
select select "10"
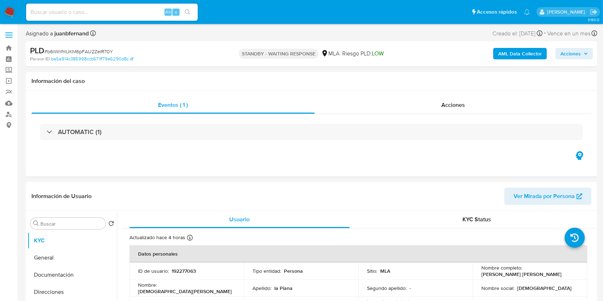
click at [155, 9] on input at bounding box center [112, 12] width 172 height 9
paste input "4SrfzAmph22E4d0tsR30KdaZ"
type input "4SrfzAmph22E4d0tsR30KdaZ"
click at [188, 12] on icon "search-icon" at bounding box center [188, 12] width 6 height 6
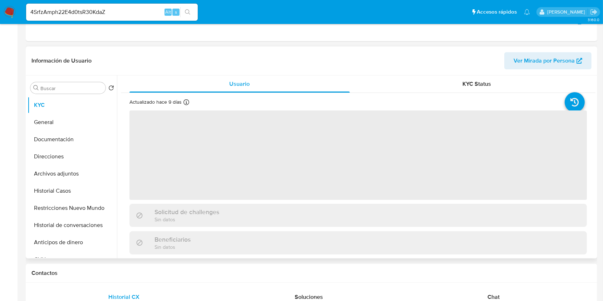
select select "10"
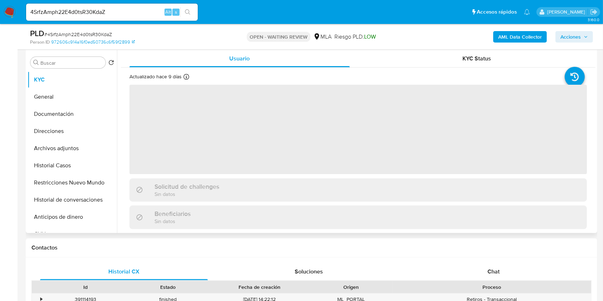
scroll to position [143, 0]
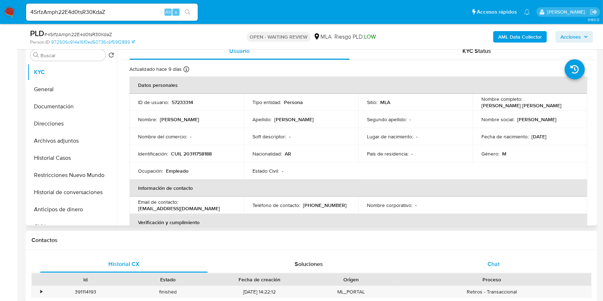
click at [510, 266] on div "Chat" at bounding box center [494, 264] width 168 height 17
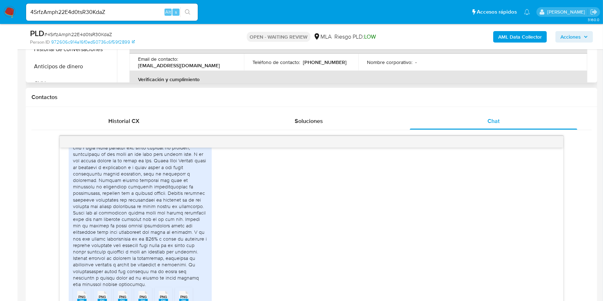
scroll to position [405, 0]
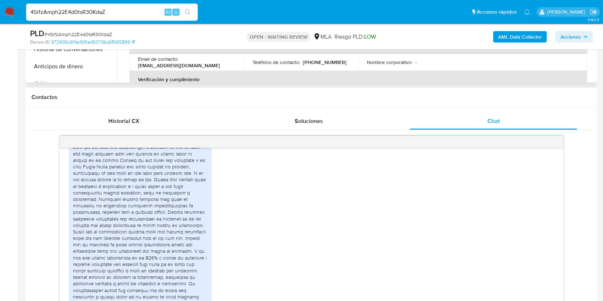
click at [143, 9] on input "4SrfzAmph22E4d0tsR30KdaZ" at bounding box center [112, 12] width 172 height 9
paste input "WI0XW3duLZyTPxKGxuoNToOT"
type input "WI0XW3duLZyTPxKGxuoNToOT"
click at [185, 12] on icon "search-icon" at bounding box center [188, 12] width 6 height 6
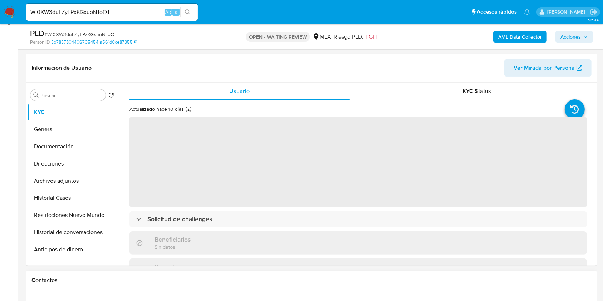
scroll to position [238, 0]
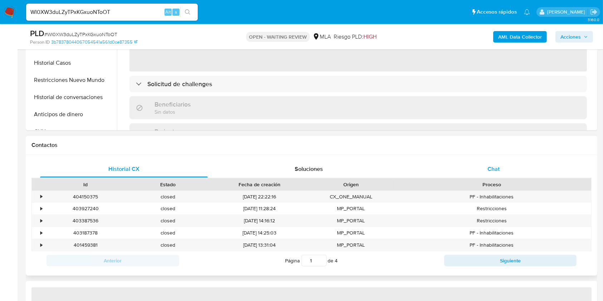
select select "10"
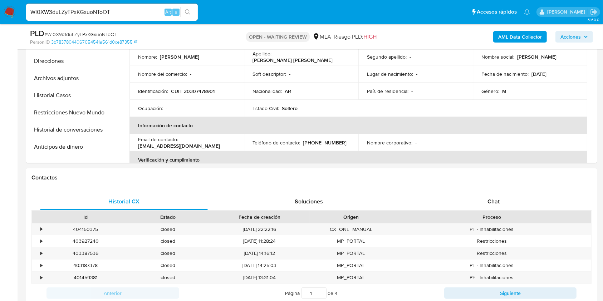
scroll to position [191, 0]
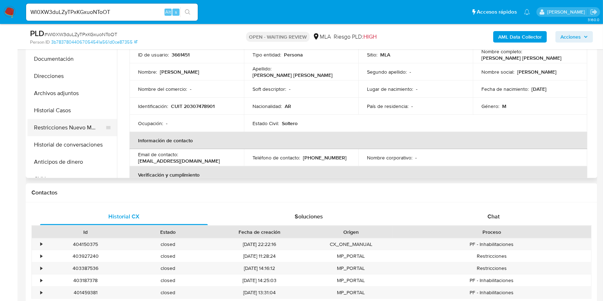
click at [55, 124] on button "Restricciones Nuevo Mundo" at bounding box center [70, 127] width 84 height 17
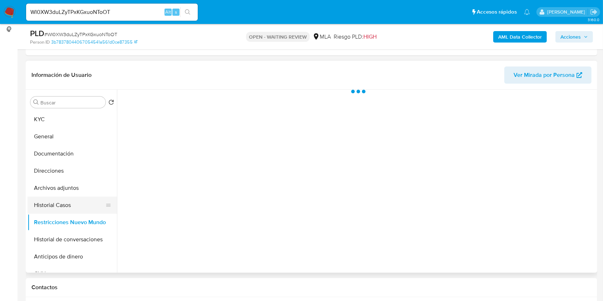
scroll to position [95, 0]
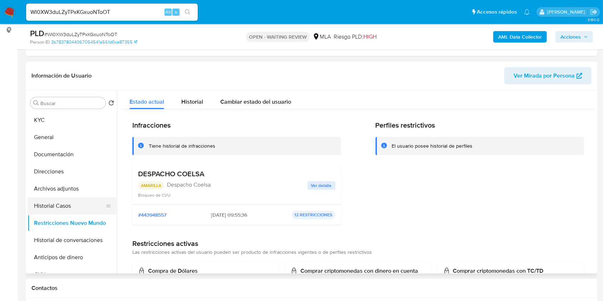
click at [60, 211] on button "Historial Casos" at bounding box center [70, 205] width 84 height 17
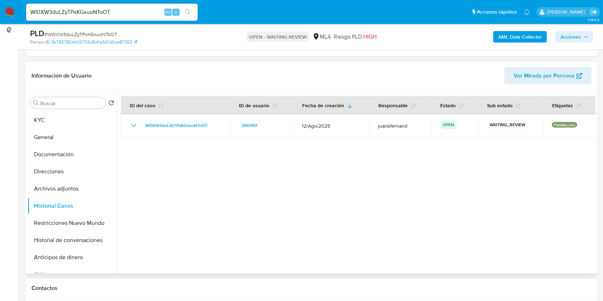
drag, startPoint x: 61, startPoint y: 190, endPoint x: 141, endPoint y: 192, distance: 79.8
click at [141, 192] on div "Buscar Volver al orden por defecto KYC General Documentación Direcciones Archiv…" at bounding box center [312, 181] width 568 height 183
click at [57, 121] on button "KYC" at bounding box center [70, 120] width 84 height 17
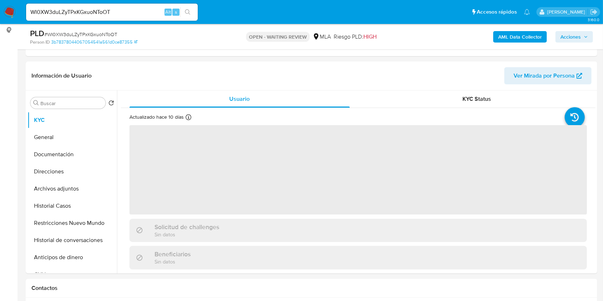
scroll to position [286, 0]
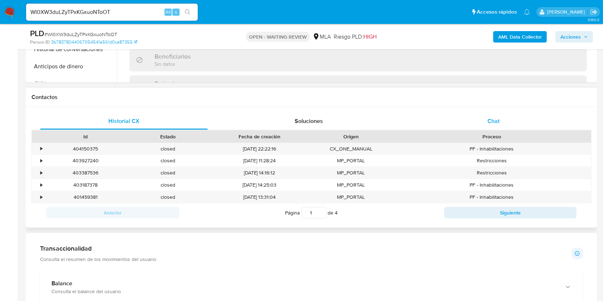
click at [487, 118] on span "Chat" at bounding box center [493, 121] width 12 height 8
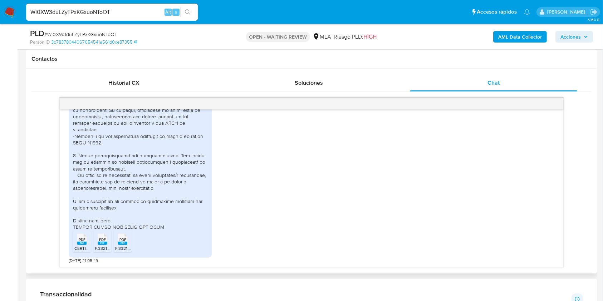
scroll to position [334, 0]
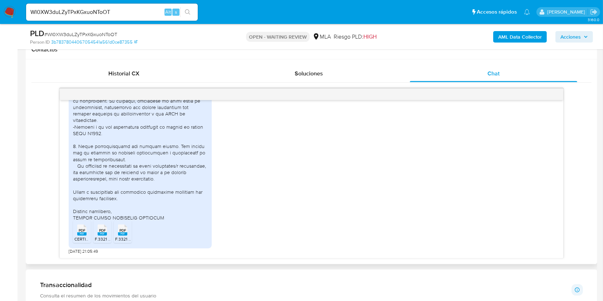
click at [85, 236] on icon "PDF" at bounding box center [81, 230] width 9 height 13
click at [98, 233] on icon "PDF" at bounding box center [102, 230] width 9 height 13
click at [121, 237] on span "F.3321 - Declaración Jurada - Régimen de Regularización de Activos detalle.pdf" at bounding box center [190, 239] width 151 height 6
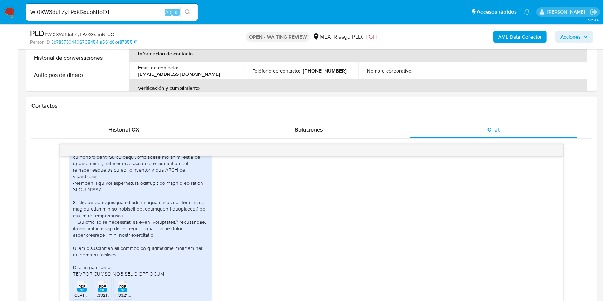
scroll to position [238, 0]
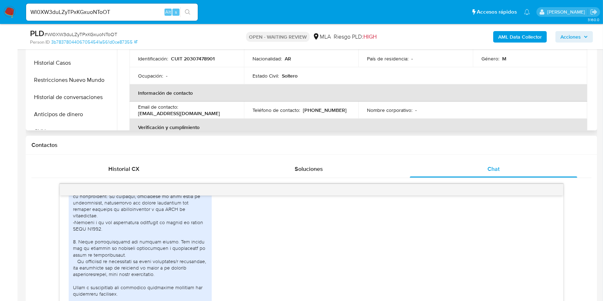
click at [202, 58] on p "CUIT 20307478901" at bounding box center [193, 58] width 44 height 6
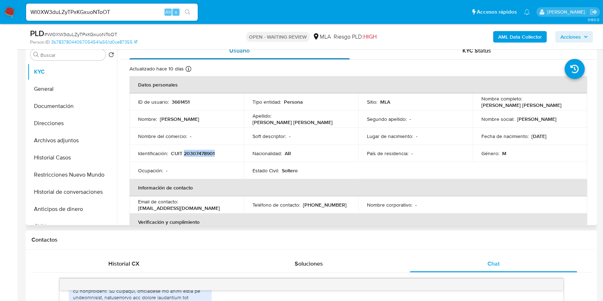
scroll to position [143, 0]
click at [138, 10] on input "WI0XW3duLZyTPxKGxuoNToOT" at bounding box center [112, 12] width 172 height 9
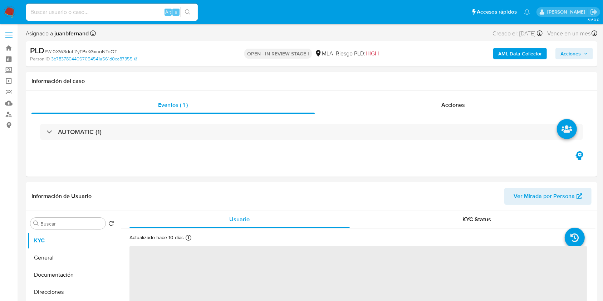
select select "10"
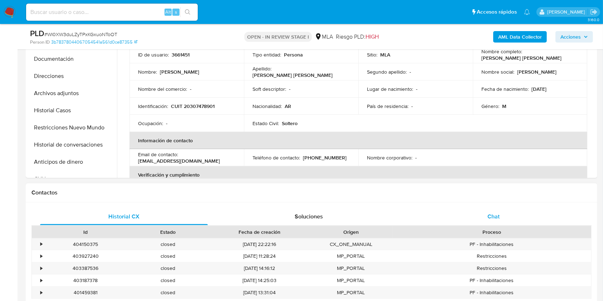
click at [495, 213] on span "Chat" at bounding box center [493, 216] width 12 height 8
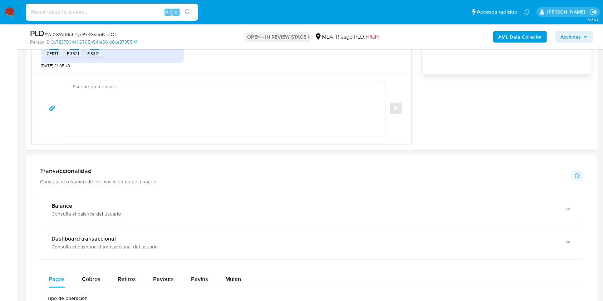
scroll to position [524, 0]
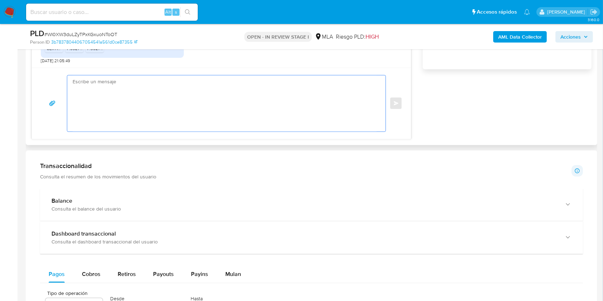
click at [142, 125] on textarea at bounding box center [225, 103] width 304 height 56
paste textarea "Hola , En función de las operaciones registradas en tu cuenta de Mercado Pago, …"
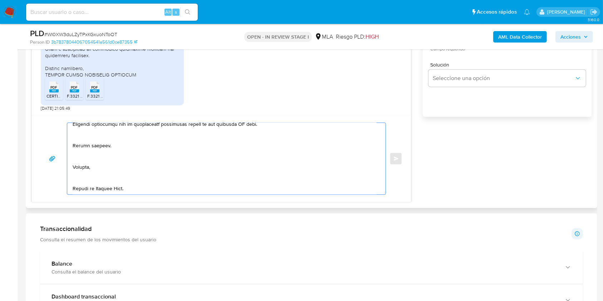
scroll to position [416, 0]
click at [105, 171] on textarea at bounding box center [225, 159] width 304 height 72
drag, startPoint x: 121, startPoint y: 166, endPoint x: 67, endPoint y: 154, distance: 55.1
click at [67, 154] on div at bounding box center [224, 159] width 315 height 72
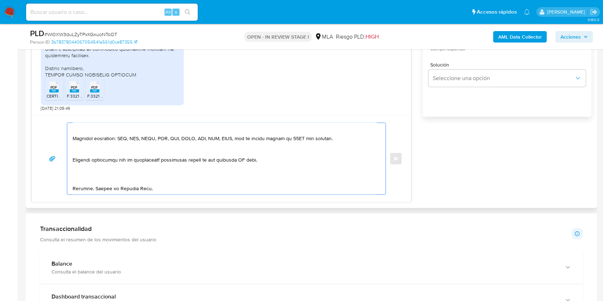
click at [83, 175] on textarea at bounding box center [225, 159] width 304 height 72
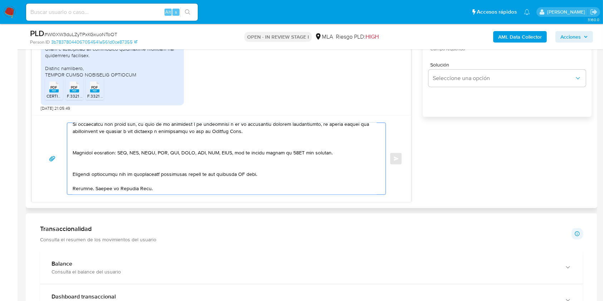
scroll to position [365, 0]
click at [254, 173] on textarea at bounding box center [225, 159] width 304 height 72
drag, startPoint x: 254, startPoint y: 173, endPoint x: 64, endPoint y: 173, distance: 189.2
click at [64, 173] on div "Enviar" at bounding box center [221, 159] width 362 height 72
click at [196, 162] on textarea at bounding box center [225, 159] width 304 height 72
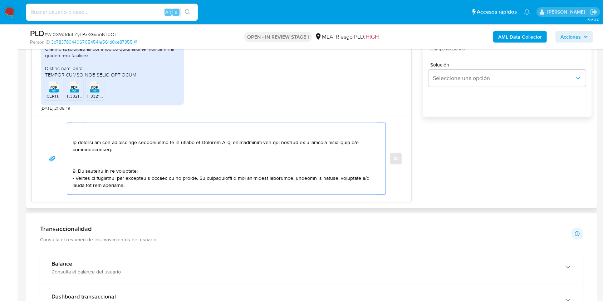
scroll to position [0, 0]
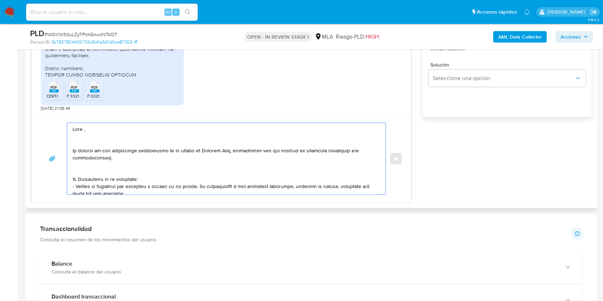
click at [96, 139] on textarea at bounding box center [225, 159] width 304 height 72
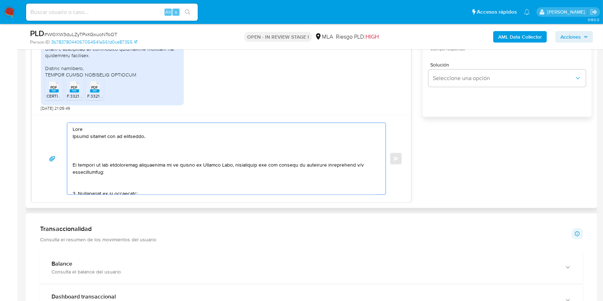
click at [99, 151] on textarea at bounding box center [225, 159] width 304 height 72
click at [201, 150] on textarea at bounding box center [225, 159] width 304 height 72
click at [0, 0] on lt-strong "ó" at bounding box center [0, 0] width 0 height 0
click at [240, 151] on textarea at bounding box center [225, 159] width 304 height 72
click at [241, 150] on textarea at bounding box center [225, 159] width 304 height 72
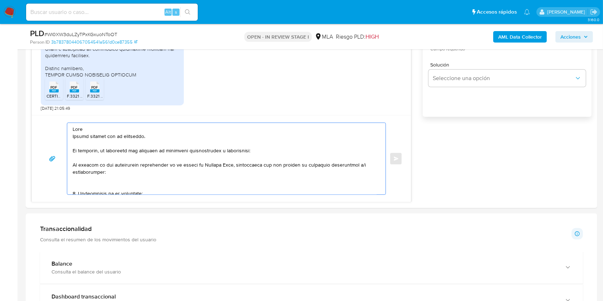
click at [0, 0] on lt-span "informaci ó n" at bounding box center [0, 0] width 0 height 0
drag, startPoint x: 87, startPoint y: 173, endPoint x: 64, endPoint y: 164, distance: 24.2
click at [64, 164] on div "Enviar" at bounding box center [221, 159] width 362 height 72
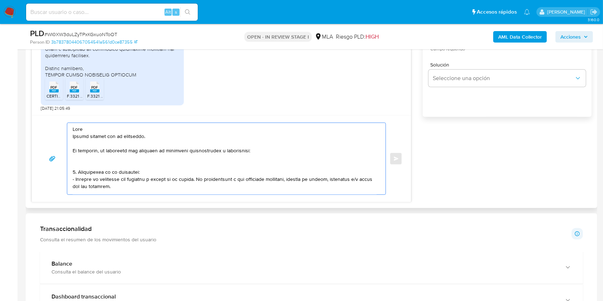
click at [83, 164] on textarea at bounding box center [225, 159] width 304 height 72
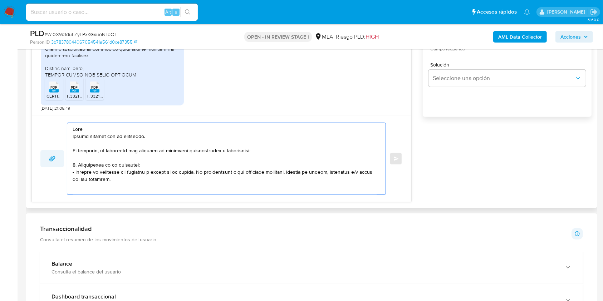
drag, startPoint x: 118, startPoint y: 179, endPoint x: 55, endPoint y: 164, distance: 64.6
click at [55, 164] on div "Enviar" at bounding box center [221, 159] width 362 height 72
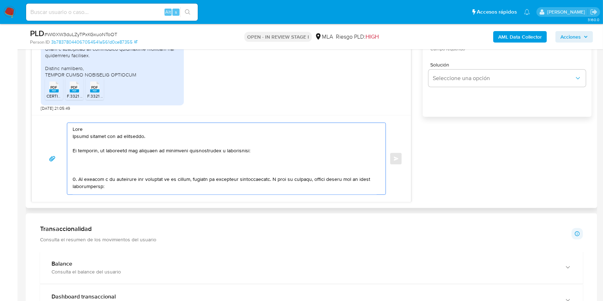
click at [81, 164] on textarea at bounding box center [225, 159] width 304 height 72
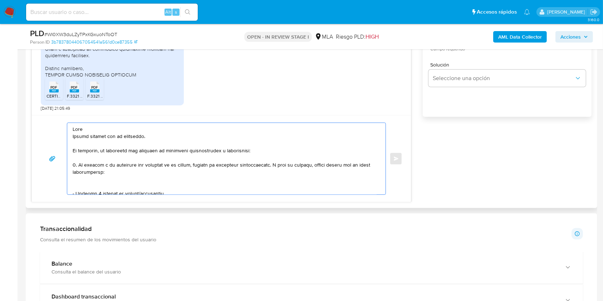
click at [75, 165] on textarea at bounding box center [225, 159] width 304 height 72
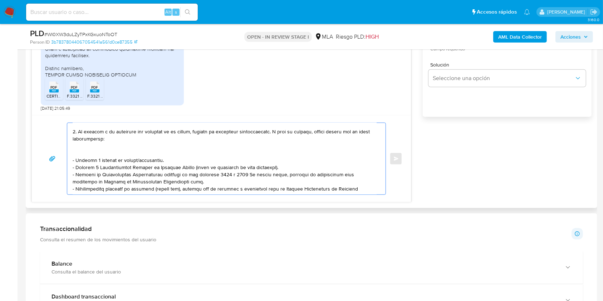
scroll to position [48, 0]
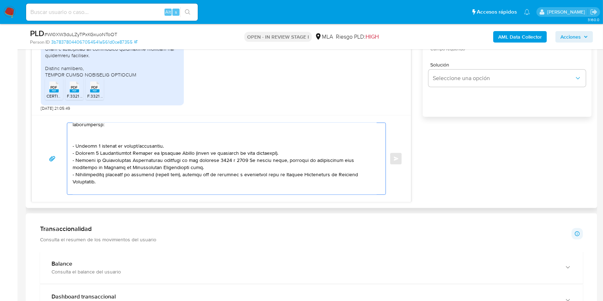
drag, startPoint x: 84, startPoint y: 168, endPoint x: 72, endPoint y: 148, distance: 23.3
click at [72, 148] on div at bounding box center [224, 159] width 315 height 72
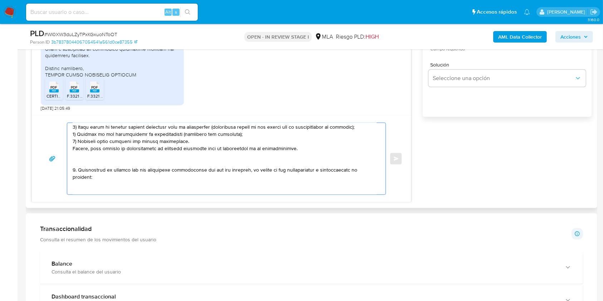
scroll to position [95, 0]
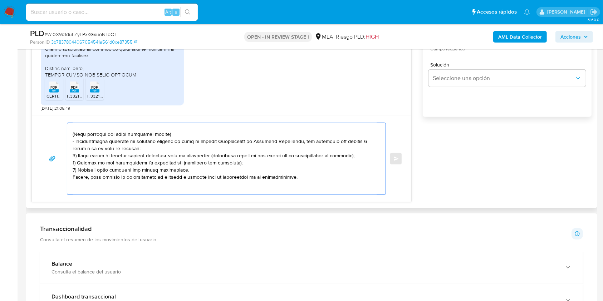
drag, startPoint x: 166, startPoint y: 136, endPoint x: 59, endPoint y: 136, distance: 106.9
click at [59, 136] on div "Enviar" at bounding box center [221, 159] width 362 height 72
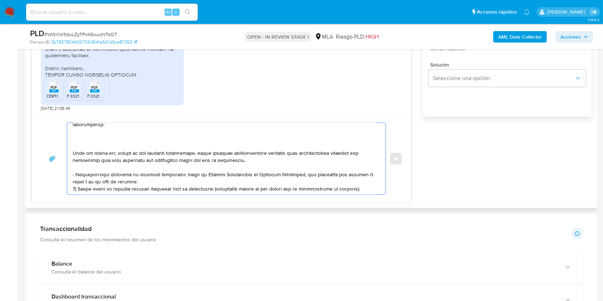
drag, startPoint x: 256, startPoint y: 162, endPoint x: 67, endPoint y: 148, distance: 190.3
click at [67, 148] on div at bounding box center [226, 159] width 319 height 72
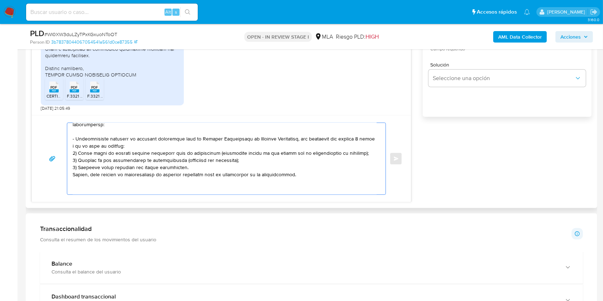
scroll to position [40, 0]
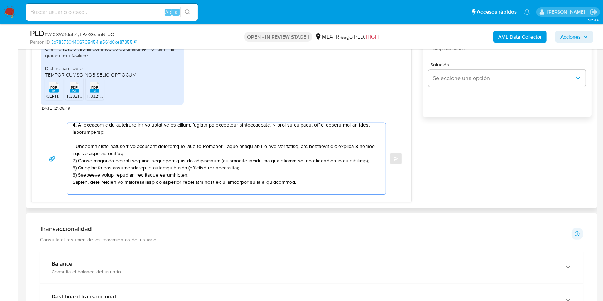
click at [143, 153] on textarea at bounding box center [225, 159] width 304 height 72
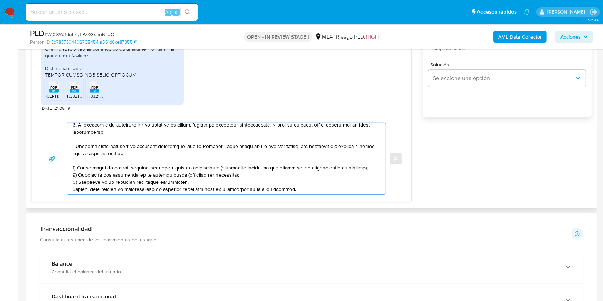
click at [203, 182] on textarea at bounding box center [225, 159] width 304 height 72
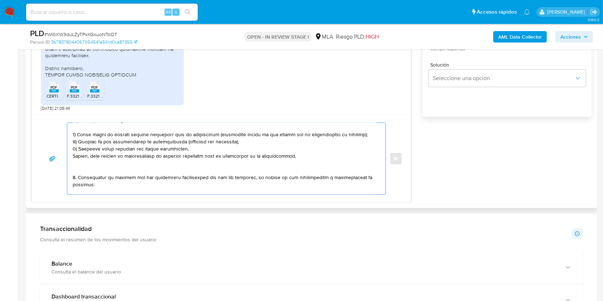
scroll to position [88, 0]
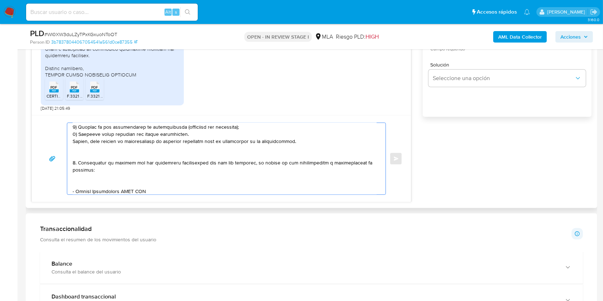
click at [216, 137] on textarea at bounding box center [225, 159] width 304 height 72
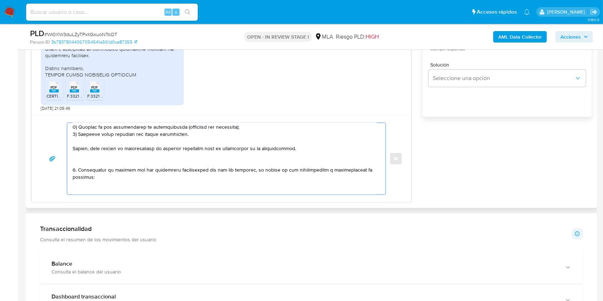
click at [120, 150] on textarea at bounding box center [225, 159] width 304 height 72
click at [117, 167] on textarea at bounding box center [225, 159] width 304 height 72
click at [74, 171] on textarea at bounding box center [225, 159] width 304 height 72
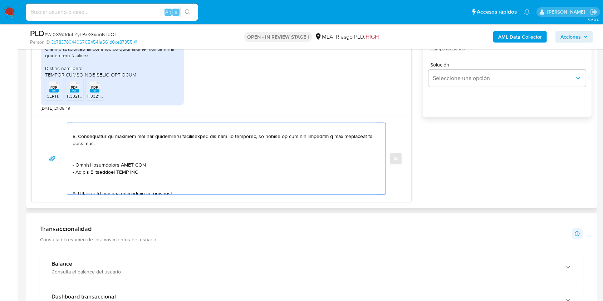
scroll to position [136, 0]
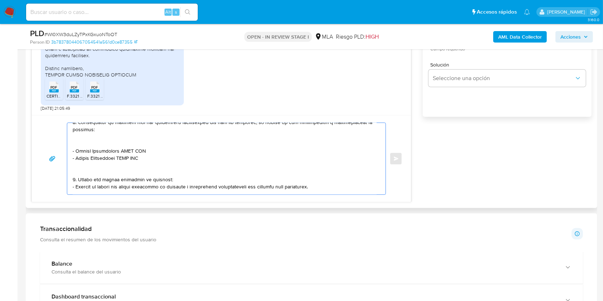
click at [79, 142] on textarea at bounding box center [225, 159] width 304 height 72
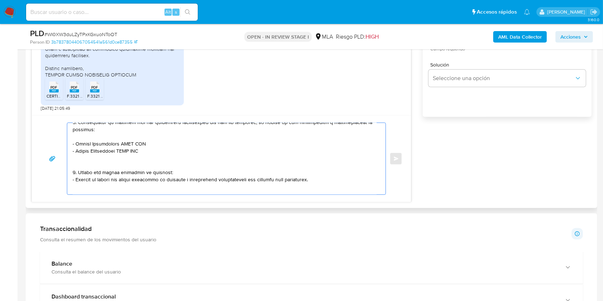
scroll to position [128, 0]
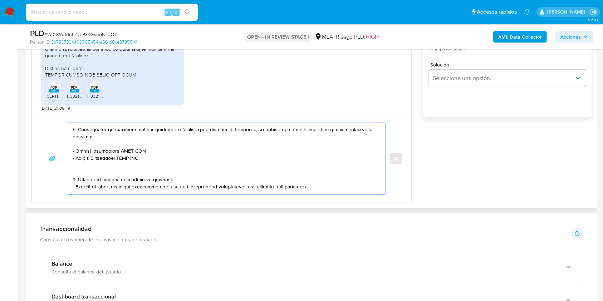
drag, startPoint x: 96, startPoint y: 161, endPoint x: 64, endPoint y: 153, distance: 33.3
click at [64, 153] on div "Enviar" at bounding box center [221, 159] width 362 height 72
click at [101, 168] on textarea at bounding box center [225, 159] width 304 height 72
paste textarea "- Nombre Contraparte CUIT XXX - Nombre Contraparte CUIT XXX"
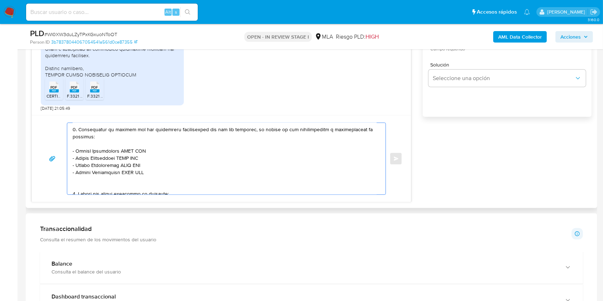
paste textarea "- Nombre Contraparte CUIT XXX - Nombre Contraparte CUIT XXX"
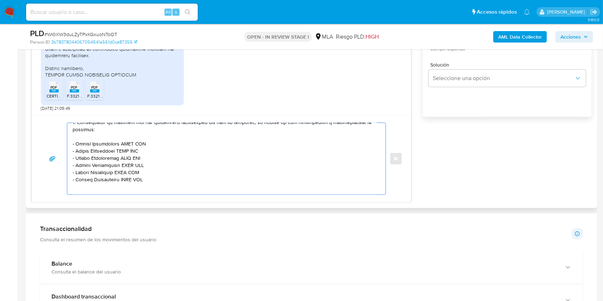
paste textarea "- Nombre Contraparte CUIT XXX - Nombre Contraparte CUIT XXX"
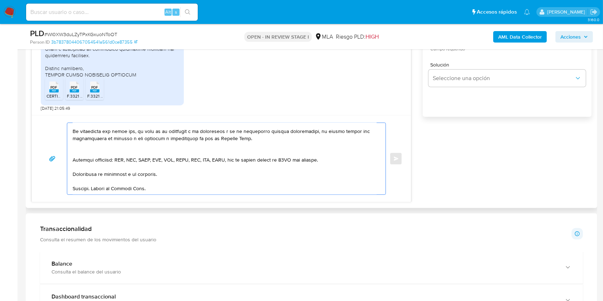
scroll to position [248, 0]
click at [168, 185] on textarea at bounding box center [225, 159] width 304 height 72
click at [177, 173] on textarea at bounding box center [225, 159] width 304 height 72
click at [343, 158] on textarea at bounding box center [225, 159] width 304 height 72
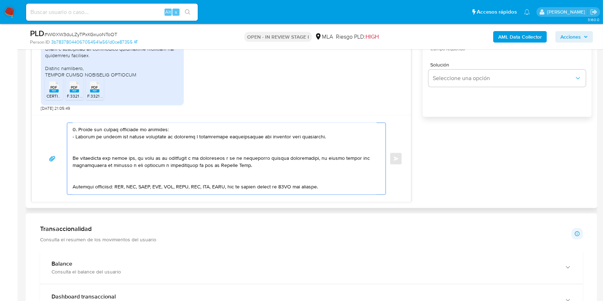
scroll to position [200, 0]
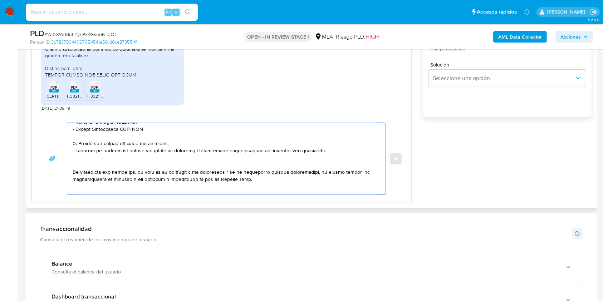
drag, startPoint x: 327, startPoint y: 154, endPoint x: 64, endPoint y: 148, distance: 263.6
click at [64, 148] on div "Enviar" at bounding box center [221, 159] width 362 height 72
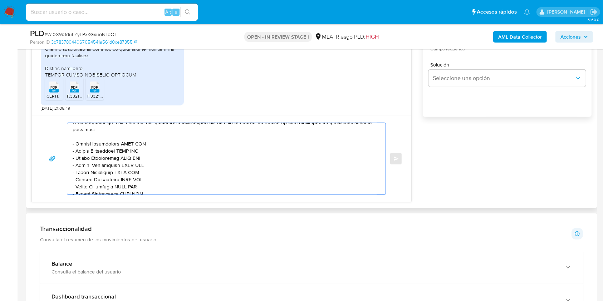
scroll to position [141, 0]
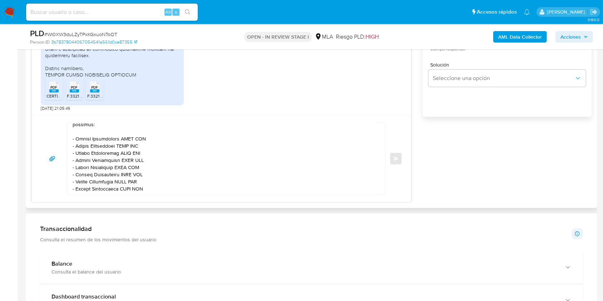
click at [83, 142] on textarea at bounding box center [225, 159] width 304 height 72
drag, startPoint x: 83, startPoint y: 142, endPoint x: 94, endPoint y: 142, distance: 11.8
click at [94, 142] on textarea at bounding box center [225, 159] width 304 height 72
paste textarea "Federico Andres Pallero"
click at [147, 139] on textarea at bounding box center [225, 159] width 304 height 72
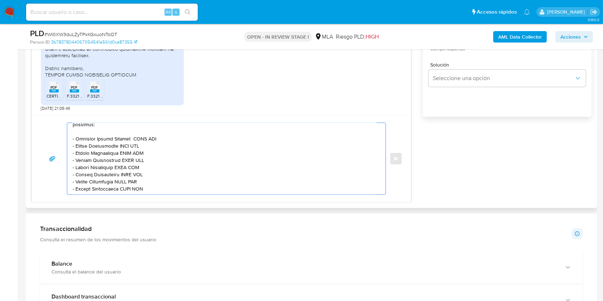
click at [147, 139] on textarea at bounding box center [225, 159] width 304 height 72
paste textarea "20359120444"
click at [86, 150] on textarea at bounding box center [225, 159] width 304 height 72
drag, startPoint x: 86, startPoint y: 150, endPoint x: 102, endPoint y: 150, distance: 15.4
click at [102, 150] on textarea at bounding box center [225, 159] width 304 height 72
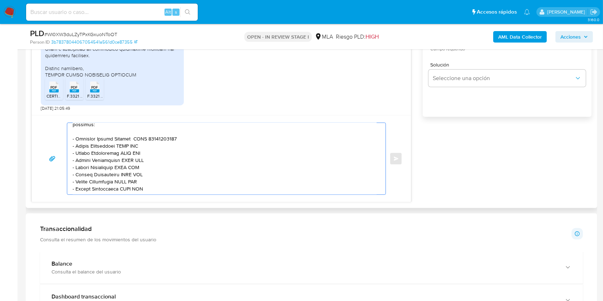
paste textarea "Ezequiel Esteban Castaño"
click at [152, 150] on textarea at bounding box center [225, 159] width 304 height 72
paste textarea "23423517239"
click at [85, 154] on textarea at bounding box center [225, 159] width 304 height 72
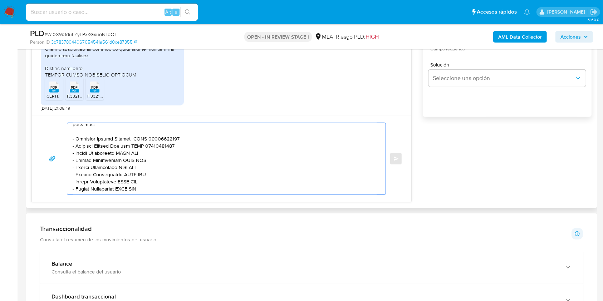
drag, startPoint x: 85, startPoint y: 154, endPoint x: 100, endPoint y: 154, distance: 14.7
click at [100, 154] on textarea at bounding box center [225, 159] width 304 height 72
paste textarea "MIN CHEN"
click at [116, 155] on textarea at bounding box center [225, 159] width 304 height 72
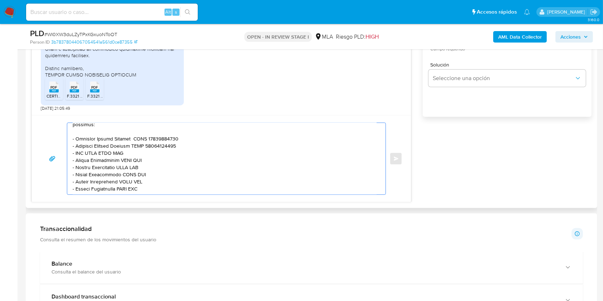
paste textarea "20964105643"
click at [86, 163] on textarea at bounding box center [225, 159] width 304 height 72
drag, startPoint x: 86, startPoint y: 163, endPoint x: 97, endPoint y: 164, distance: 11.1
click at [97, 164] on textarea at bounding box center [225, 159] width 304 height 72
paste textarea "Tiara Ailen Bardagi"
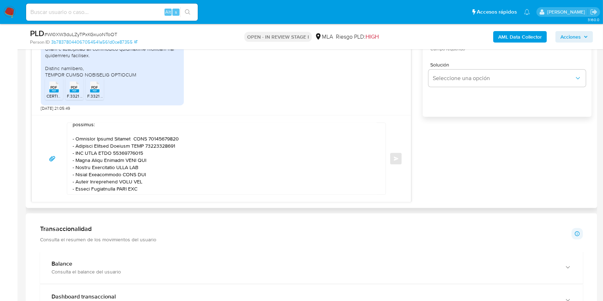
click at [134, 163] on textarea at bounding box center [225, 159] width 304 height 72
paste textarea "27475147435"
click at [83, 170] on textarea at bounding box center [225, 159] width 304 height 72
drag, startPoint x: 83, startPoint y: 170, endPoint x: 96, endPoint y: 170, distance: 12.5
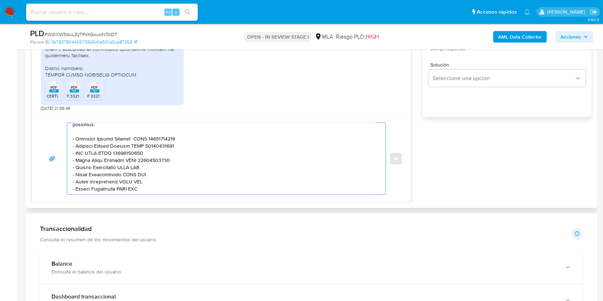
click at [96, 170] on textarea at bounding box center [225, 159] width 304 height 72
paste textarea "Maria Tamara Godoy"
click at [140, 171] on textarea at bounding box center [225, 159] width 304 height 72
paste textarea "27392385202"
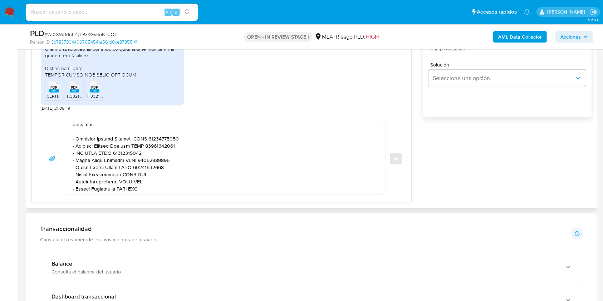
click at [84, 178] on textarea at bounding box center [225, 159] width 304 height 72
drag, startPoint x: 84, startPoint y: 178, endPoint x: 102, endPoint y: 177, distance: 17.5
click at [102, 177] on textarea at bounding box center [225, 159] width 304 height 72
paste textarea "Adrian Alejandro Leiva"
click at [143, 178] on textarea at bounding box center [225, 159] width 304 height 72
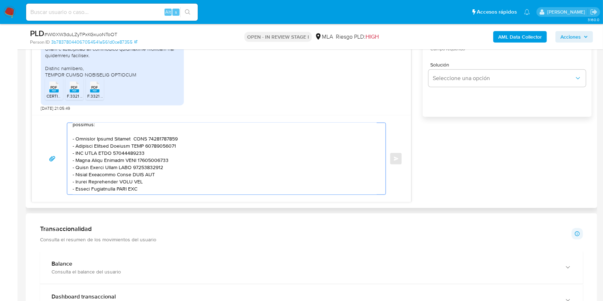
click at [143, 178] on textarea at bounding box center [225, 159] width 304 height 72
paste textarea "20326768228"
click at [85, 185] on textarea at bounding box center [225, 159] width 304 height 72
drag, startPoint x: 85, startPoint y: 185, endPoint x: 107, endPoint y: 182, distance: 22.7
click at [107, 182] on textarea at bounding box center [225, 159] width 304 height 72
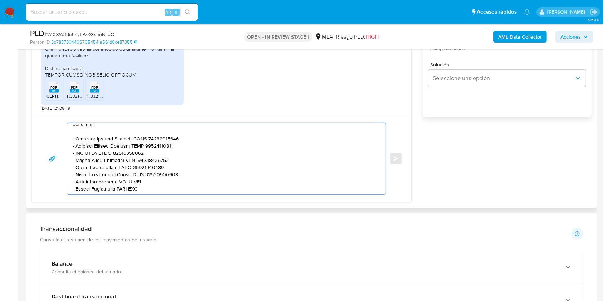
paste textarea "Ana Sofia Barberis"
click at [134, 185] on textarea at bounding box center [225, 159] width 304 height 72
paste textarea "23437182264"
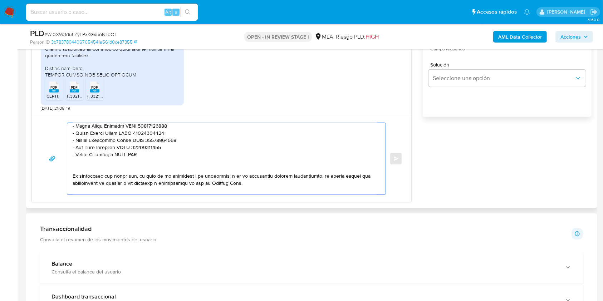
scroll to position [188, 0]
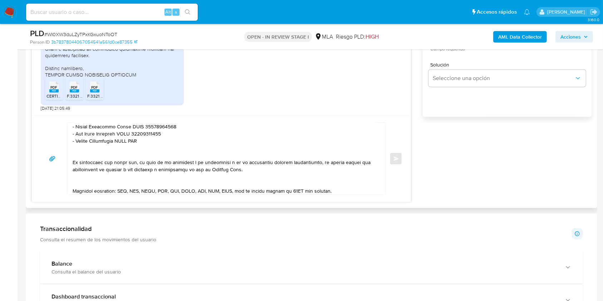
click at [83, 147] on textarea at bounding box center [225, 159] width 304 height 72
drag, startPoint x: 83, startPoint y: 147, endPoint x: 99, endPoint y: 147, distance: 15.7
click at [99, 147] on textarea at bounding box center [225, 159] width 304 height 72
paste textarea "Tomas Ignacio Fernandez"
click at [149, 145] on textarea at bounding box center [225, 159] width 304 height 72
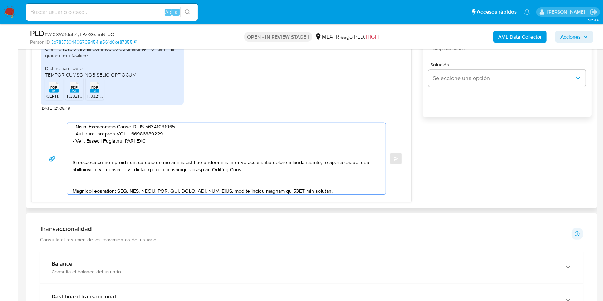
click at [149, 145] on textarea at bounding box center [225, 159] width 304 height 72
paste textarea "20447257840"
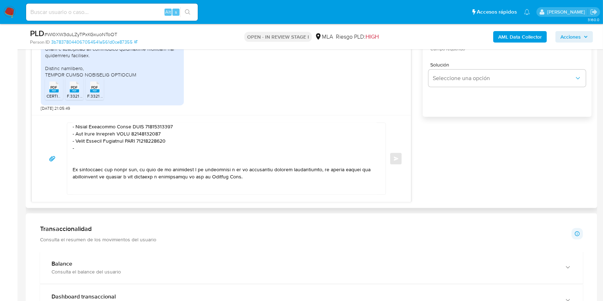
click at [109, 153] on textarea at bounding box center [225, 159] width 304 height 72
paste textarea "Carlos Alberto Garcia"
click at [157, 153] on textarea at bounding box center [225, 159] width 304 height 72
paste textarea "20342472770"
click at [137, 162] on textarea at bounding box center [225, 159] width 304 height 72
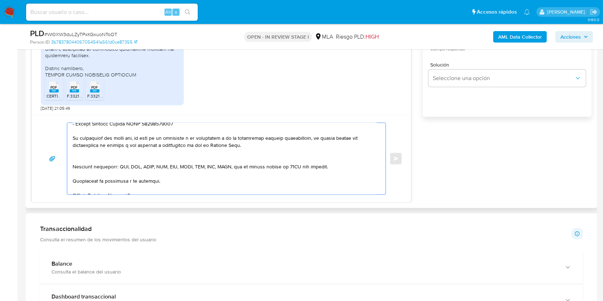
scroll to position [226, 0]
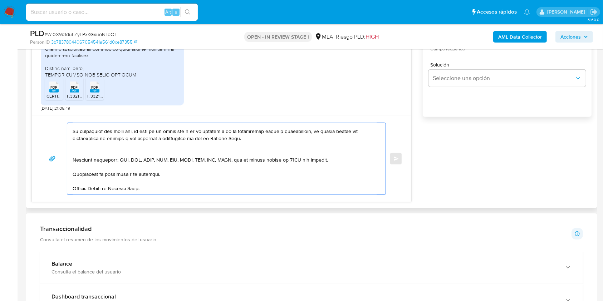
click at [123, 152] on textarea at bounding box center [225, 159] width 304 height 72
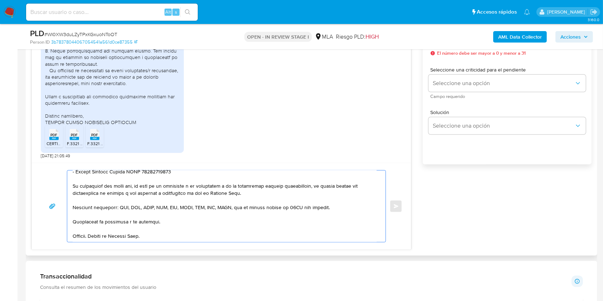
scroll to position [0, 0]
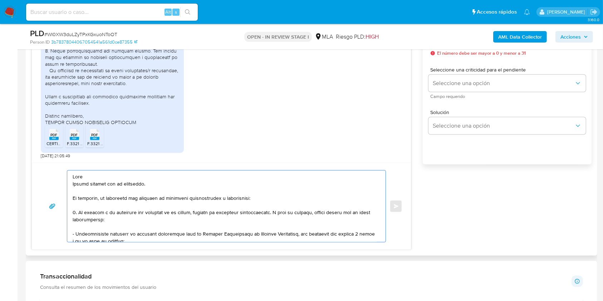
click at [171, 185] on textarea at bounding box center [225, 207] width 304 height 72
click at [265, 200] on textarea at bounding box center [225, 207] width 304 height 72
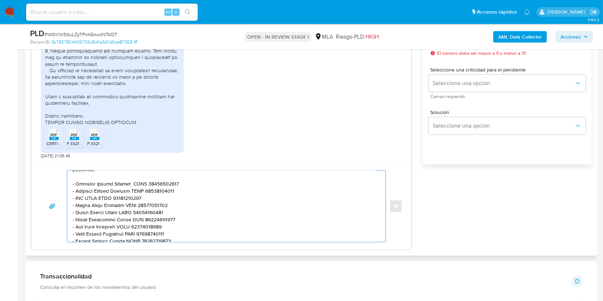
scroll to position [191, 0]
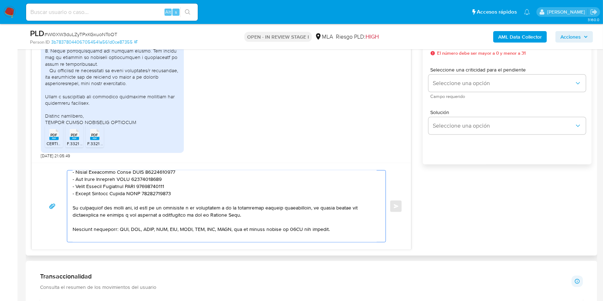
click at [192, 200] on textarea at bounding box center [225, 207] width 304 height 72
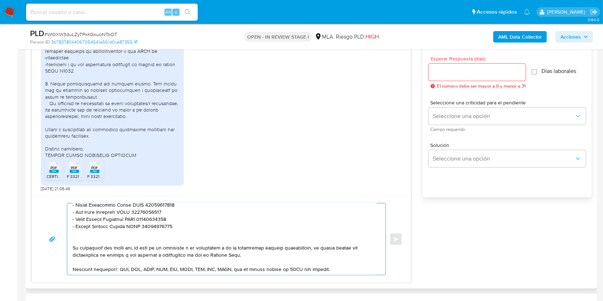
scroll to position [381, 0]
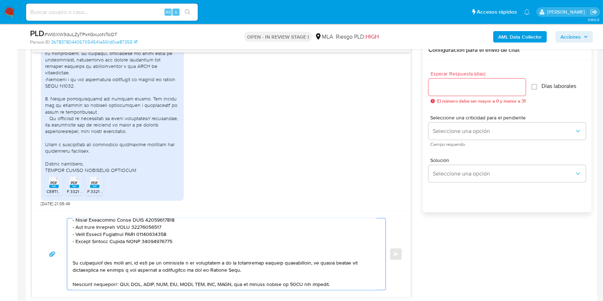
type textarea "Hola Muchas gracias por tu respuesta. No obstante, es necesario que adjuntes la…"
click at [463, 87] on input "Esperar Respuesta (días)" at bounding box center [476, 87] width 97 height 9
type input "1"
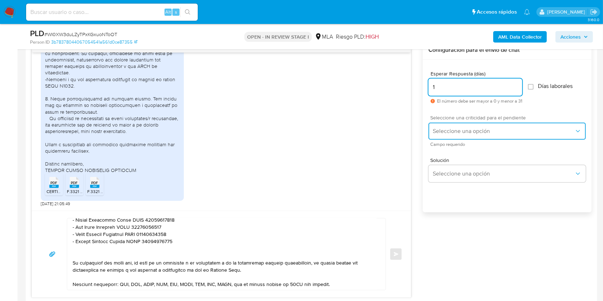
click at [456, 128] on span "Seleccione una opción" at bounding box center [504, 131] width 142 height 7
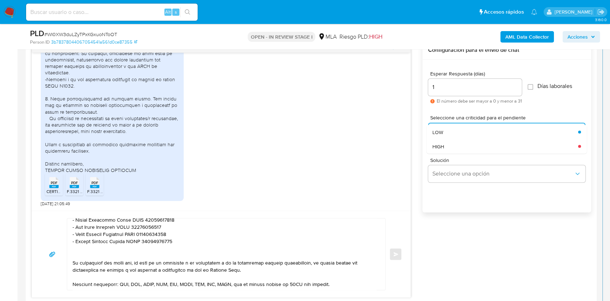
drag, startPoint x: 456, startPoint y: 144, endPoint x: 452, endPoint y: 151, distance: 7.2
click at [456, 144] on div "HIGH" at bounding box center [506, 146] width 146 height 14
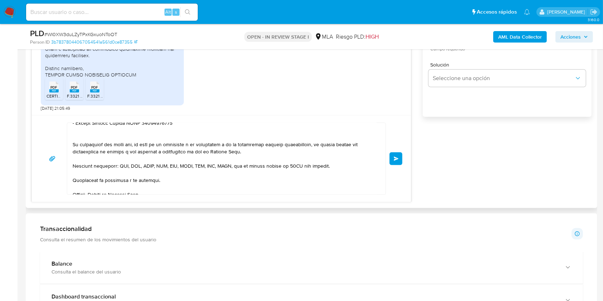
scroll to position [226, 0]
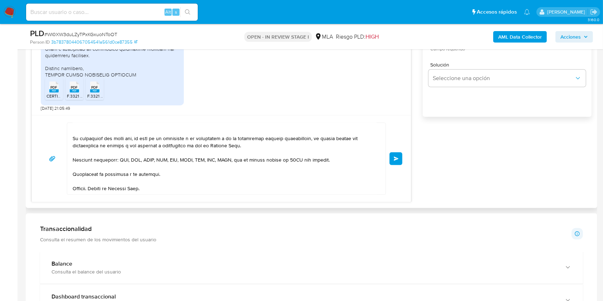
click at [395, 159] on span "Enviar" at bounding box center [396, 159] width 5 height 4
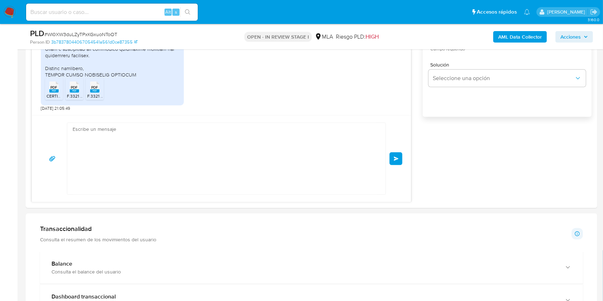
scroll to position [0, 0]
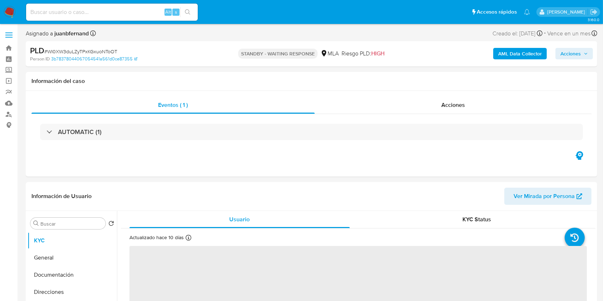
select select "10"
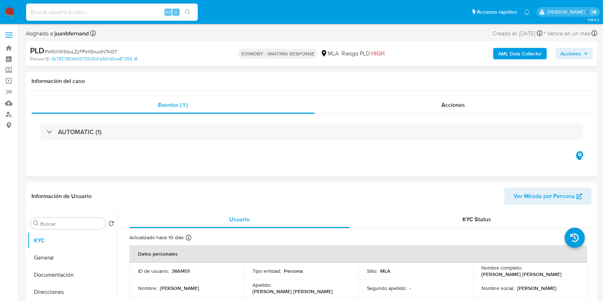
click at [147, 16] on input at bounding box center [112, 12] width 172 height 9
paste input "paSC8uh25X2GCZitJverXUJU"
type input "paSC8uh25X2GCZitJverXUJU"
click at [203, 13] on ul "Pausado Ver notificaciones paSC8uh25X2GCZitJverXUJU Alt s Accesos rápidos Presi…" at bounding box center [278, 12] width 511 height 18
click at [190, 11] on icon "search-icon" at bounding box center [188, 12] width 6 height 6
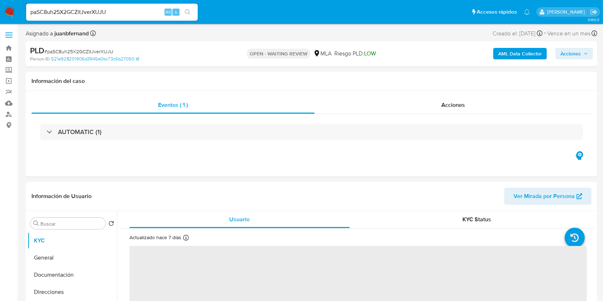
select select "10"
